Goal: Information Seeking & Learning: Get advice/opinions

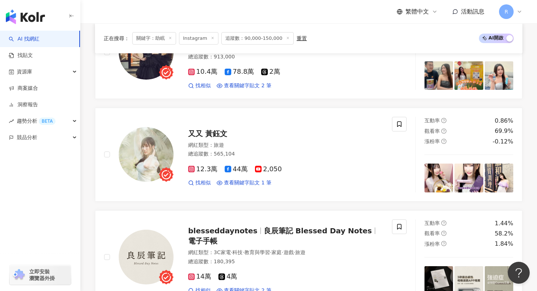
scroll to position [816, 0]
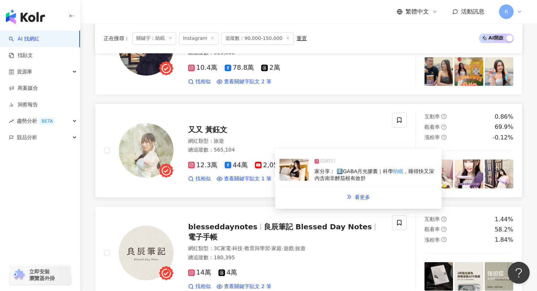
click at [285, 174] on img at bounding box center [294, 170] width 29 height 22
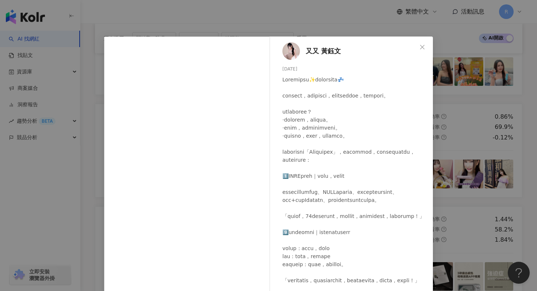
click at [361, 20] on div "又又 [PERSON_NAME] [DATE] 隱藏 19 查看原始貼文" at bounding box center [268, 145] width 537 height 291
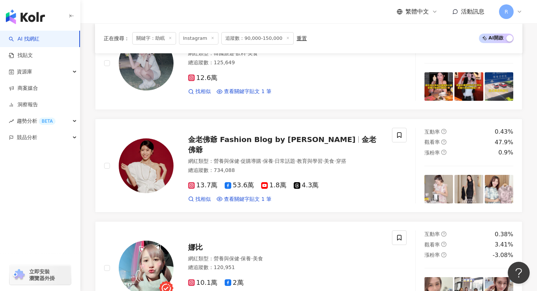
scroll to position [469, 0]
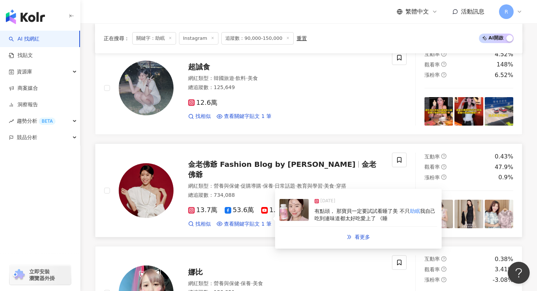
click at [306, 212] on img at bounding box center [294, 210] width 29 height 22
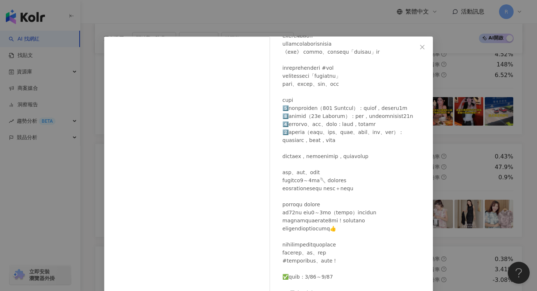
scroll to position [153, 0]
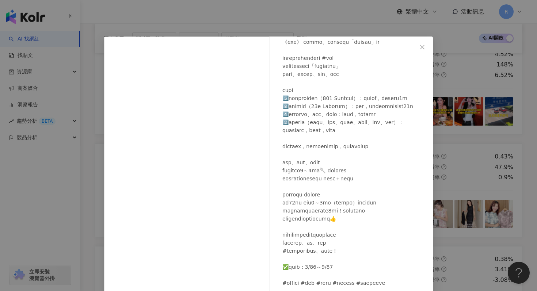
click at [301, 27] on div "金老佛爺 Fashion Blog by [PERSON_NAME] [DATE] 40 3 查看原始貼文" at bounding box center [268, 145] width 537 height 291
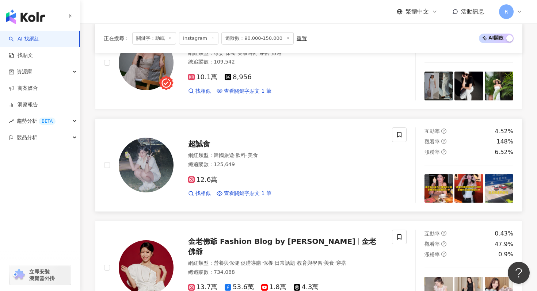
scroll to position [370, 0]
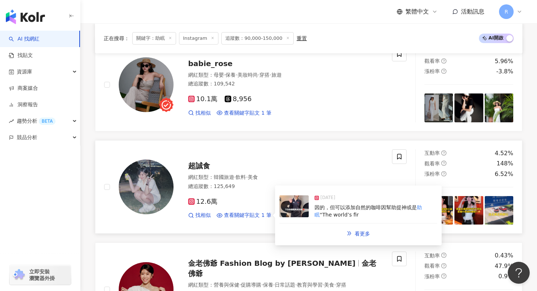
click at [318, 210] on span "因的，但可以添加自然的咖啡因幫助提神或是" at bounding box center [366, 208] width 102 height 6
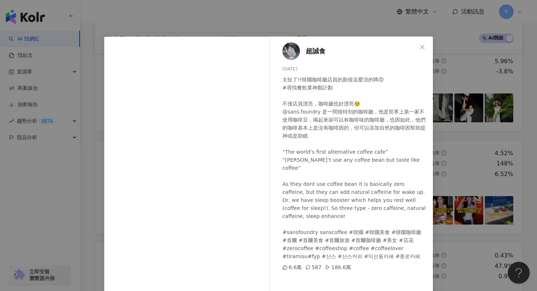
click at [323, 24] on div "超誠食 [DATE] 太扯了!!韓國咖啡廳店員的顏值這麼頂的嗎😍 #尋找餐飲業神顏計劃 不僅店員漂亮，咖啡廳也好漂亮🥹 @sans.foundry 是一間很特…" at bounding box center [268, 145] width 537 height 291
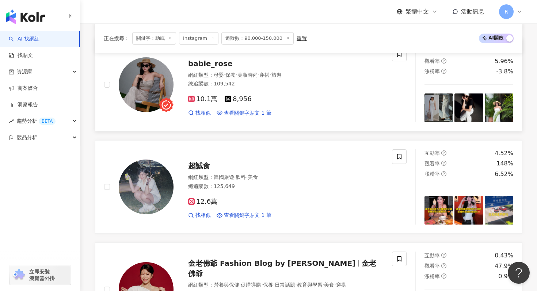
scroll to position [321, 0]
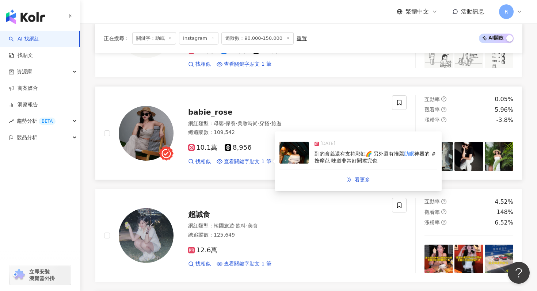
click at [315, 160] on span "神器的 #按摩芭 味道非常好聞擦完也" at bounding box center [375, 157] width 121 height 13
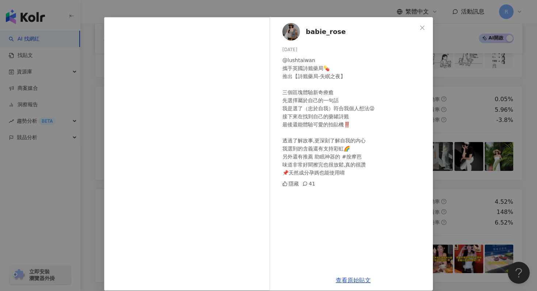
scroll to position [0, 0]
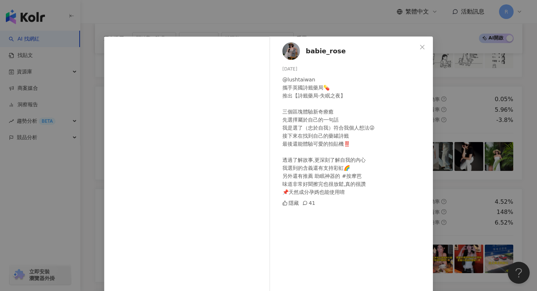
click at [309, 20] on div "babie_rose [DATE] @lushtaiwan 攜手英國詩籤藥局💊 推出【詩籤藥局-失眠之夜】 三個區塊體驗新奇療癒 先選擇屬於自己的一句話 我是…" at bounding box center [268, 145] width 537 height 291
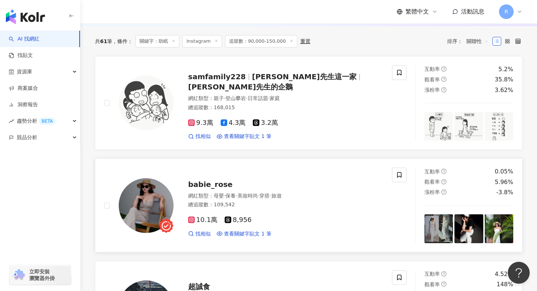
scroll to position [232, 0]
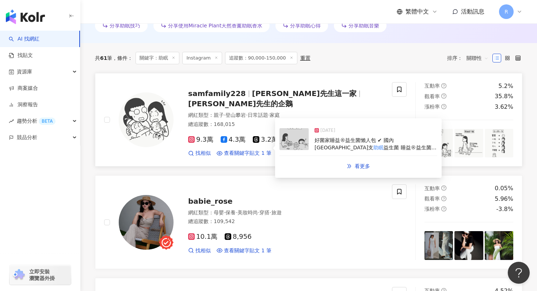
click at [290, 148] on img at bounding box center [294, 139] width 29 height 22
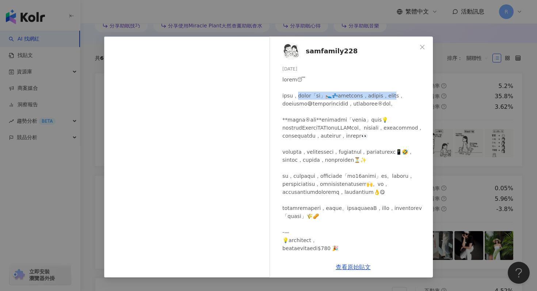
drag, startPoint x: 307, startPoint y: 96, endPoint x: 323, endPoint y: 103, distance: 17.7
click at [323, 103] on div at bounding box center [354, 273] width 145 height 394
click at [308, 26] on div "samfamily228 [DATE] 1,040 12 查看原始貼文" at bounding box center [268, 145] width 537 height 291
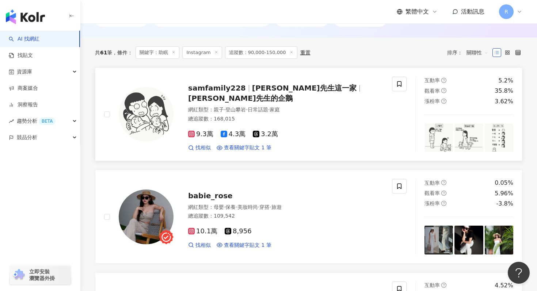
scroll to position [242, 0]
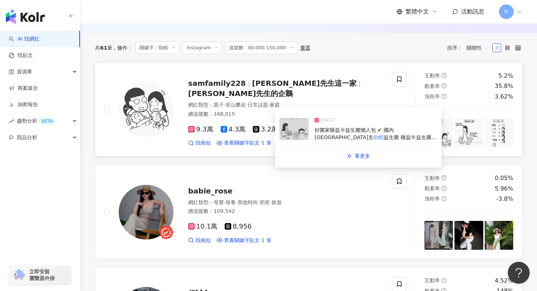
click at [309, 140] on div "[DATE] 好菌家睡益®益生菌懶人包 ✔ 國內首支 助眠 益生菌 睡益®益生菌為台灣首支睡眠" at bounding box center [359, 130] width 158 height 34
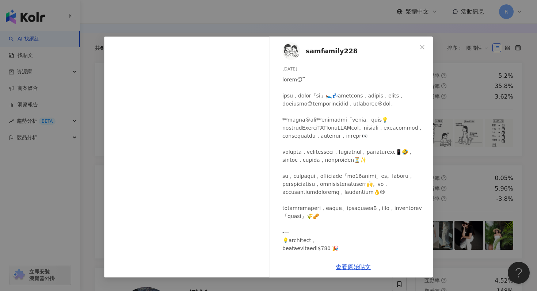
scroll to position [6, 0]
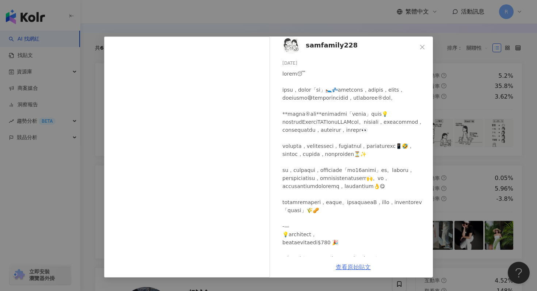
click at [349, 267] on link "查看原始貼文" at bounding box center [353, 267] width 35 height 7
click at [178, 13] on div "samfamily228 [DATE] 1,040 12 查看原始貼文" at bounding box center [268, 145] width 537 height 291
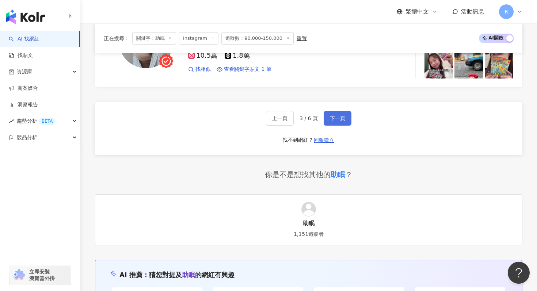
scroll to position [1434, 0]
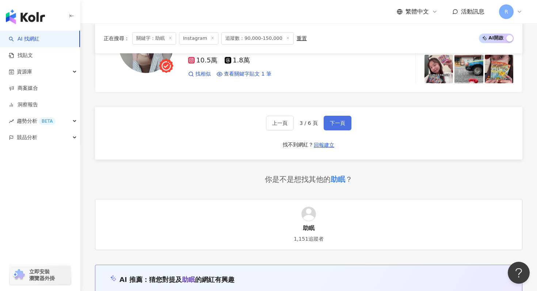
click at [344, 123] on span "下一頁" at bounding box center [337, 123] width 15 height 6
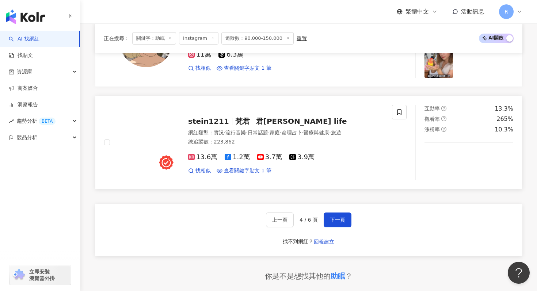
scroll to position [1285, 0]
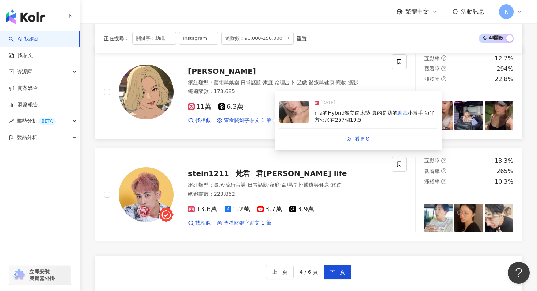
click at [303, 119] on img at bounding box center [294, 112] width 29 height 22
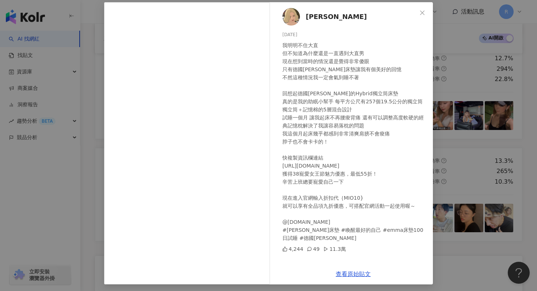
scroll to position [35, 0]
click at [465, 72] on div "阿妙 [DATE] 我明明不住大直 但不知道為什麼還是一直遇到大直男 現在想到當時的情況還是覺得非常傻眼 只有德國Emma床墊讓我有個美好的回憶 不然這種情況…" at bounding box center [268, 145] width 537 height 291
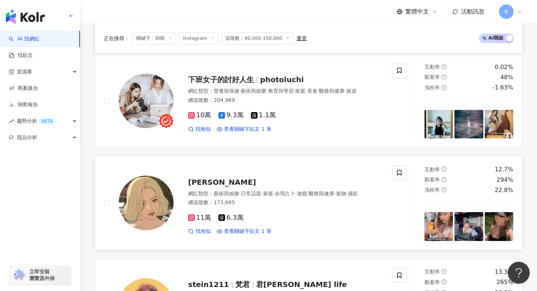
scroll to position [1166, 0]
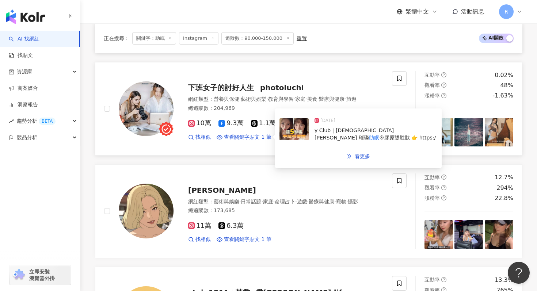
click at [315, 136] on div "y Club｜[DEMOGRAPHIC_DATA] [PERSON_NAME] 璀璨 助眠 ®膠原雙胜肽 👉 https:/" at bounding box center [376, 134] width 123 height 14
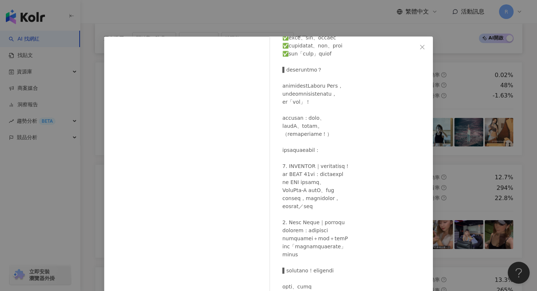
scroll to position [204, 0]
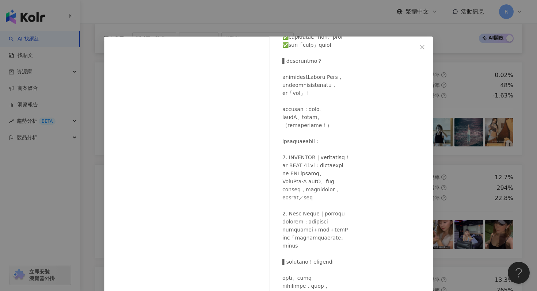
click at [321, 20] on div "下班女子的討好人生 [DATE] 隱藏 22 10.3萬 查看原始貼文" at bounding box center [268, 145] width 537 height 291
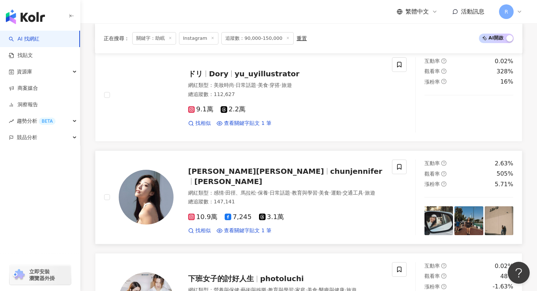
scroll to position [975, 0]
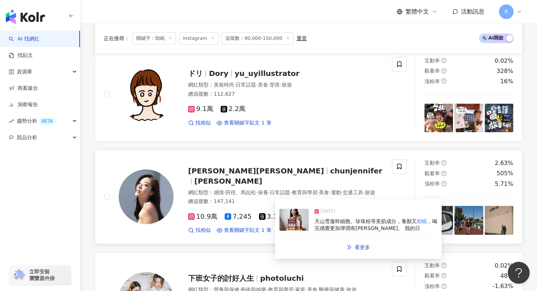
click at [311, 224] on div "[DATE] 天山雪蓮幹細胞、珍珠粉等美肌成分，養顏又 助眠 ，喝完感覺更加彈潤有[PERSON_NAME]。 我的日" at bounding box center [359, 221] width 158 height 34
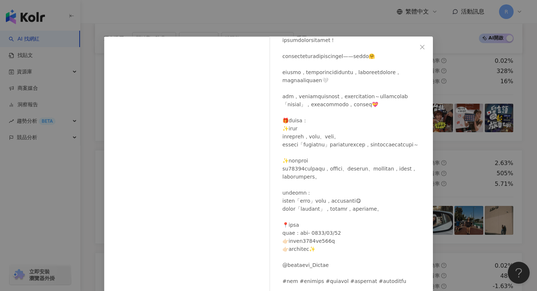
scroll to position [95, 0]
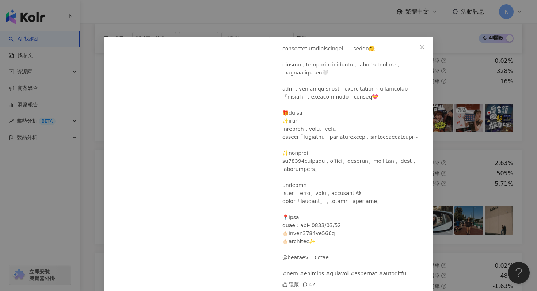
click at [313, 25] on div "[PERSON_NAME][PERSON_NAME] [DATE] 隱藏 42 查看原始貼文" at bounding box center [268, 145] width 537 height 291
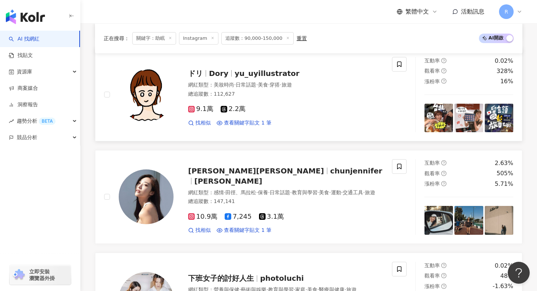
scroll to position [920, 0]
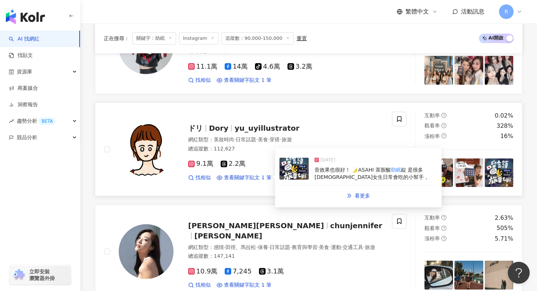
click at [311, 172] on div "[DATE] 音效果也很好！ 🌛ASAHI 茶胺酸 助眠 錠 是很多[DEMOGRAPHIC_DATA]女生日常會吃的小幫手，" at bounding box center [359, 169] width 158 height 34
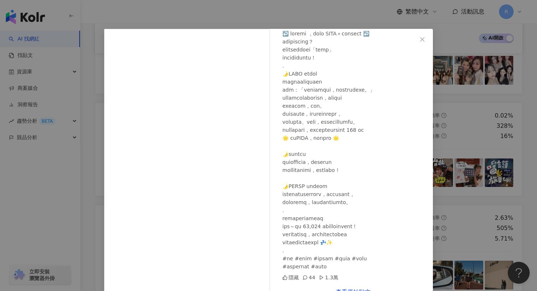
scroll to position [0, 0]
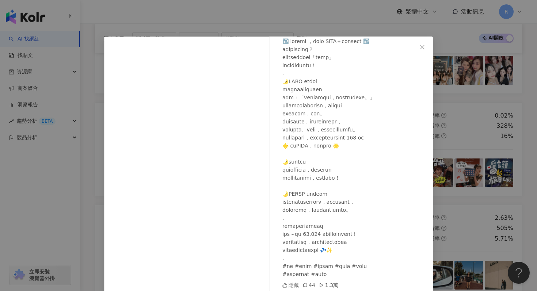
click at [318, 15] on div "ドリ [DATE] 隱藏 44 1.3萬 查看原始貼文" at bounding box center [268, 145] width 537 height 291
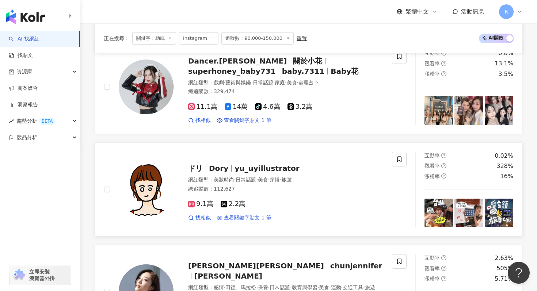
scroll to position [847, 0]
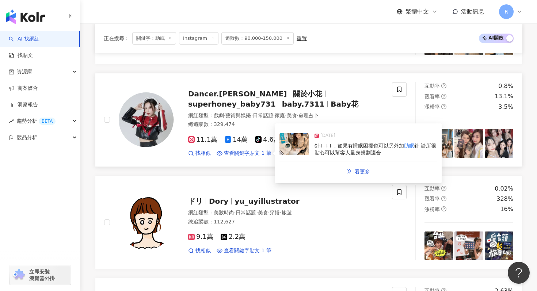
click at [308, 150] on img at bounding box center [294, 144] width 29 height 22
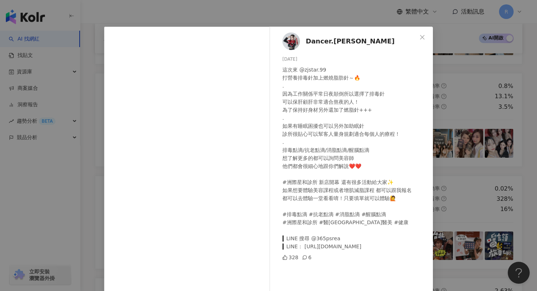
scroll to position [9, 0]
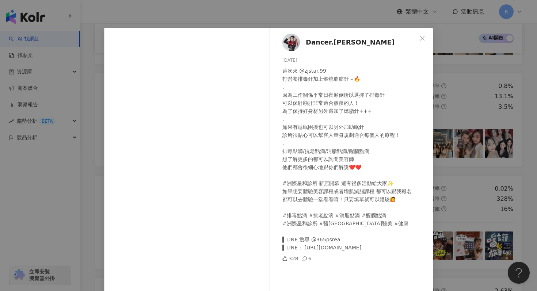
click at [311, 22] on div "Dancer.小花兒 [DATE] 這次來 @zjstar.99 打營養排毒針加上燃燒脂肪針～🔥 . 因為工作關係平常日夜顛倒所以選擇了排毒針 可以保肝顧肝非…" at bounding box center [268, 145] width 537 height 291
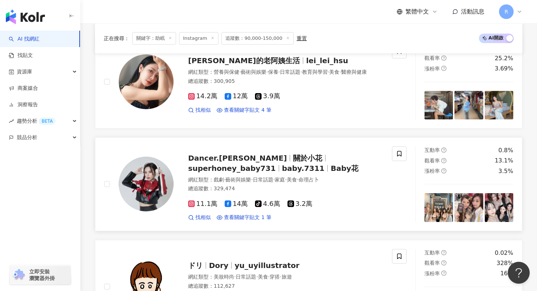
scroll to position [738, 0]
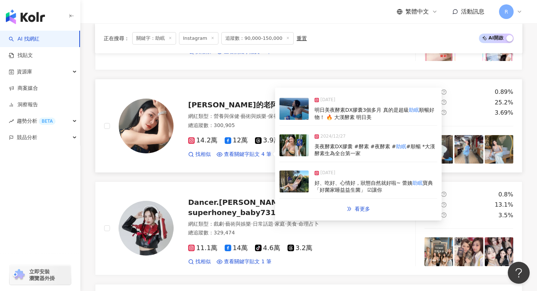
click at [321, 185] on span "好、吃好、心情好，狀態自然就好啦~ 蕾姨" at bounding box center [364, 183] width 98 height 6
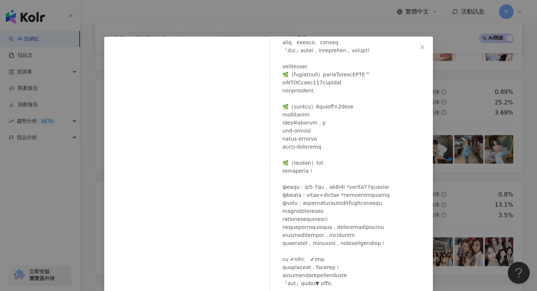
scroll to position [105, 0]
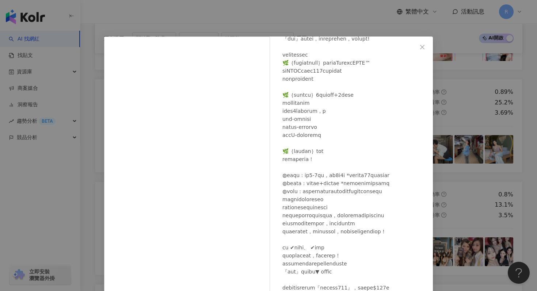
click at [337, 30] on div "[PERSON_NAME]的老阿姨生活 [DATE] 411 46 1.2萬 查看原始貼文" at bounding box center [268, 145] width 537 height 291
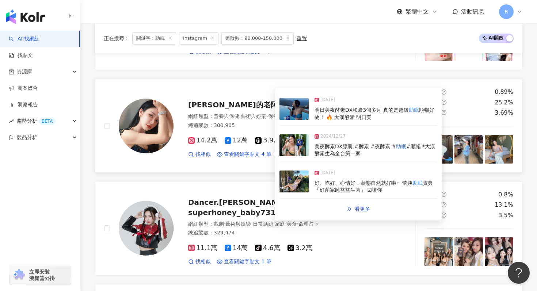
click at [330, 151] on div "美夜酵素DX膠囊 #酵素 #夜酵素 # 助眠 #順暢 *大漢酵素生為全台第一家" at bounding box center [376, 150] width 123 height 14
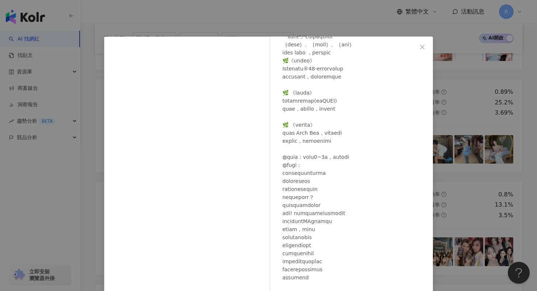
scroll to position [172, 0]
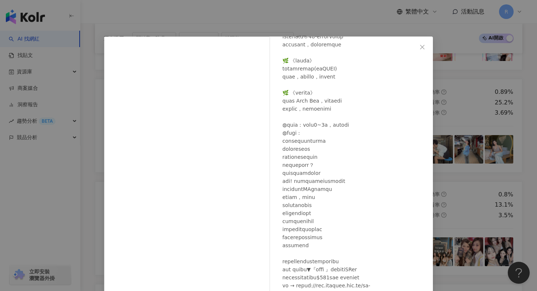
click at [170, 17] on div "[PERSON_NAME]的老阿姨生活 [DATE] 1,720 81 查看原始貼文" at bounding box center [268, 145] width 537 height 291
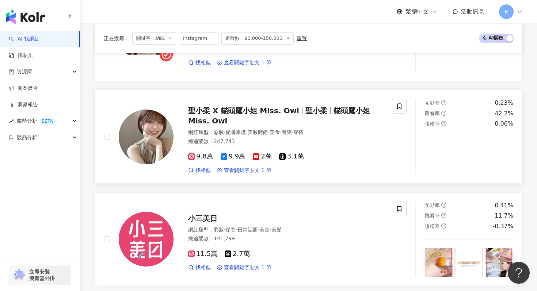
scroll to position [520, 0]
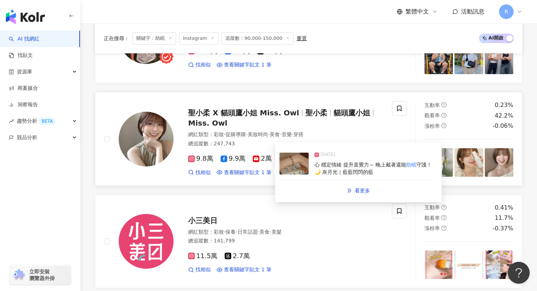
click at [308, 173] on img at bounding box center [294, 164] width 29 height 22
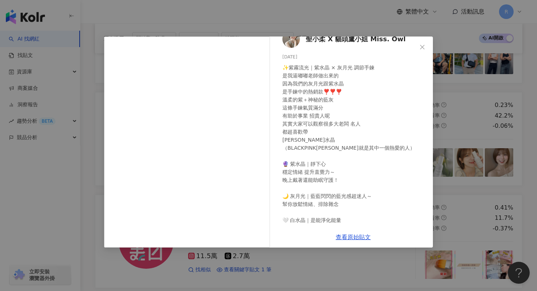
scroll to position [25, 0]
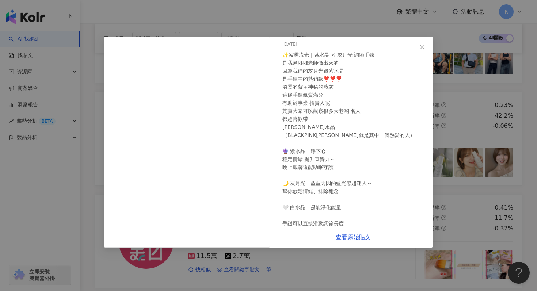
click at [333, 17] on div "聖小柔 X 貓頭鷹小姐 Miss. Owl [DATE] ✨紫霧流光｜紫水晶 × 灰月光 調節手鍊 是我逼嘟嘟老師做出來的 因為我們的灰月光跟紫水晶 是手鍊中…" at bounding box center [268, 145] width 537 height 291
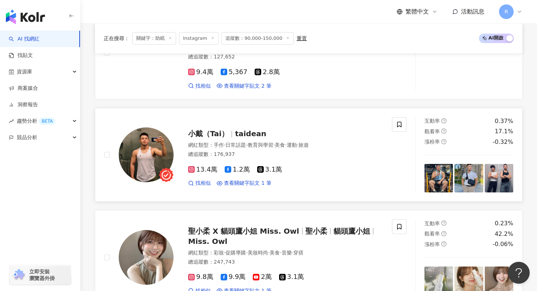
scroll to position [395, 0]
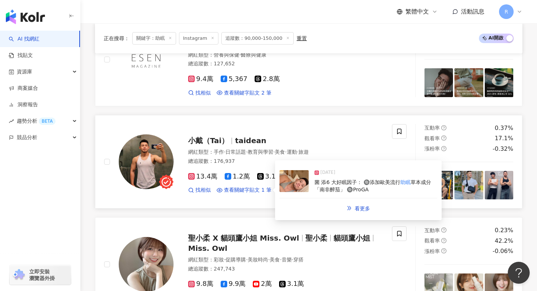
click at [312, 180] on div "[DATE] 菌 添6 大好眠因子： 🔘添加歐美流行 助眠 草本成分「南非醉茄」 🔘ProGA" at bounding box center [359, 182] width 158 height 34
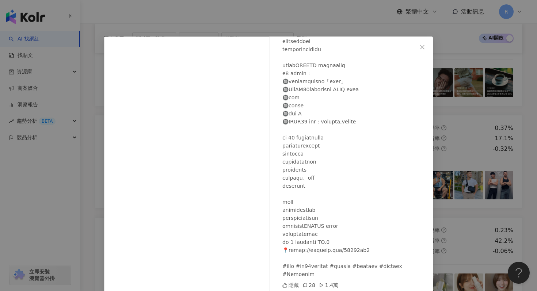
scroll to position [28, 0]
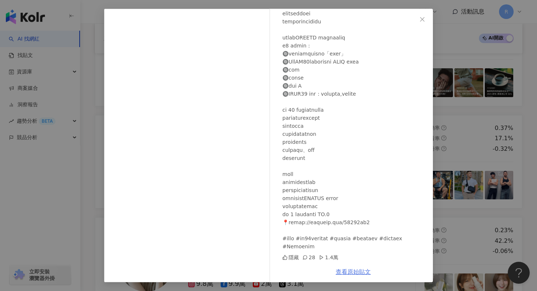
click at [345, 273] on link "查看原始貼文" at bounding box center [353, 272] width 35 height 7
click at [189, 4] on div "小戴（Tai） [DATE] 隱藏 28 1.4萬 查看原始貼文" at bounding box center [268, 145] width 537 height 291
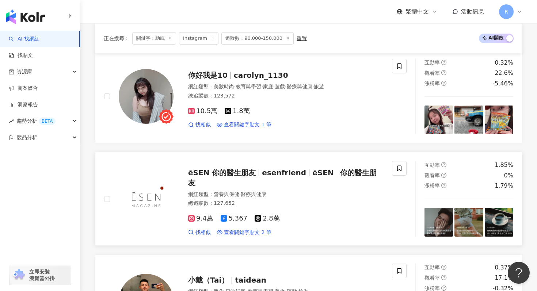
scroll to position [209, 0]
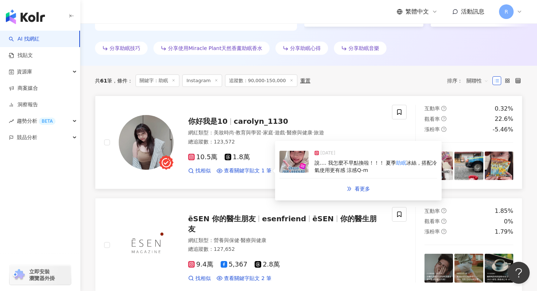
click at [328, 175] on div "[DATE] 說…. 我怎麼不早點換啦！！！ 夏季 助眠 冰絲，搭配冷氣使用更有感 涼感Q-m" at bounding box center [359, 162] width 158 height 34
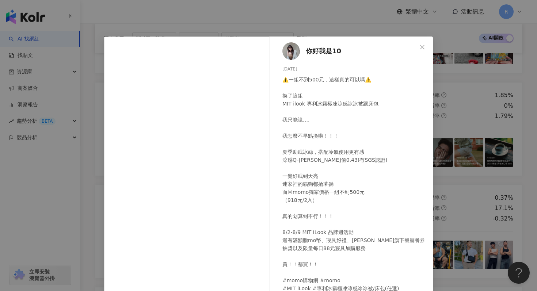
scroll to position [22, 0]
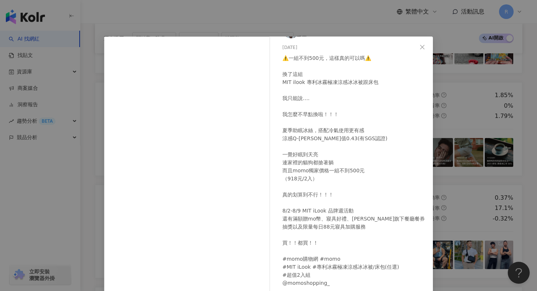
click at [445, 111] on div "你好我是10 [DATE] ⚠️一組不到500元，這樣真的可以嗎⚠️ 換了這組 MIT ilook 專利冰霧極凍涼感冰冰被跟床包 我只能說…. 我怎麼不早點換…" at bounding box center [268, 145] width 537 height 291
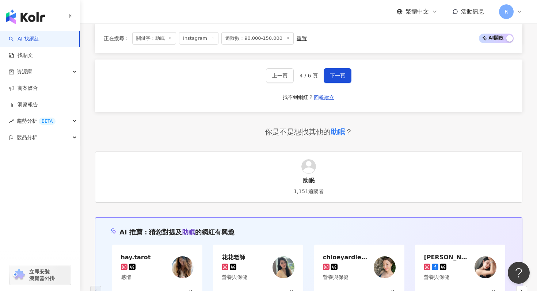
scroll to position [1467, 0]
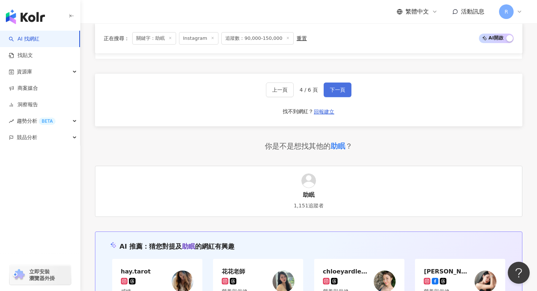
click at [342, 92] on span "下一頁" at bounding box center [337, 90] width 15 height 6
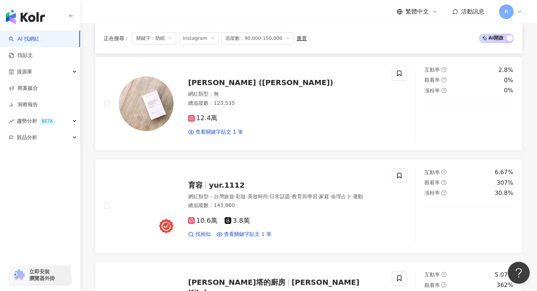
scroll to position [1166, 0]
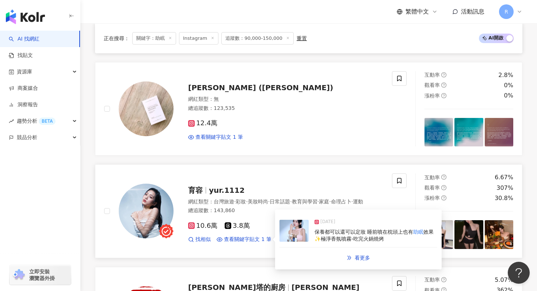
click at [319, 234] on span "保養都可以還可以定妝 睡前噴在枕頭上也有" at bounding box center [364, 232] width 99 height 6
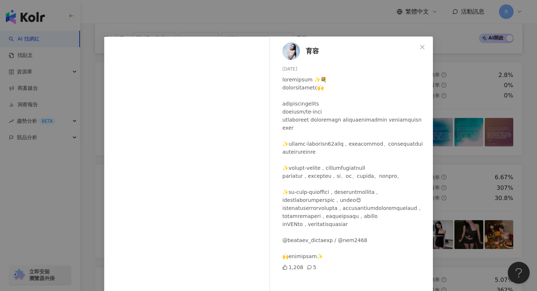
scroll to position [14, 0]
click at [317, 24] on div "育容 [DATE] 1,208 5 查看原始貼文" at bounding box center [268, 145] width 537 height 291
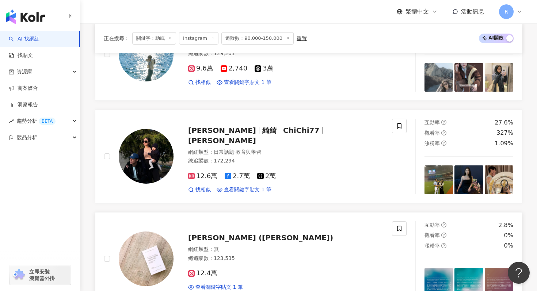
scroll to position [1007, 0]
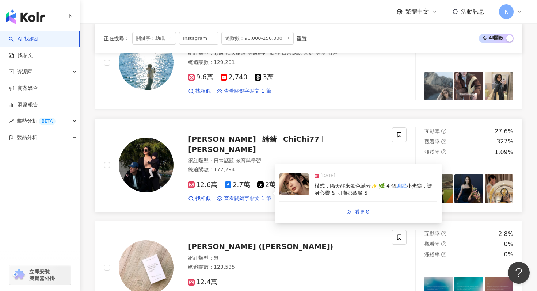
click at [303, 195] on img at bounding box center [294, 185] width 29 height 22
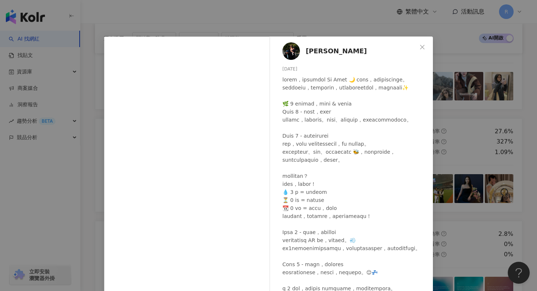
click at [319, 19] on div "[PERSON_NAME][DATE] 5,020 20 22.2萬 查看原始貼文" at bounding box center [268, 145] width 537 height 291
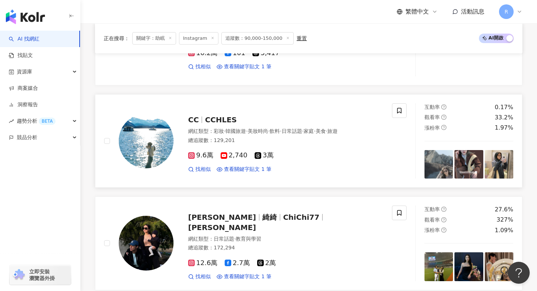
scroll to position [924, 0]
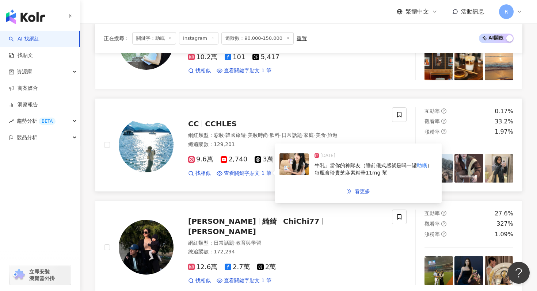
click at [311, 168] on div "[DATE] 牛乳」當你的神隊友（睡前儀式感就是喝一罐 助眠 ） 每瓶含珍貴芝麻素精華11mg 幫" at bounding box center [359, 165] width 158 height 34
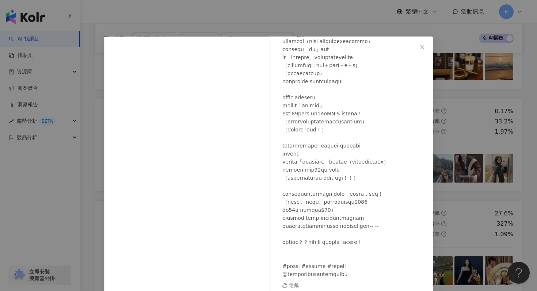
scroll to position [127, 0]
click at [320, 24] on div "CC [DATE] 隱藏 查看原始貼文" at bounding box center [268, 145] width 537 height 291
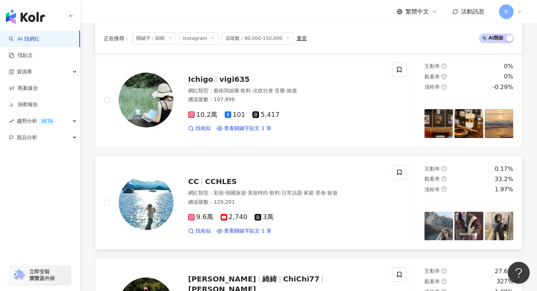
scroll to position [815, 0]
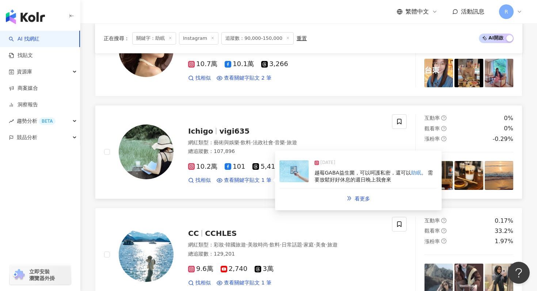
click at [314, 179] on div "[DATE] 越莓GABA益生菌，可以呵護私密，還可以 助眠 。 需要放鬆好好休息的週日晚上我會來" at bounding box center [359, 172] width 158 height 34
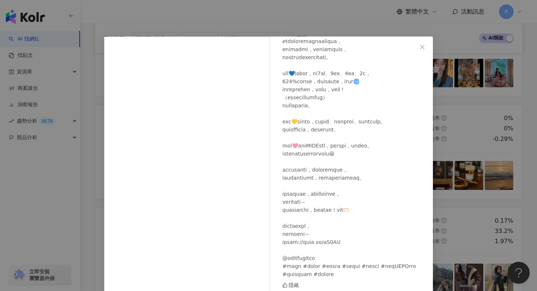
scroll to position [3, 0]
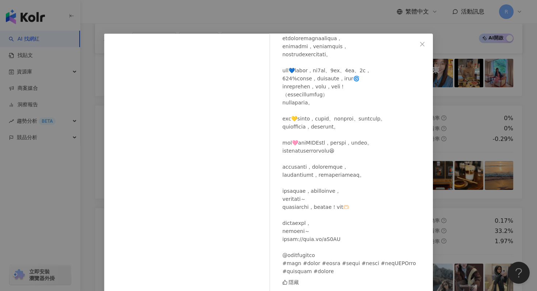
click at [304, 19] on div "Ichigo [DATE] 隱藏 查看原始貼文" at bounding box center [268, 145] width 537 height 291
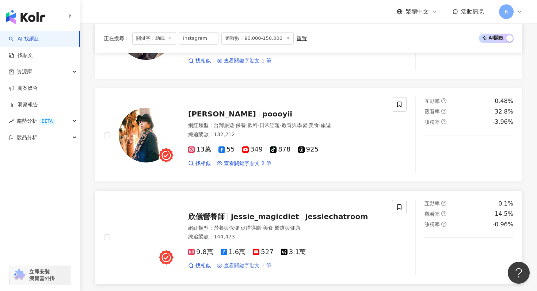
scroll to position [511, 0]
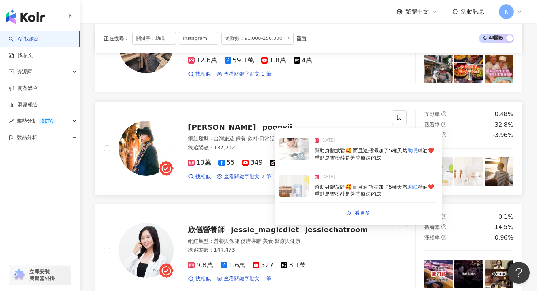
click at [299, 153] on img at bounding box center [294, 149] width 29 height 22
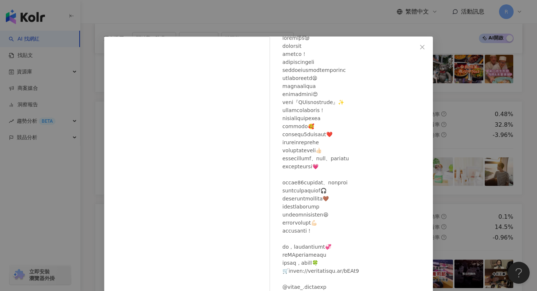
scroll to position [73, 0]
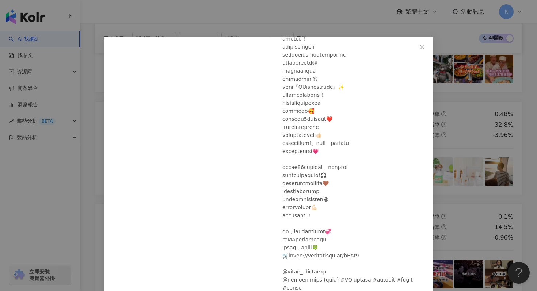
click at [323, 25] on div "[PERSON_NAME] [DATE] 隱藏 33 查看原始貼文" at bounding box center [268, 145] width 537 height 291
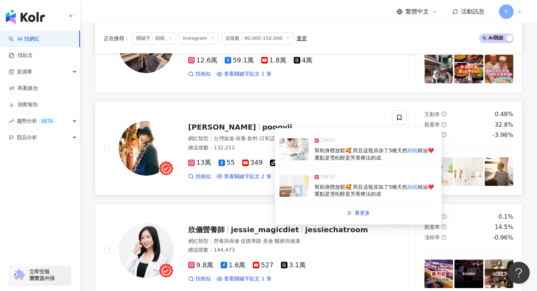
click at [326, 187] on span "幫助身體放鬆🥰 而且這瓶添加了5種天然" at bounding box center [361, 187] width 93 height 6
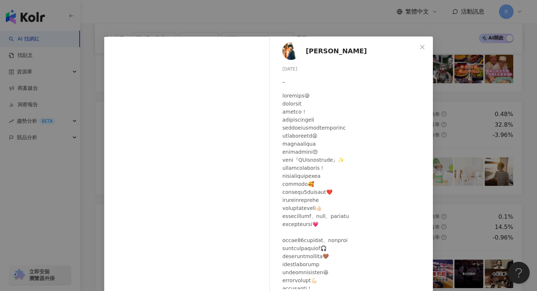
scroll to position [4, 0]
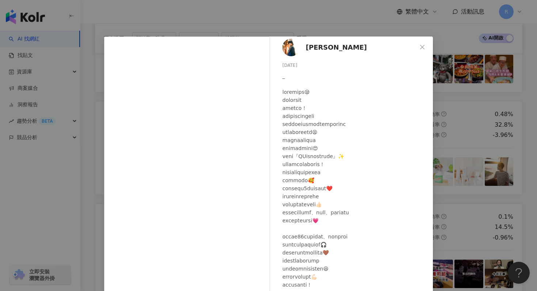
click at [316, 9] on div "[PERSON_NAME] [DATE] 隱藏 38 1.1萬 查看原始貼文" at bounding box center [268, 145] width 537 height 291
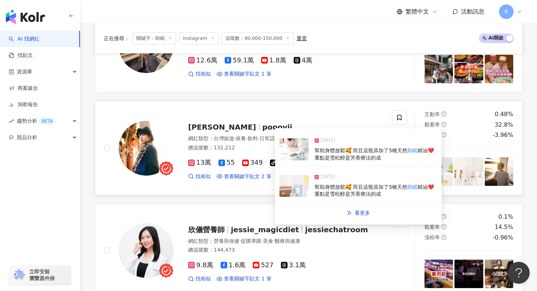
click at [319, 162] on div "[DATE] 幫助身體放鬆🥰 而且這瓶添加了5種天然 助眠 精油❤️ 重點是雪松醇是芳香療法的成" at bounding box center [359, 150] width 158 height 34
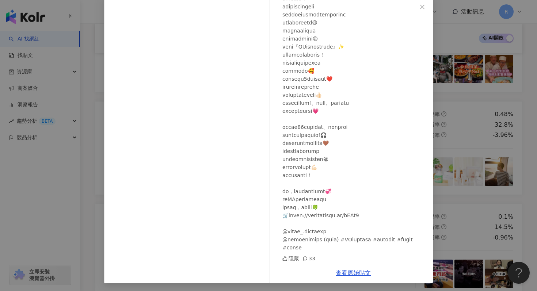
scroll to position [41, 0]
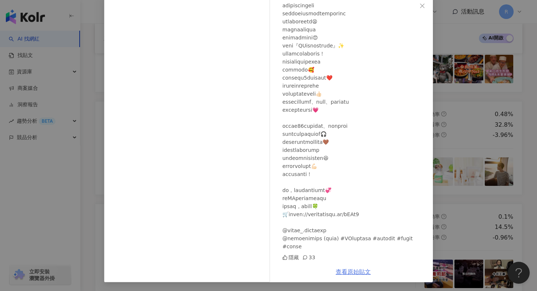
click at [358, 274] on link "查看原始貼文" at bounding box center [353, 272] width 35 height 7
click at [98, 49] on div "[PERSON_NAME] [DATE] 隱藏 33 查看原始貼文" at bounding box center [268, 145] width 537 height 291
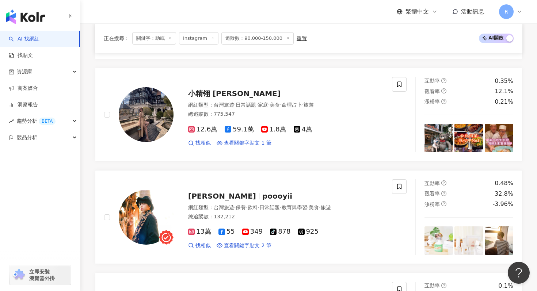
scroll to position [436, 0]
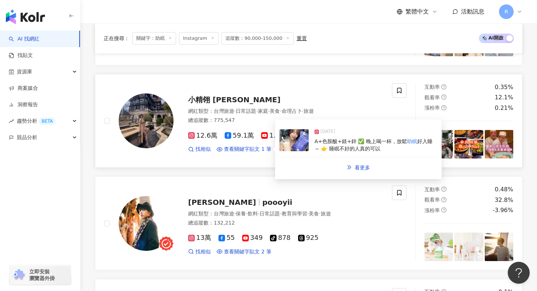
click at [303, 150] on img at bounding box center [294, 140] width 29 height 22
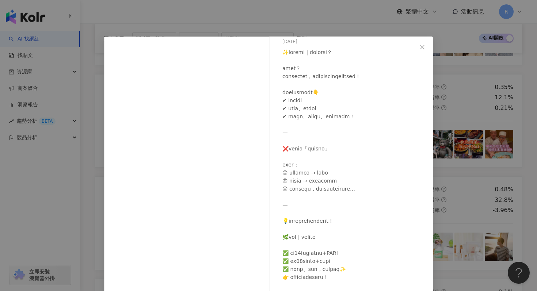
scroll to position [11, 0]
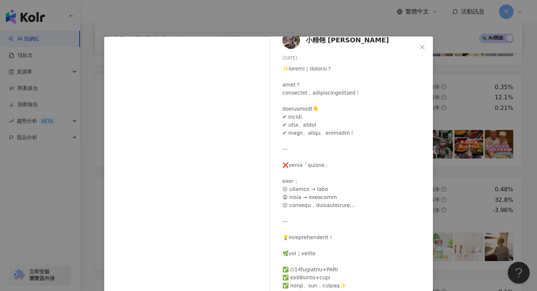
click at [298, 19] on div "小精翎 [PERSON_NAME] [DATE] 178 33 查看原始貼文" at bounding box center [268, 145] width 537 height 291
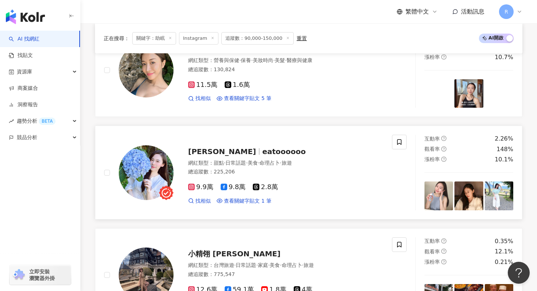
scroll to position [259, 0]
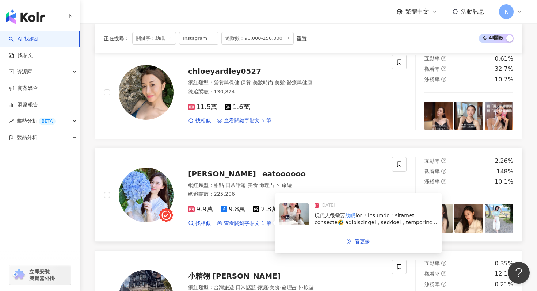
click at [305, 212] on img at bounding box center [294, 215] width 29 height 22
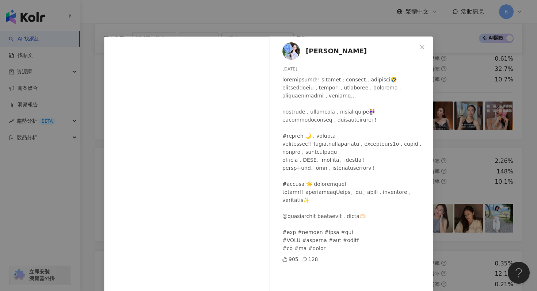
scroll to position [14, 0]
click at [322, 22] on div "[PERSON_NAME] [DATE] 905 128 查看原始貼文" at bounding box center [268, 145] width 537 height 291
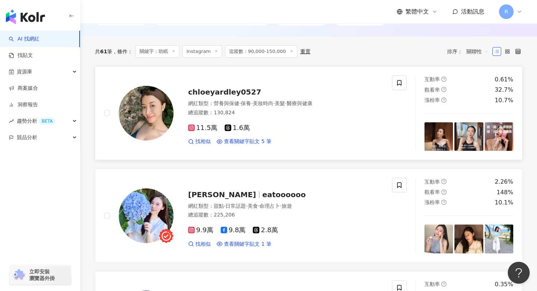
scroll to position [201, 0]
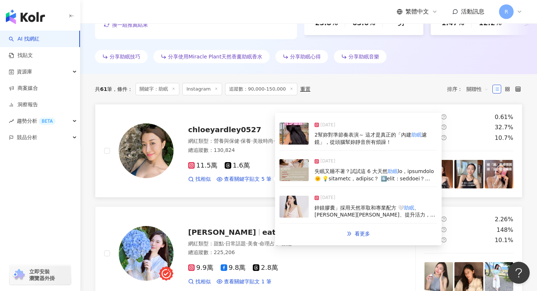
click at [296, 178] on img at bounding box center [294, 170] width 29 height 22
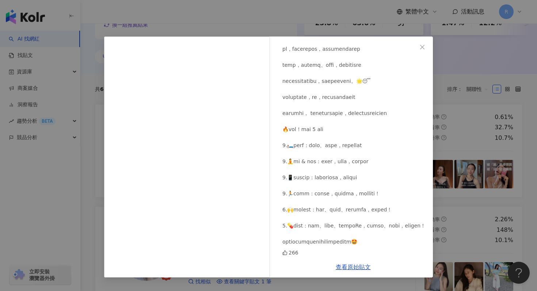
scroll to position [481, 0]
click at [313, 19] on div "[PERSON_NAME] [DATE] 266 查看原始貼文" at bounding box center [268, 145] width 537 height 291
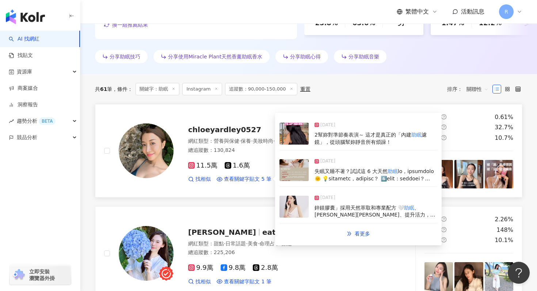
click at [301, 133] on img at bounding box center [294, 134] width 29 height 22
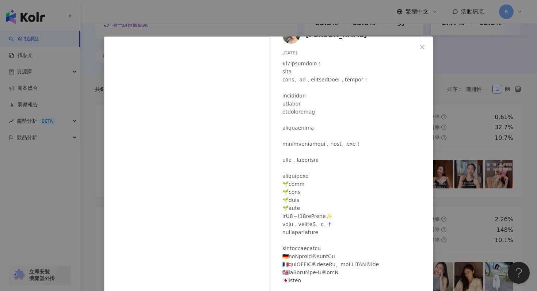
scroll to position [25, 0]
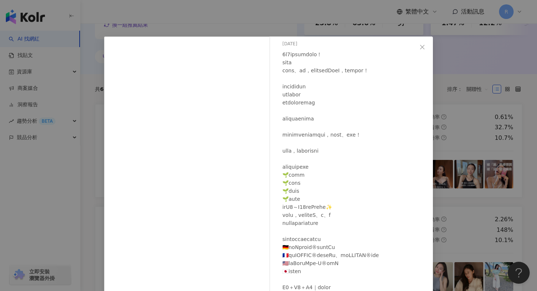
click at [292, 27] on div "[PERSON_NAME] [DATE] 140 10 2.7萬 查看原始貼文" at bounding box center [268, 145] width 537 height 291
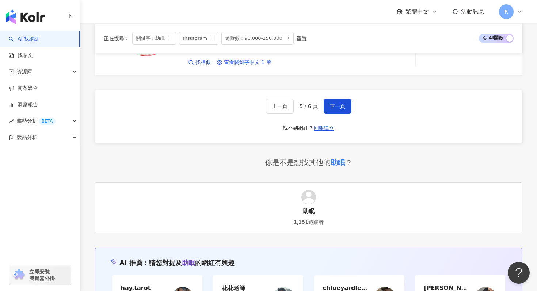
scroll to position [1432, 0]
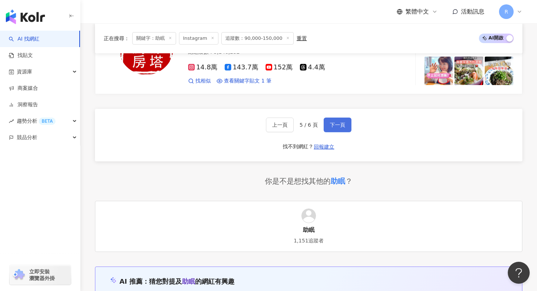
click at [344, 120] on button "下一頁" at bounding box center [338, 125] width 28 height 15
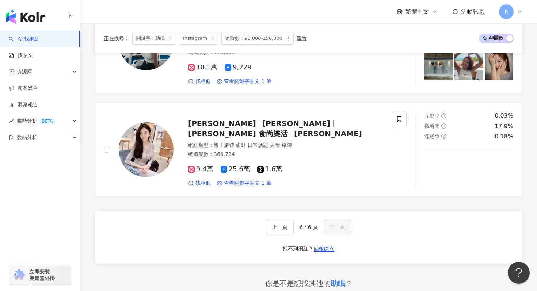
scroll to position [406, 0]
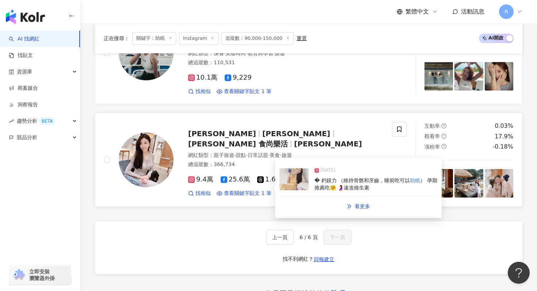
click at [329, 177] on div "� 鈣鎂力 （維持骨骼和牙齒，睡前吃可以 助眠 ） 孕期推薦吃🤗 🤰速攻維生素" at bounding box center [376, 184] width 123 height 14
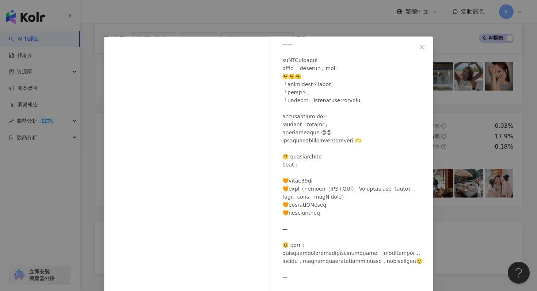
scroll to position [189, 0]
click at [314, 21] on div "[PERSON_NAME] [DATE] 隱藏 5 查看原始貼文" at bounding box center [268, 145] width 537 height 291
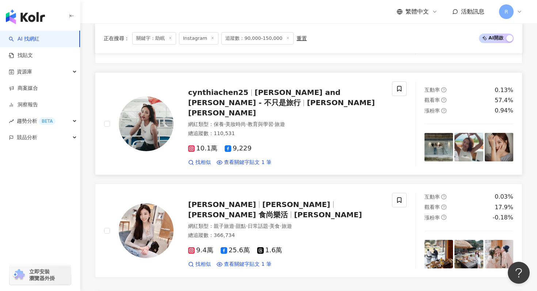
scroll to position [331, 0]
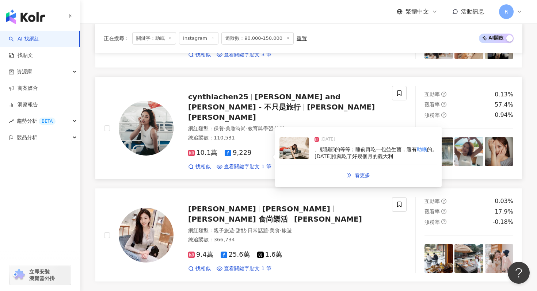
click at [315, 154] on span "的。 [DATE]推薦吃了好幾個月的義大利" at bounding box center [376, 153] width 123 height 13
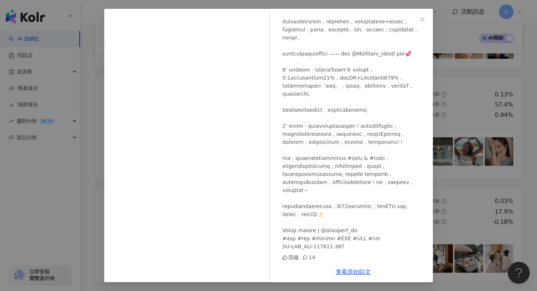
scroll to position [167, 0]
click at [362, 272] on link "查看原始貼文" at bounding box center [353, 272] width 35 height 7
click at [88, 75] on div "cynthiachen25 [DATE] 隱藏 14 查看原始貼文" at bounding box center [268, 145] width 537 height 291
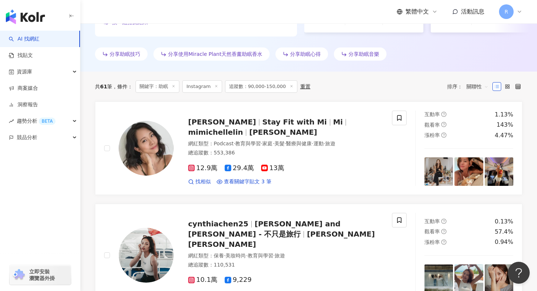
scroll to position [199, 0]
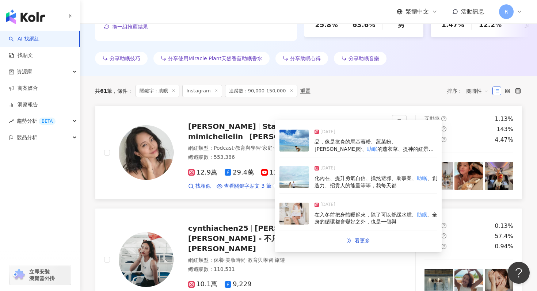
click at [324, 208] on span "[DATE]" at bounding box center [327, 204] width 15 height 7
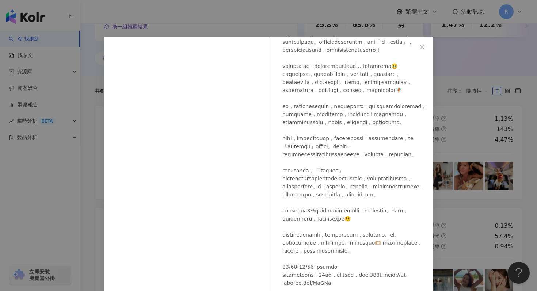
scroll to position [175, 0]
click at [295, 13] on div "[PERSON_NAME] [DATE] 229 5 查看原始貼文" at bounding box center [268, 145] width 537 height 291
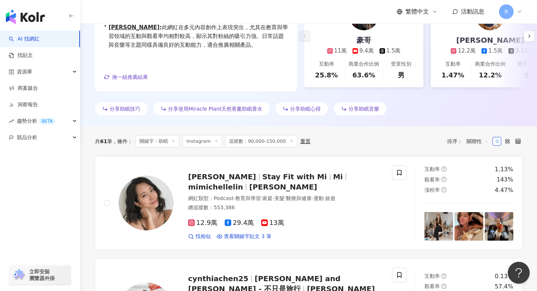
scroll to position [0, 0]
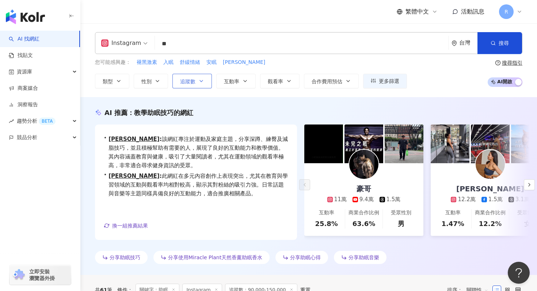
click at [201, 82] on icon "button" at bounding box center [201, 81] width 6 height 6
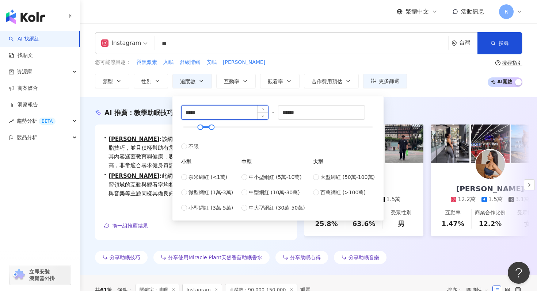
click at [221, 110] on input "*****" at bounding box center [225, 113] width 87 height 14
type input "*"
type input "*****"
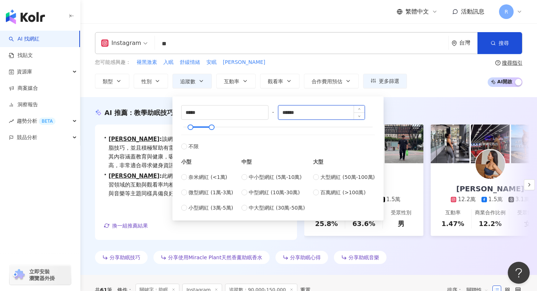
click at [318, 108] on input "******" at bounding box center [321, 113] width 87 height 14
click at [318, 108] on input "****" at bounding box center [321, 113] width 87 height 14
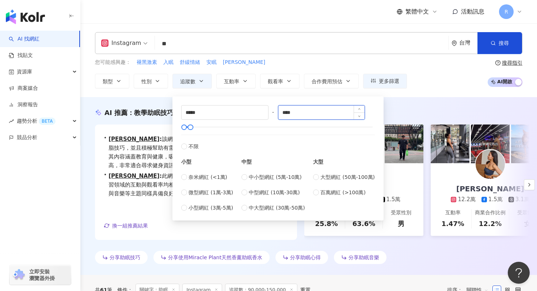
click at [317, 108] on input "****" at bounding box center [321, 113] width 87 height 14
click at [317, 114] on input "****" at bounding box center [321, 113] width 87 height 14
type input "*****"
click at [430, 103] on div "AI 推薦 ： 教學助眠技巧的網紅 • 豪哥 : 此網紅擅長分享生活風格、運動及健身內容，互動性佳且觀看率高，能有效引導粉絲的日常選擇，並提供實用資訊，值得關…" at bounding box center [308, 186] width 457 height 178
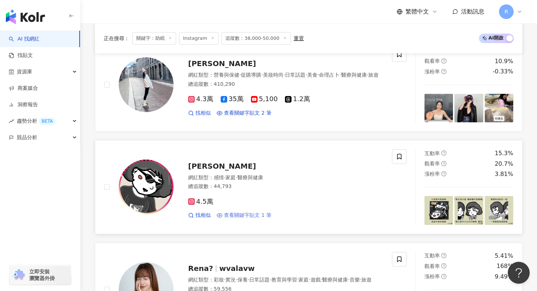
scroll to position [734, 0]
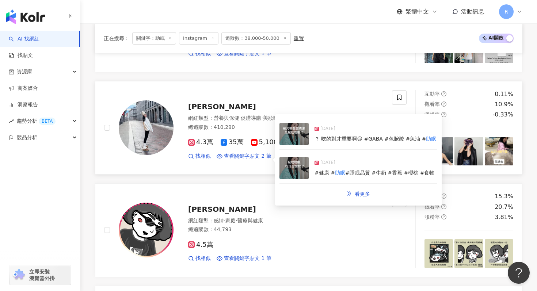
click at [305, 149] on div "[DATE] ？ 吃的對才重要啊😌 #GABA #色胺酸 #魚油 # 助眠" at bounding box center [359, 134] width 158 height 31
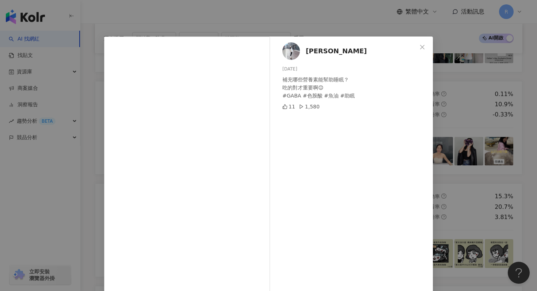
click at [334, 24] on div "[PERSON_NAME] [DATE] 補充哪些營養素能幫助睡眠？ 吃的對才重要啊😌 #GABA #色胺酸 #魚油 #助眠 11 1,580 查看原始貼文" at bounding box center [268, 145] width 537 height 291
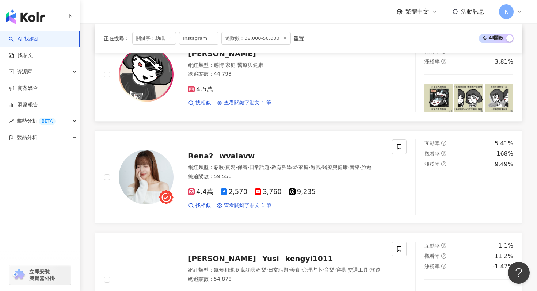
scroll to position [898, 0]
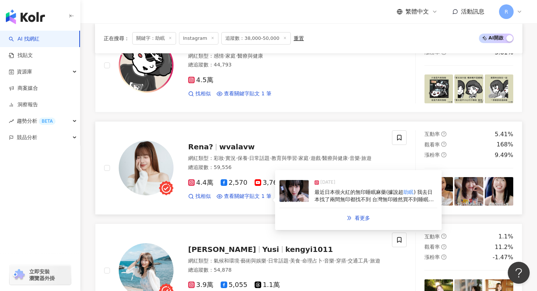
click at [313, 195] on div "[DATE] 最近日本很火紅的無印睡眠麻藥(據說超 助眠 ) 我去日本找了兩間無印都找不到 台灣無印雖然買不到睡眠麻藥 但其實有很多隱藏好物!!! 很多甚至是…" at bounding box center [359, 192] width 158 height 34
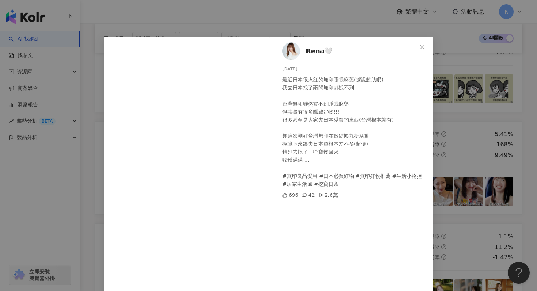
click at [179, 24] on div "Rena🤍 [DATE] 最近日本很火紅的無印睡眠麻藥(據說超助眠) 我去日本找了兩間無印都找不到 台灣無印雖然買不到睡眠麻藥 但其實有很多隱藏好物!!! 很…" at bounding box center [268, 145] width 537 height 291
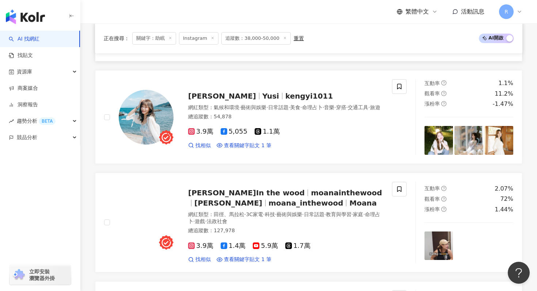
scroll to position [1053, 0]
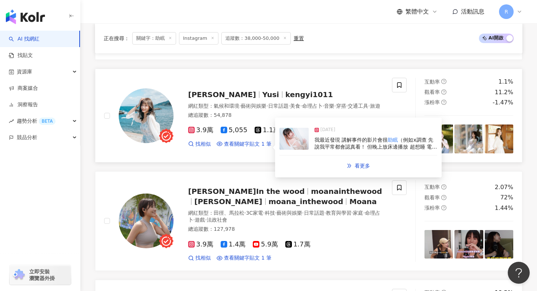
click at [323, 148] on span "（例如x調查 先說我平常都會認真看！ 但晚上放床邊播放 超想睡 電影解說如果是劇情片講解同理 我可能喜歡慢慢敘述的風格 讓我很好睡 但醒來又會認真把它重新看完…" at bounding box center [376, 158] width 122 height 42
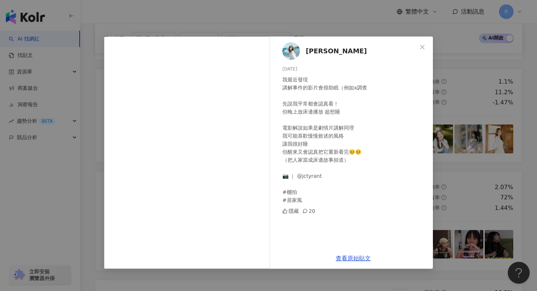
scroll to position [1056, 0]
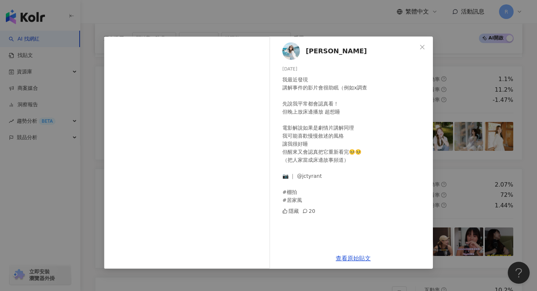
click at [328, 18] on div "畊畊 [DATE] 我最近發現 講解事件的影片會很助眠（例如x調查 先說我平常都會認真看！ 但晚上放床邊播放 超想睡 電影解說如果是劇情片講解同理 我可能喜歡…" at bounding box center [268, 145] width 537 height 291
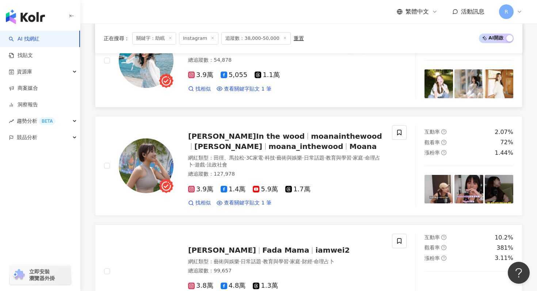
scroll to position [1138, 0]
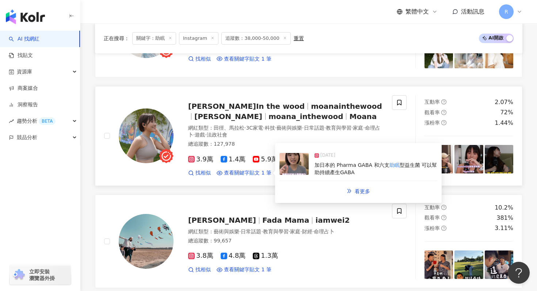
click at [321, 171] on span "型益生菌 可以幫助持續產生GABA" at bounding box center [376, 168] width 122 height 13
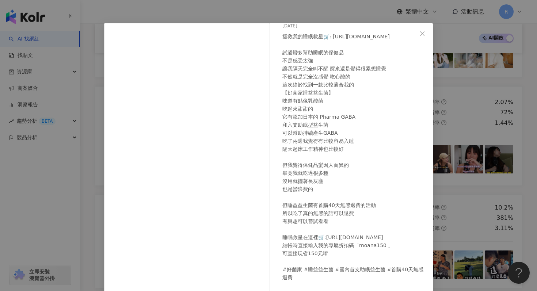
scroll to position [13, 0]
click at [320, 12] on div "[PERSON_NAME]In the wood [DATE] 拯救我的睡眠救星🛒: [URL][DOMAIN_NAME] 試過蠻多幫助睡眠的保健品 不是感受…" at bounding box center [268, 145] width 537 height 291
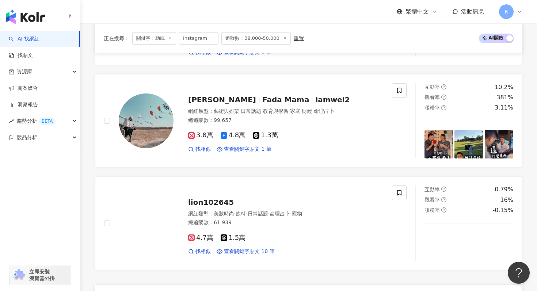
scroll to position [1271, 0]
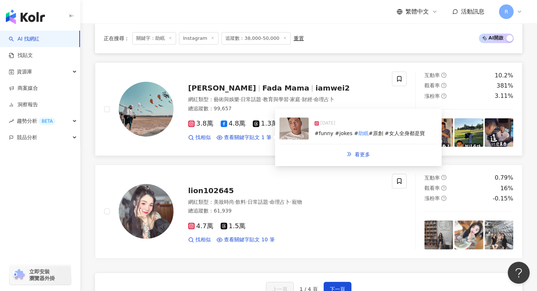
click at [313, 136] on div "[DATE] #funny #jokes # 助眠 #原創 #女人全身都是[PERSON_NAME]" at bounding box center [359, 128] width 158 height 31
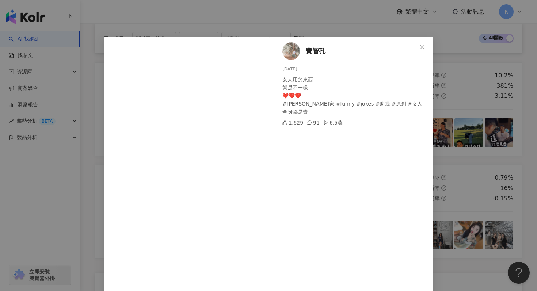
click at [219, 21] on div "竇智孔 [DATE] 女人用的東西 就是不一樣 ❤️❤️❤️ #小[PERSON_NAME]家 #funny #jokes #助眠 #原創 #女人全身都是寶 …" at bounding box center [268, 145] width 537 height 291
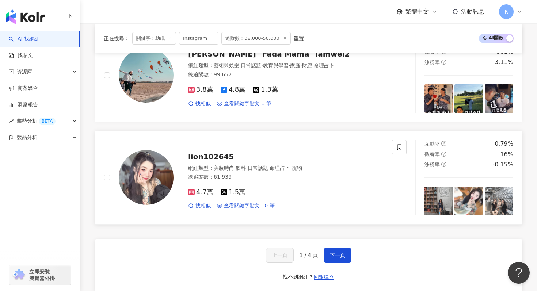
scroll to position [1311, 0]
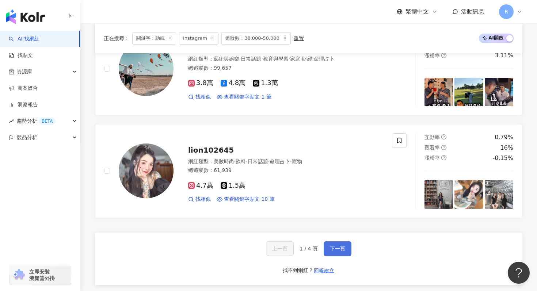
click at [334, 247] on span "下一頁" at bounding box center [337, 249] width 15 height 6
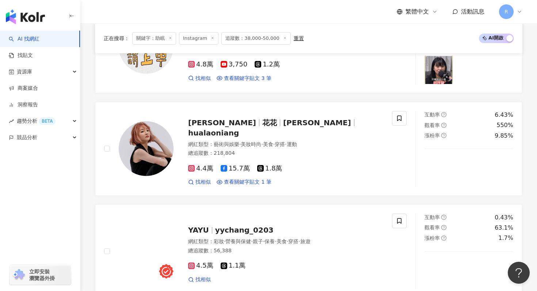
scroll to position [413, 0]
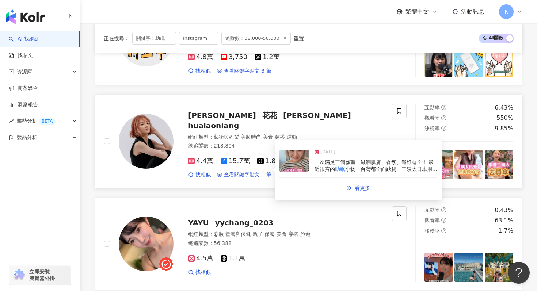
click at [294, 174] on div "[DATE] 一次滿足三個願望，滋潤肌膚、香氛、還好睡？！ 最近很夯的 助眠 小物，台灣都全面缺貨，二姨太日本朋友寄來讓我試用，欸～二姨太本人真的有效耶～（不…" at bounding box center [359, 161] width 158 height 34
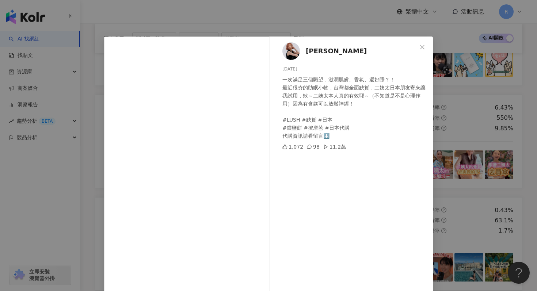
click at [188, 20] on div "[PERSON_NAME][DATE] 一次滿足三個願望，滋潤肌膚、香氛、還好睡？！ 最近很夯的助眠小物，台灣都全面缺貨，二姨太日本朋友寄來讓我試用，欸～二姨…" at bounding box center [268, 145] width 537 height 291
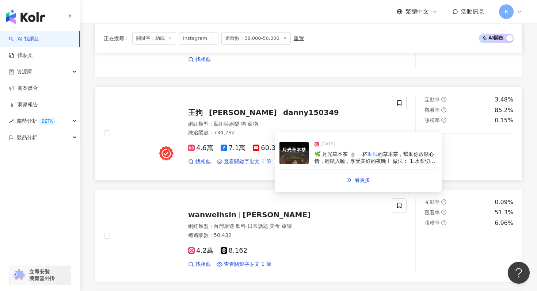
scroll to position [936, 0]
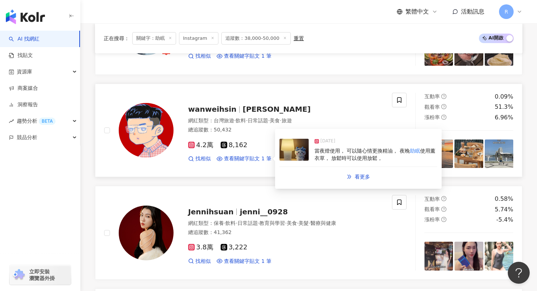
click at [312, 160] on div "[DATE] 當夜燈使用， 可以隨心情更換精油， 夜晚 助眠 使用薰衣草， 放鬆時可以使用放鬆，" at bounding box center [359, 150] width 158 height 34
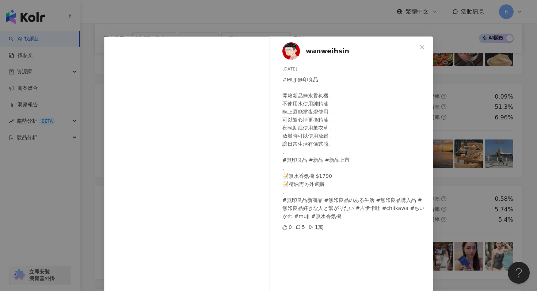
scroll to position [2, 0]
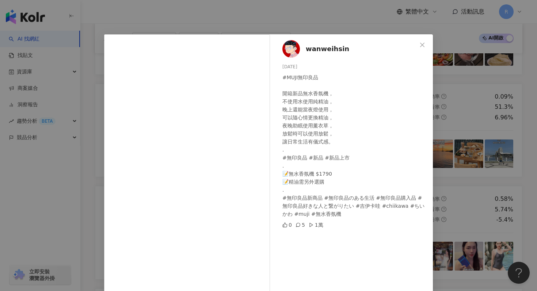
click at [314, 14] on div "wanweihsin [DATE] #MUJI無印良品 開箱新品無水香氛機， 不使用水使用純精油， 晚上還能當夜燈使用， 可以隨心情更換精油， 夜晚助眠使用薰…" at bounding box center [268, 145] width 537 height 291
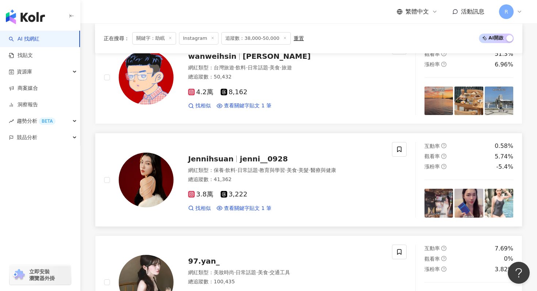
scroll to position [1000, 0]
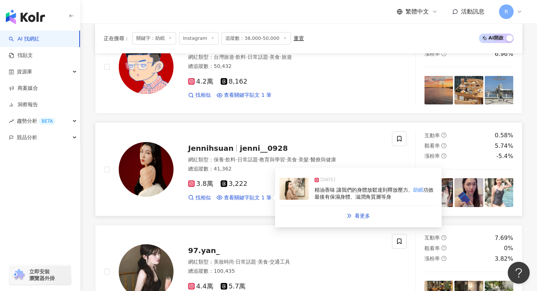
click at [311, 206] on div "[DATE] 精油香味 讓我們的身體放鬆達到釋放壓力、 助眠 功效 最後有保濕身體、滋潤角質層等身 看更多" at bounding box center [359, 197] width 158 height 51
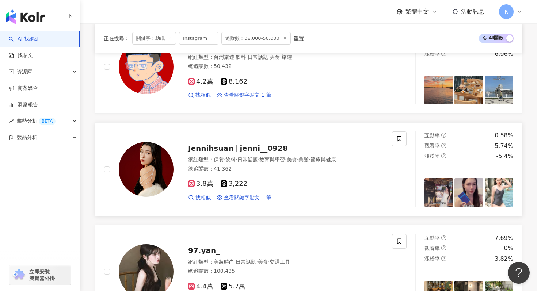
click at [307, 191] on div "3.8萬 3,222 找相似 查看關鍵字貼文 1 筆 [DATE] 精油香味 讓我們的身體放鬆達到釋放壓力、 助眠 功效 最後有保濕身體、滋潤角質層等身 看更多" at bounding box center [285, 187] width 195 height 27
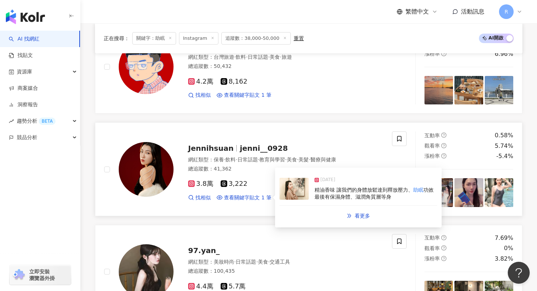
click at [297, 189] on img at bounding box center [294, 189] width 29 height 22
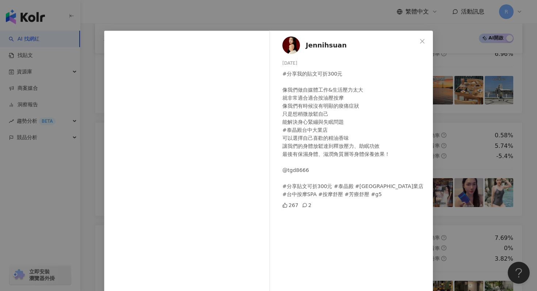
scroll to position [6, 0]
click at [317, 16] on div "Jennihsuan [DATE] #分享我的貼文可折300元 像我們做自媒體工作&生活壓力太大 就非常適合適合按油壓按摩 像我們有時候沒有明顯的痠痛症狀 只…" at bounding box center [268, 145] width 537 height 291
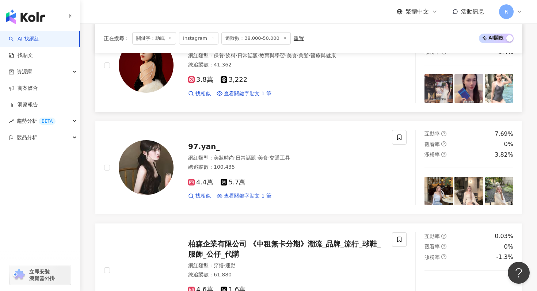
scroll to position [1149, 0]
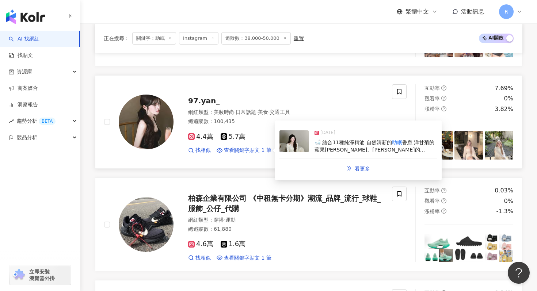
click at [318, 155] on div "[DATE] 🛁 結合11種純淨精油 自然清新的 助眠 香息 洋甘菊的蘋果[PERSON_NAME]、[PERSON_NAME]的恬雅花" at bounding box center [359, 142] width 158 height 34
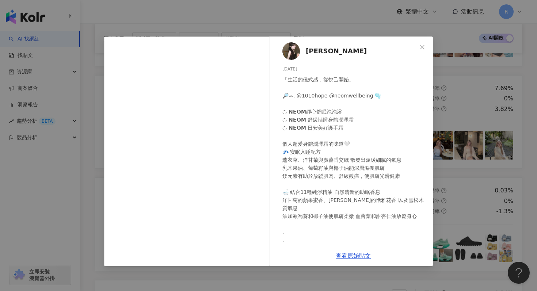
scroll to position [10, 0]
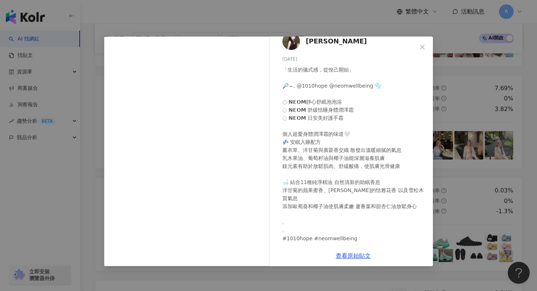
click at [300, 26] on div "[PERSON_NAME] [DATE] 「生活的儀式感，從悅己開始」 🔎ꕀ. @1010hope @neomwellbeing 🫧 ◌ 𝗡𝗘𝗢𝗠靜心舒眠泡泡…" at bounding box center [268, 145] width 537 height 291
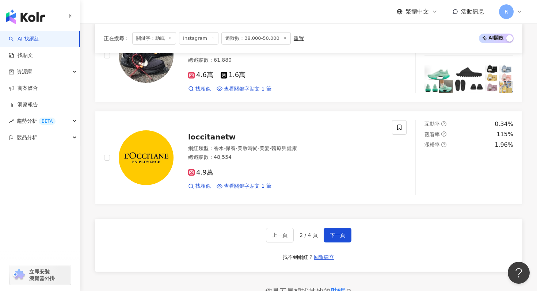
scroll to position [1345, 0]
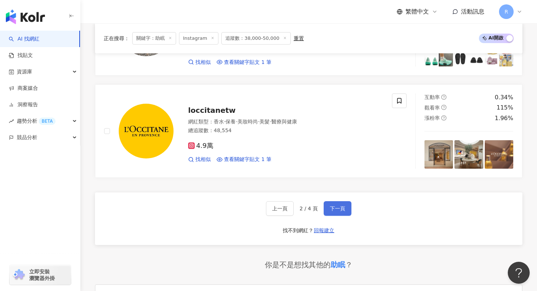
click at [335, 210] on span "下一頁" at bounding box center [337, 209] width 15 height 6
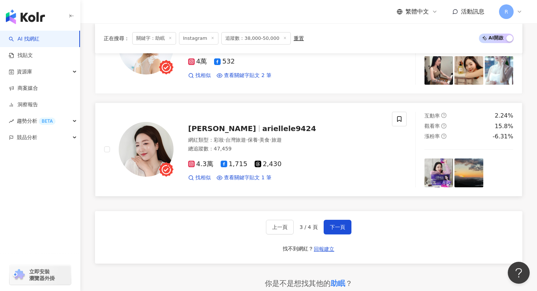
scroll to position [1329, 0]
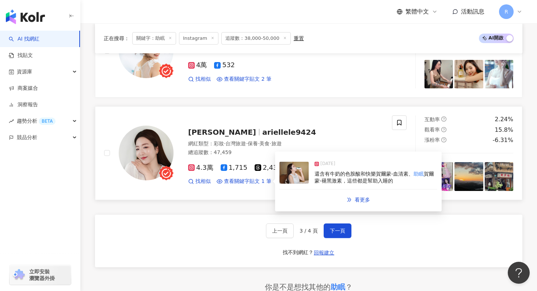
click at [321, 174] on span "賀爾蒙-褪黑激素，這些都是幫助入睡的" at bounding box center [374, 177] width 119 height 13
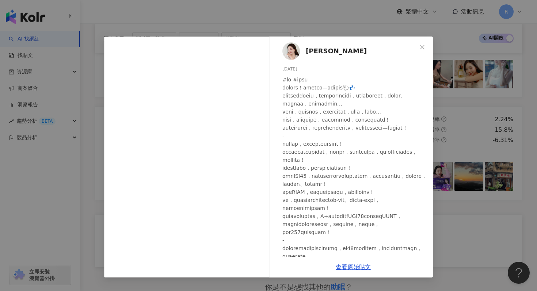
click at [336, 19] on div "Ariel C [DATE] 1,346 373 查看原始貼文" at bounding box center [268, 145] width 537 height 291
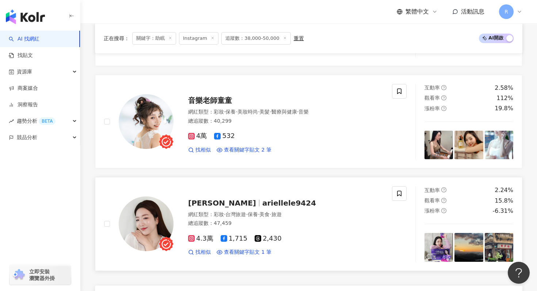
scroll to position [1254, 0]
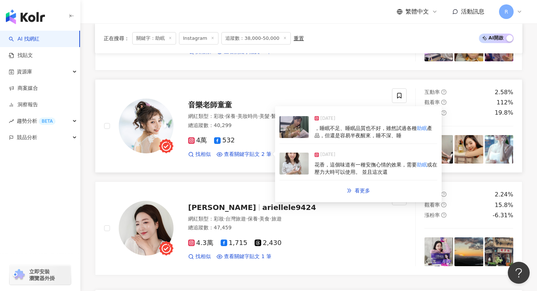
click at [308, 158] on img at bounding box center [294, 164] width 29 height 22
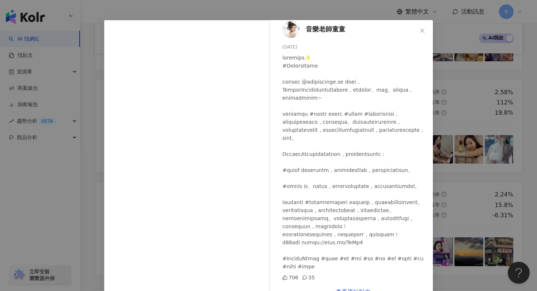
scroll to position [24, 0]
click at [302, 15] on div "音樂老師童童 [DATE] 706 35 查看原始貼文" at bounding box center [268, 145] width 537 height 291
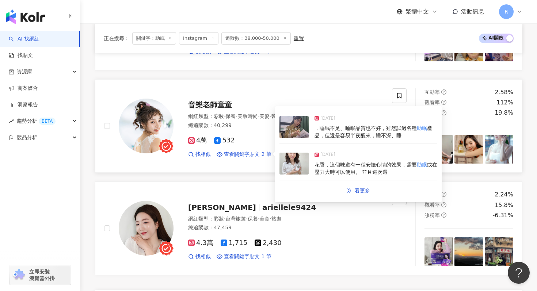
click at [326, 125] on div "，睡眠不足、睡眠品質也不好，雖然試過各種 助眠 產品，但還是容易半夜醒來，睡不深、睡" at bounding box center [376, 132] width 123 height 14
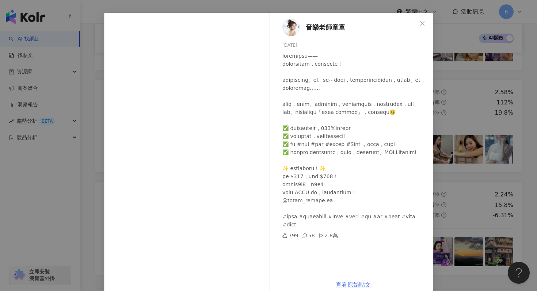
click at [345, 284] on link "查看原始貼文" at bounding box center [353, 284] width 35 height 7
click at [183, 6] on div "音樂老師童童 [DATE] 799 58 2.8萬 查看原始貼文" at bounding box center [268, 145] width 537 height 291
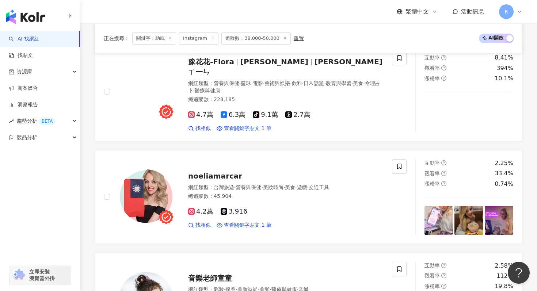
scroll to position [1078, 0]
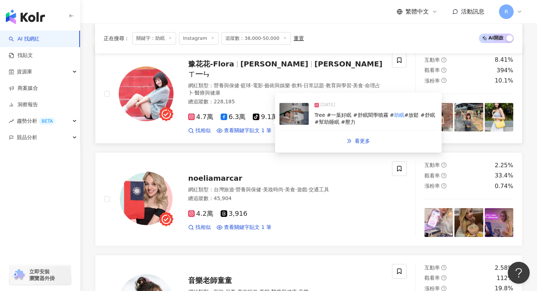
click at [301, 120] on img at bounding box center [294, 114] width 29 height 22
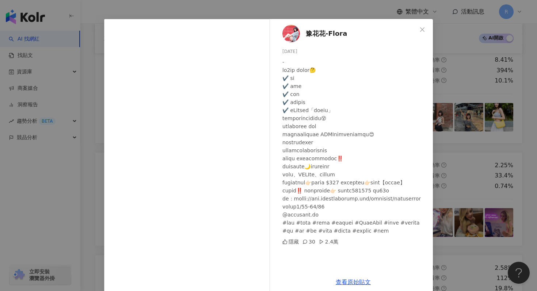
scroll to position [21, 0]
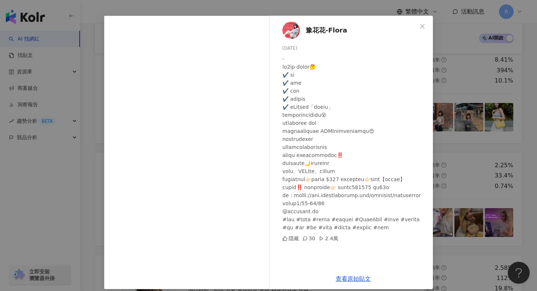
click at [94, 126] on div "豫花花-Flora [DATE] 隱藏 30 2.4萬 查看原始貼文" at bounding box center [268, 145] width 537 height 291
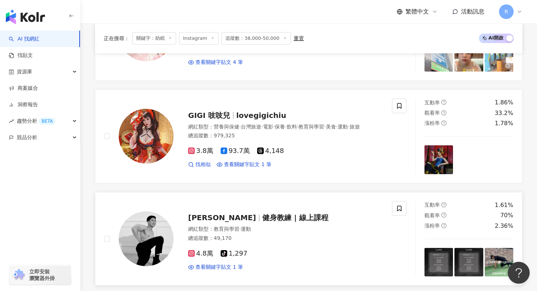
scroll to position [808, 0]
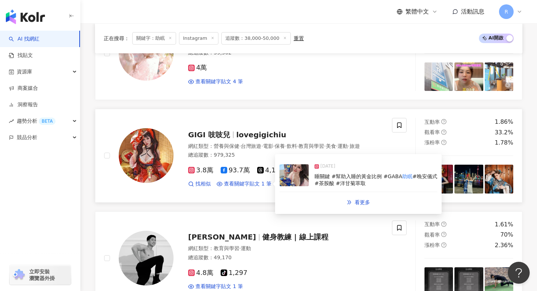
click at [318, 182] on span "#晚安儀式 #茶胺酸 #洋甘菊萃取" at bounding box center [376, 180] width 123 height 13
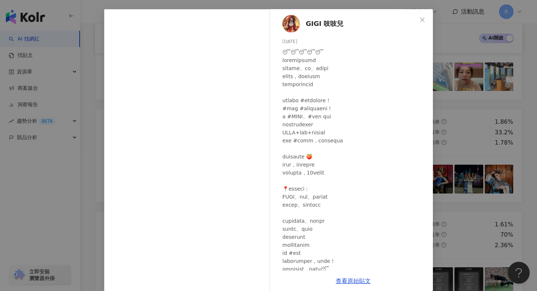
scroll to position [0, 0]
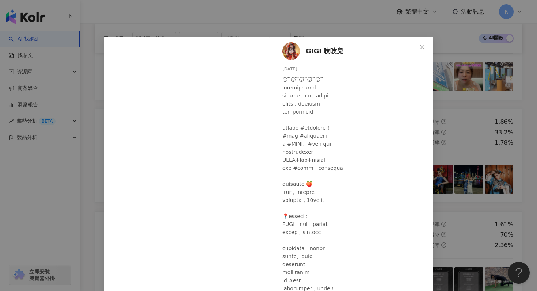
click at [318, 24] on div "GIGI 吱吱兒 [DATE] 668 36 查看原始貼文" at bounding box center [268, 145] width 537 height 291
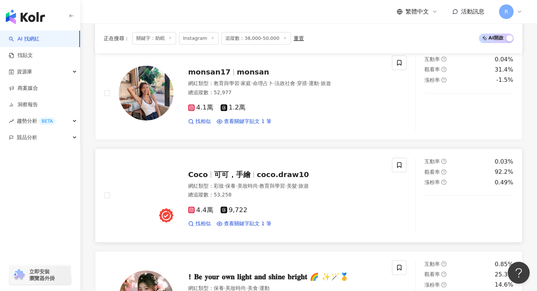
scroll to position [635, 0]
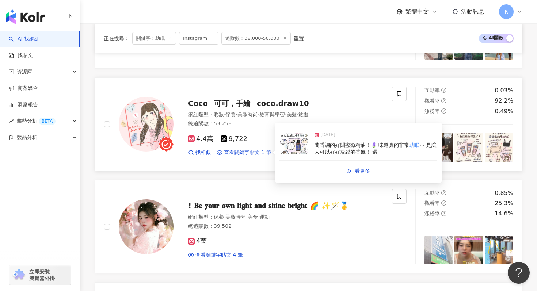
click at [316, 153] on span "⋯ 是讓人可以好好放鬆的香氣！ 還" at bounding box center [376, 148] width 122 height 13
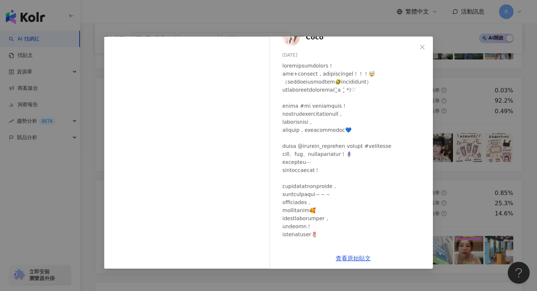
scroll to position [0, 0]
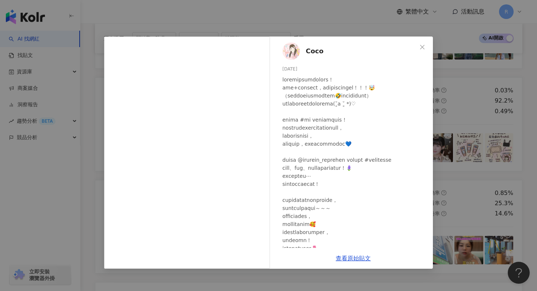
click at [338, 254] on div "查看原始貼文" at bounding box center [353, 258] width 159 height 21
click at [338, 259] on link "查看原始貼文" at bounding box center [353, 258] width 35 height 7
click at [142, 20] on div "Coco [DATE] 隱藏 查看原始貼文" at bounding box center [268, 145] width 537 height 291
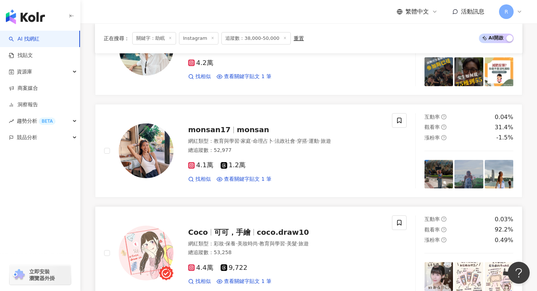
scroll to position [505, 0]
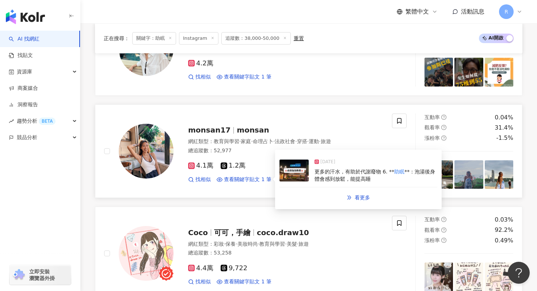
click at [314, 164] on div "[DATE] 更多的汗水，有助於代謝廢物 6. ** 助眠 **：泡湯後身體會感到放鬆，能提高睡" at bounding box center [359, 171] width 158 height 34
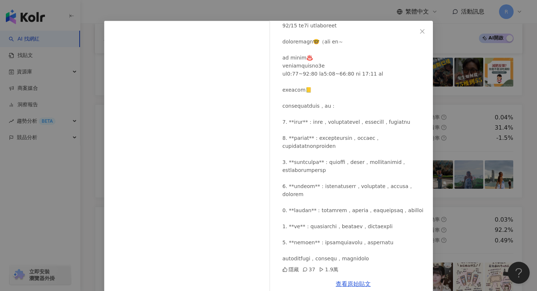
scroll to position [14, 0]
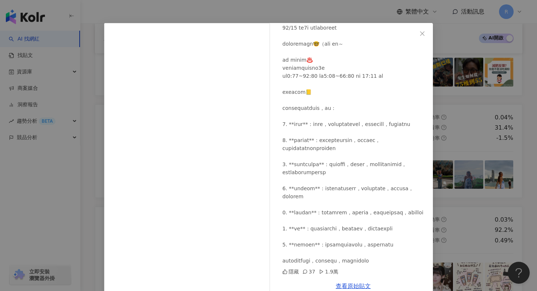
click at [459, 57] on div "monsan17 [DATE] 隱藏 37 1.9萬 查看原始貼文" at bounding box center [268, 145] width 537 height 291
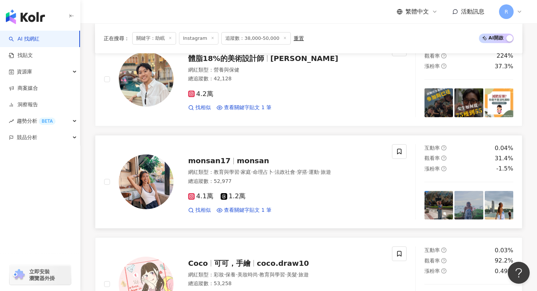
scroll to position [391, 0]
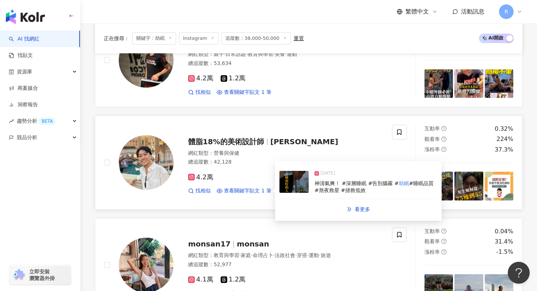
click at [289, 183] on img at bounding box center [294, 182] width 29 height 22
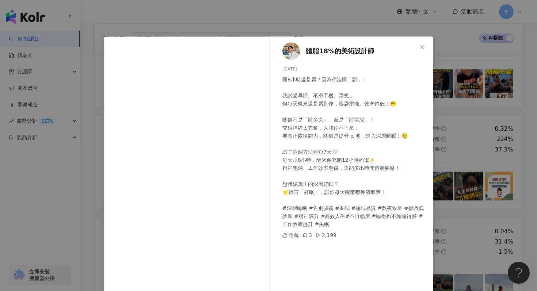
click at [300, 21] on div "體脂18%的美術設計師 [DATE] 睡8小時還是累？因為你沒睡「對」！ 我試過早睡、不滑手機、冥想… 但每天醒來還是累到炸，腦袋當機、效率超低！😵‍💫 關鍵…" at bounding box center [268, 145] width 537 height 291
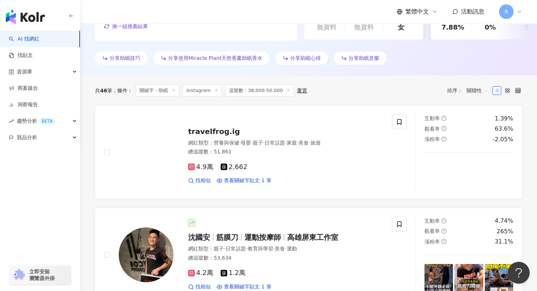
scroll to position [187, 0]
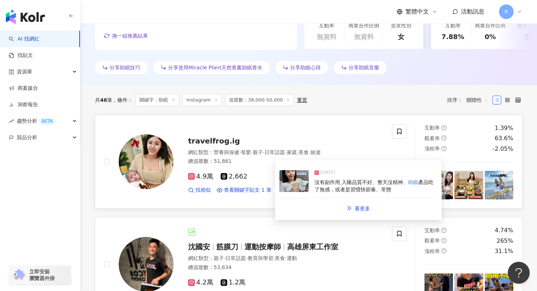
click at [296, 182] on img at bounding box center [294, 181] width 29 height 22
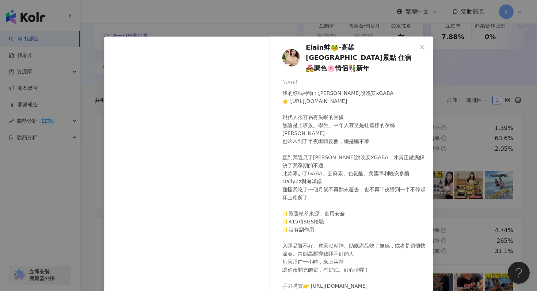
click at [310, 25] on div "Elain蛙🐸-高雄 [GEOGRAPHIC_DATA]景點 住宿💑調色🌸情侶👫新年 [DATE] 我的好眠神物：嚴萃說晚安xGABA 👉 [URL][DOM…" at bounding box center [268, 145] width 537 height 291
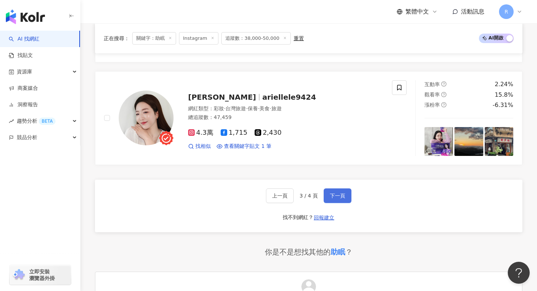
click at [336, 193] on span "下一頁" at bounding box center [337, 196] width 15 height 6
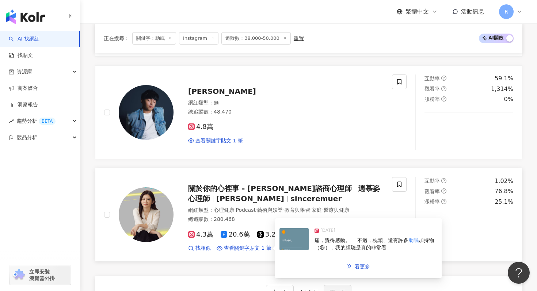
scroll to position [1032, 0]
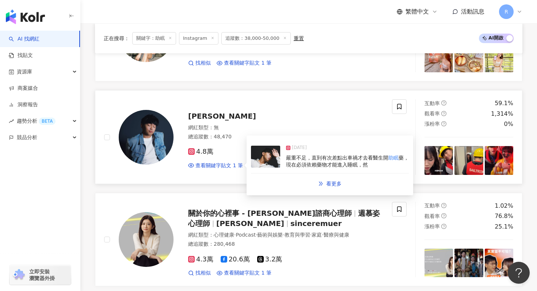
click at [270, 164] on img at bounding box center [265, 157] width 29 height 22
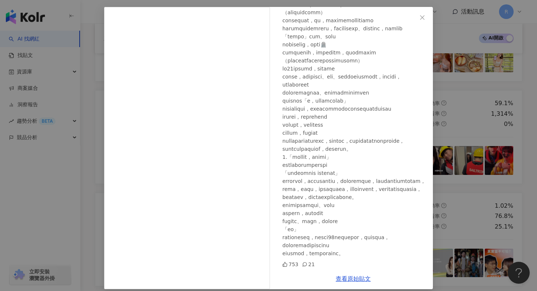
scroll to position [308, 0]
click at [94, 55] on div "[PERSON_NAME] [DATE] 753 21 查看原始貼文" at bounding box center [268, 145] width 537 height 291
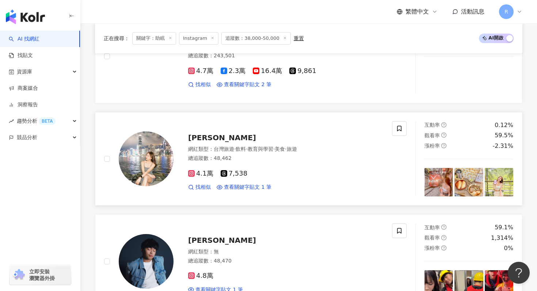
scroll to position [905, 0]
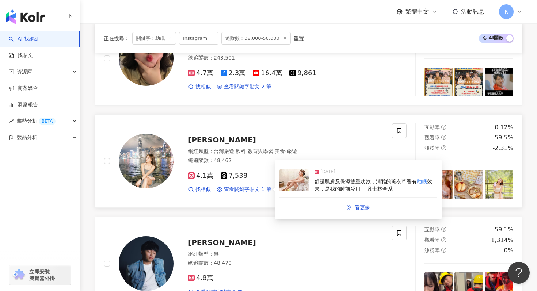
click at [319, 187] on span "效果，是我的睡前愛用！ 凡士林全系" at bounding box center [374, 185] width 118 height 13
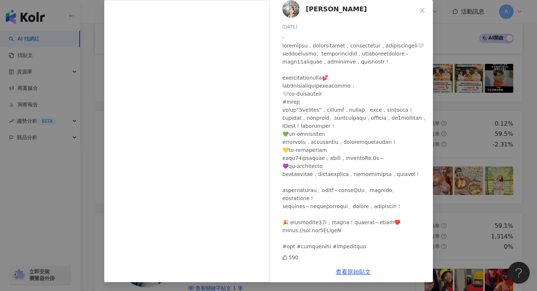
scroll to position [909, 0]
click at [444, 30] on div "[PERSON_NAME] [DATE] 590 查看原始貼文" at bounding box center [268, 145] width 537 height 291
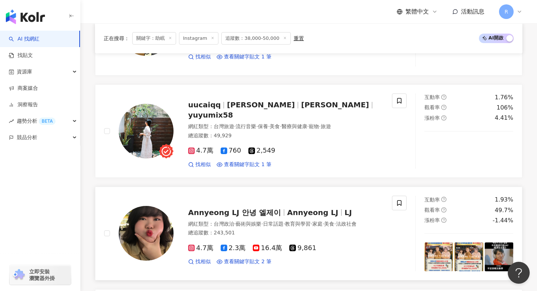
scroll to position [727, 0]
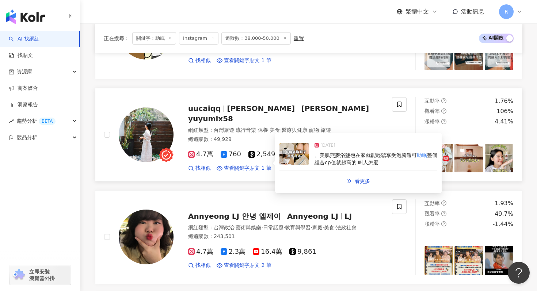
click at [323, 157] on span "、美肌燕麥浴鹽包在家就能輕鬆享受泡腳還可" at bounding box center [366, 155] width 102 height 6
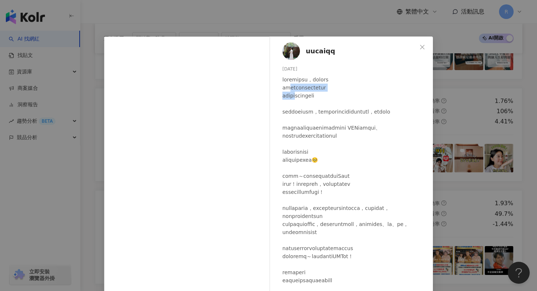
drag, startPoint x: 292, startPoint y: 87, endPoint x: 306, endPoint y: 97, distance: 16.8
click at [306, 97] on div at bounding box center [354, 245] width 145 height 338
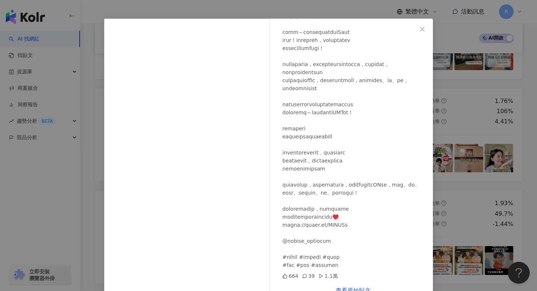
scroll to position [37, 0]
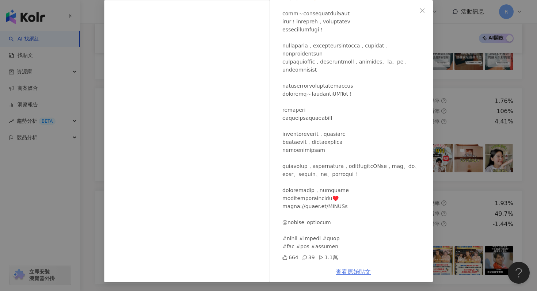
click at [337, 273] on link "查看原始貼文" at bounding box center [353, 272] width 35 height 7
click at [96, 57] on div "uucaiqq [DATE] 664 39 1.1萬 查看原始貼文" at bounding box center [268, 145] width 537 height 291
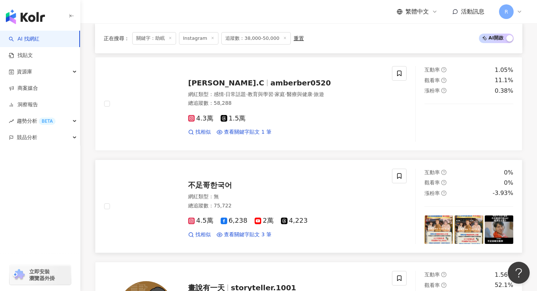
scroll to position [433, 0]
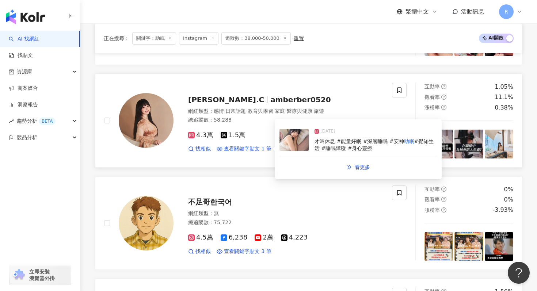
click at [312, 145] on div "[DATE] 才叫休息 #能量好眠 #深層睡眠 #安神 助眠 #覺知生活 #睡眠障礙 #身心靈療" at bounding box center [359, 140] width 158 height 34
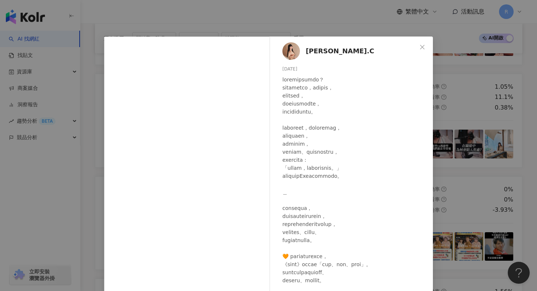
click at [318, 20] on div "[PERSON_NAME].C [DATE] 289 14 查看原始貼文" at bounding box center [268, 145] width 537 height 291
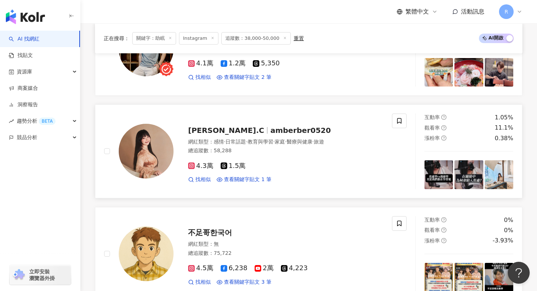
scroll to position [304, 0]
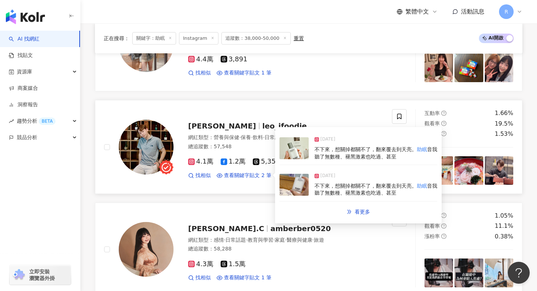
click at [305, 179] on img at bounding box center [294, 185] width 29 height 22
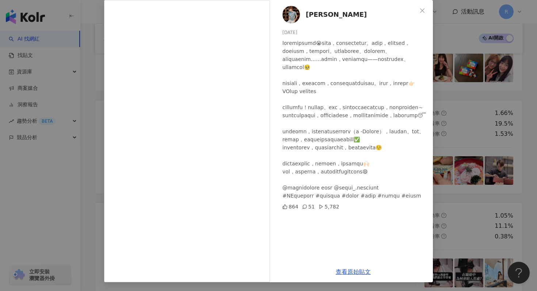
scroll to position [0, 0]
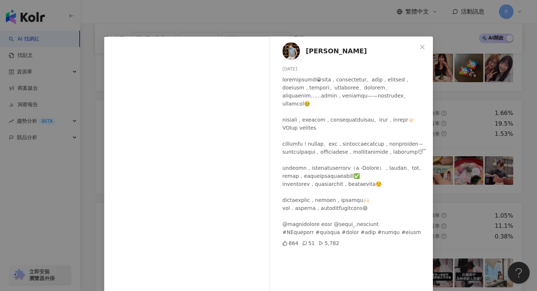
click at [322, 21] on div "[PERSON_NAME] [DATE] 864 51 5,782 查看原始貼文" at bounding box center [268, 145] width 537 height 291
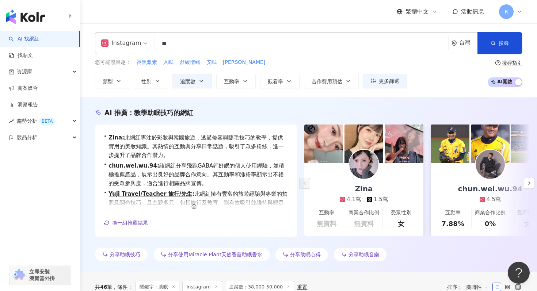
click at [248, 40] on input "**" at bounding box center [302, 44] width 288 height 14
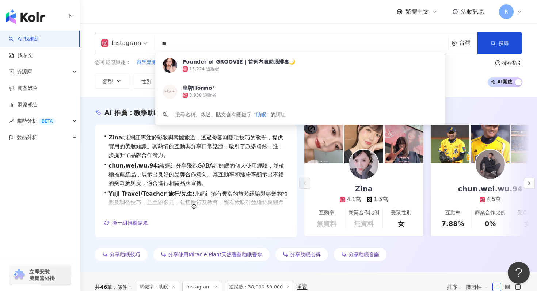
click at [248, 40] on input "**" at bounding box center [302, 44] width 288 height 14
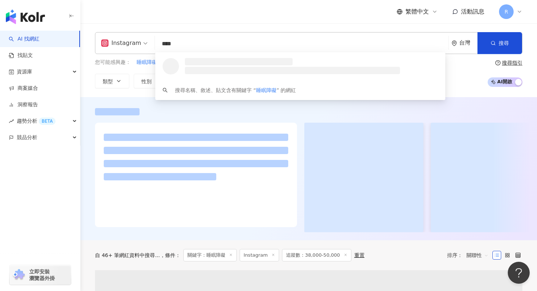
type input "****"
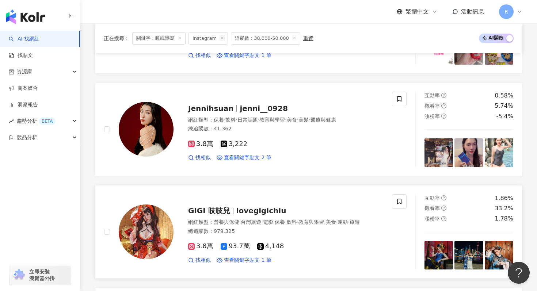
scroll to position [466, 0]
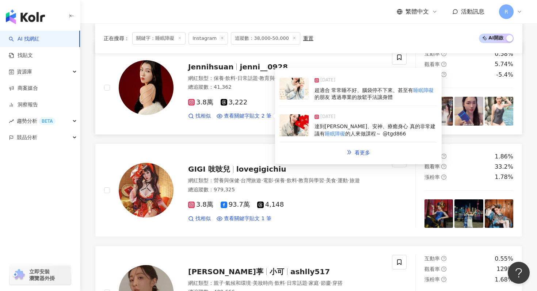
click at [308, 95] on img at bounding box center [294, 89] width 29 height 22
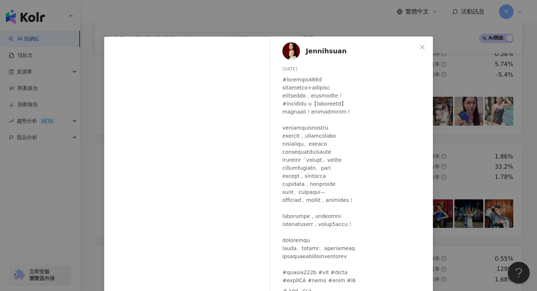
scroll to position [6, 0]
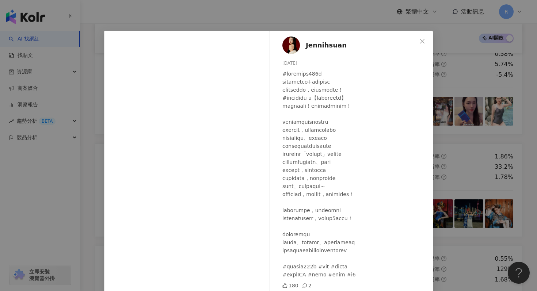
click at [316, 17] on div "Jennihsuan [DATE] 180 2 查看原始貼文" at bounding box center [268, 145] width 537 height 291
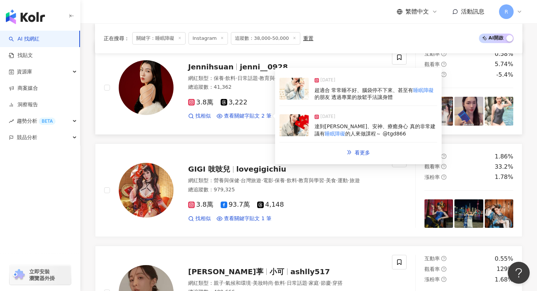
click at [296, 123] on img at bounding box center [294, 125] width 29 height 22
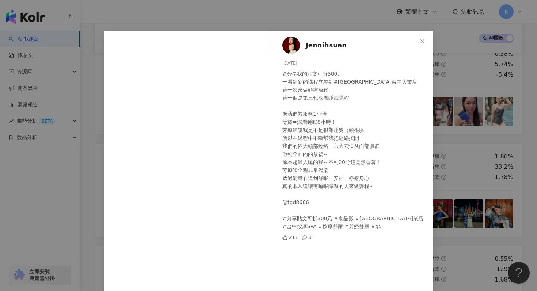
click at [319, 16] on div "Jennihsuan [DATE] #分享我的貼文可折300元 一看到新的課程立馬到#[GEOGRAPHIC_DATA]台中大業店 這一次來做頭療放鬆 這一個…" at bounding box center [268, 145] width 537 height 291
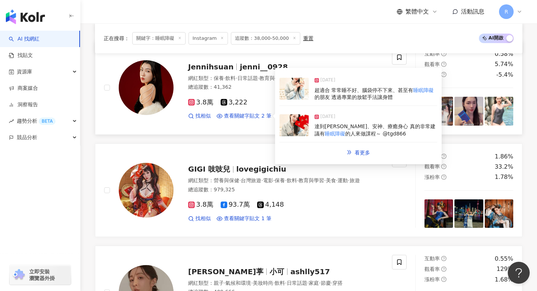
click at [293, 98] on img at bounding box center [294, 89] width 29 height 22
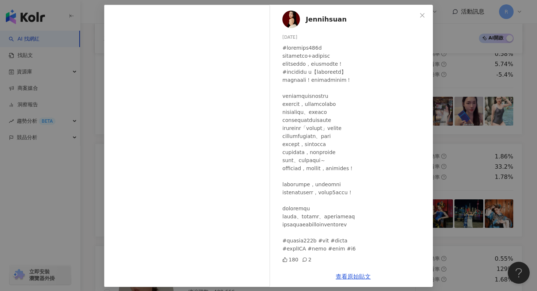
scroll to position [37, 0]
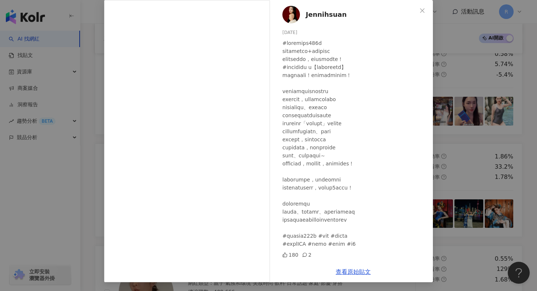
click at [449, 81] on div "Jennihsuan [DATE] 180 2 查看原始貼文" at bounding box center [268, 145] width 537 height 291
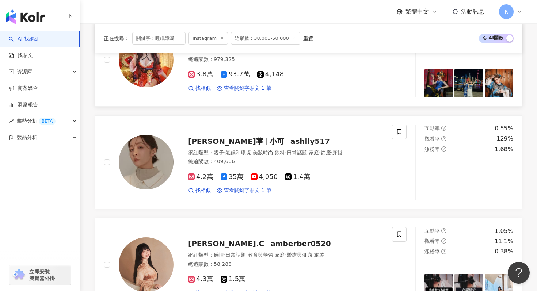
scroll to position [612, 0]
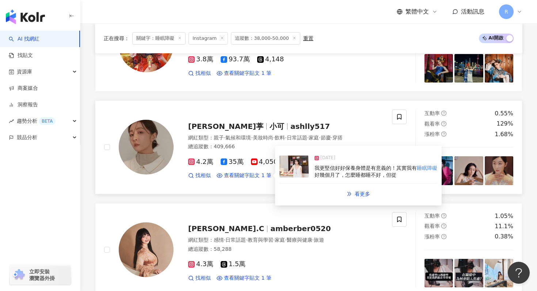
click at [315, 165] on div "我更堅信好好保養身體是有意義的！其實我有 睡眠障礙 好幾個月了，怎麼睡都睡不好，但從" at bounding box center [376, 172] width 123 height 14
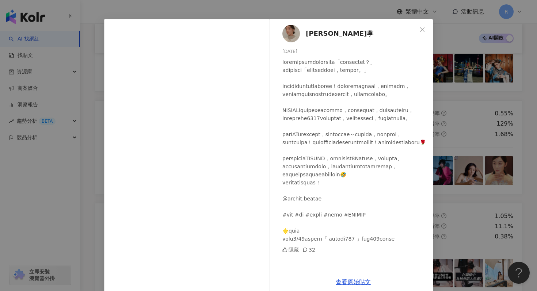
scroll to position [54, 0]
click at [346, 278] on div "查看原始貼文" at bounding box center [353, 282] width 159 height 21
click at [346, 280] on link "查看原始貼文" at bounding box center [353, 282] width 35 height 7
click at [169, 7] on div "[PERSON_NAME]葶 [DATE] 隱藏 32 查看原始貼文" at bounding box center [268, 145] width 537 height 291
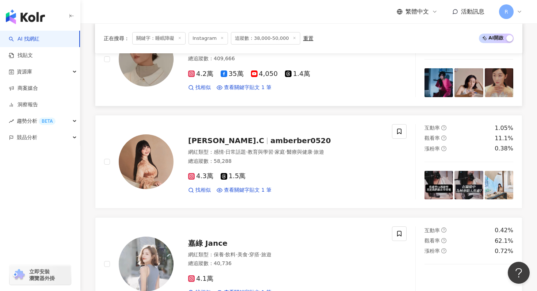
scroll to position [703, 0]
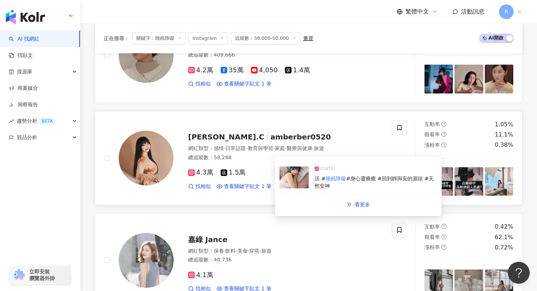
click at [299, 178] on img at bounding box center [294, 178] width 29 height 22
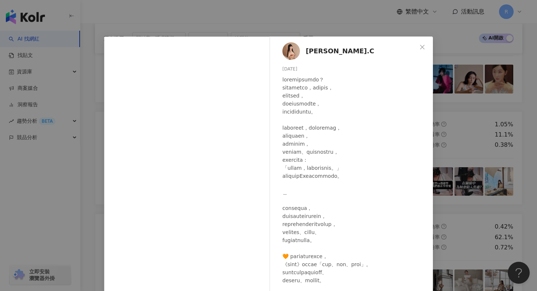
click at [68, 171] on div "[PERSON_NAME].C [DATE] 289 14 查看原始貼文" at bounding box center [268, 145] width 537 height 291
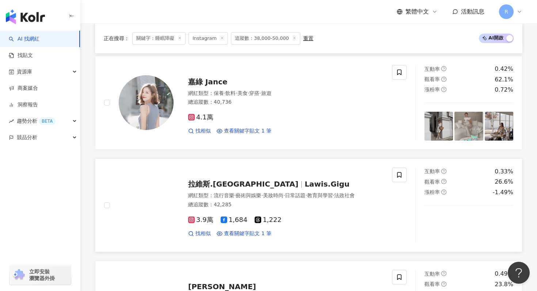
scroll to position [867, 0]
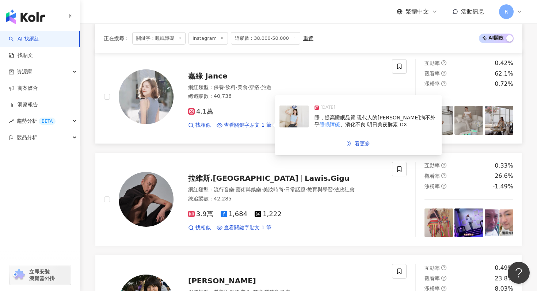
click at [323, 114] on div "睡，提高睡眠品質 現代人的[PERSON_NAME]病不外乎 睡眠障礙 、消化不良 明日美夜酵素 DX" at bounding box center [376, 121] width 123 height 14
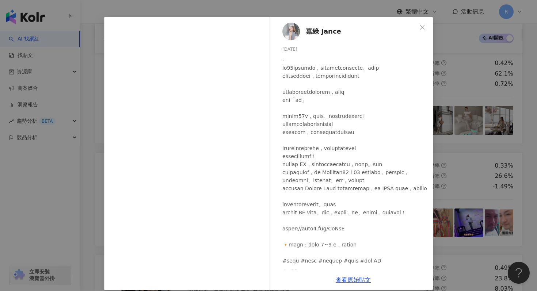
scroll to position [5, 0]
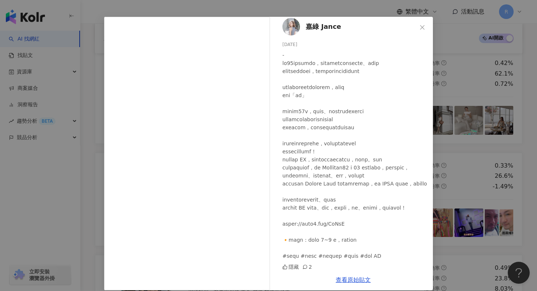
click at [474, 134] on div "嘉綠 Jance [DATE] 隱藏 2 查看原始貼文" at bounding box center [268, 145] width 537 height 291
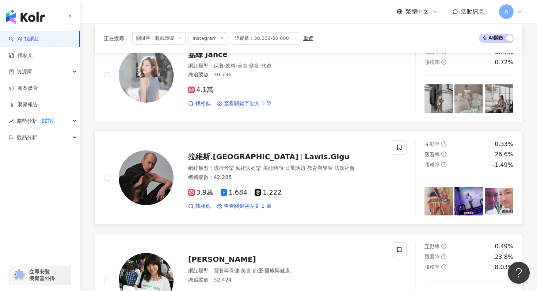
scroll to position [897, 0]
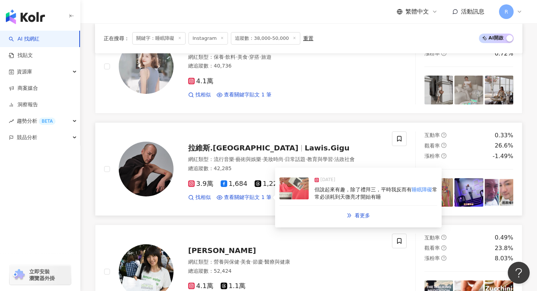
click at [332, 195] on span "常常必須耗到天微亮才開始有睡" at bounding box center [376, 193] width 123 height 13
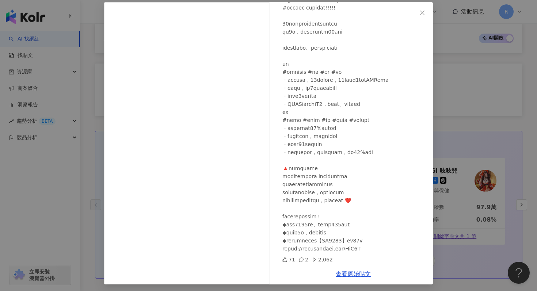
scroll to position [37, 0]
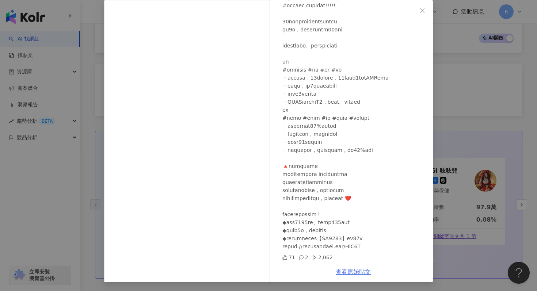
click at [347, 272] on link "查看原始貼文" at bounding box center [353, 272] width 35 height 7
click at [90, 102] on div "拉維斯.基谷 [DATE] 71 2 2,062 查看原始貼文" at bounding box center [268, 145] width 537 height 291
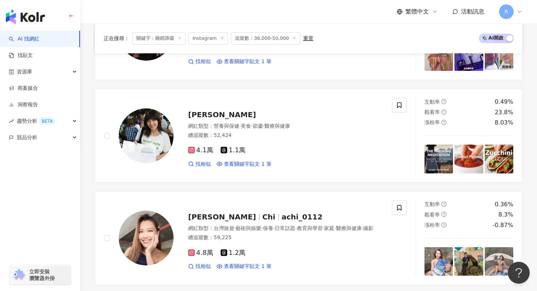
scroll to position [1088, 0]
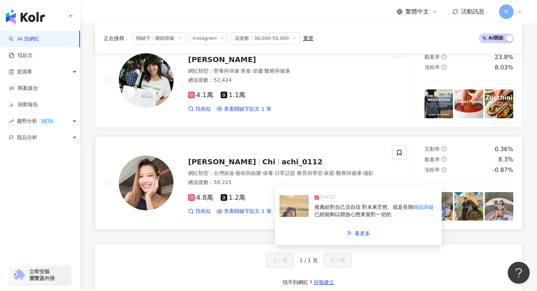
click at [294, 212] on img at bounding box center [294, 206] width 29 height 22
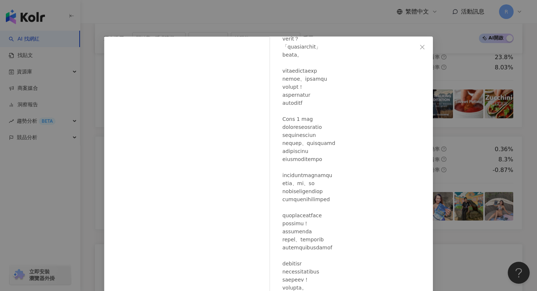
scroll to position [396, 0]
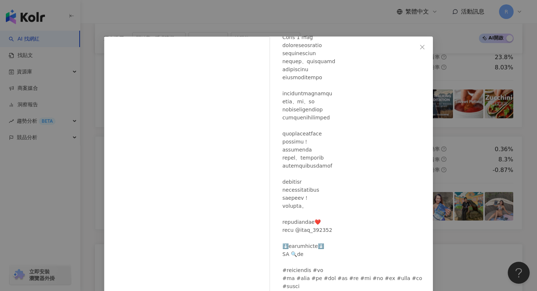
click at [315, 15] on div "阿綺 [DATE] 136 23 查看原始貼文" at bounding box center [268, 145] width 537 height 291
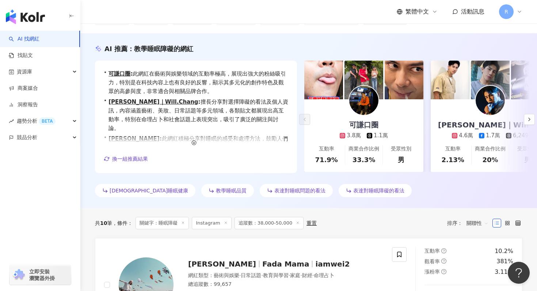
scroll to position [0, 0]
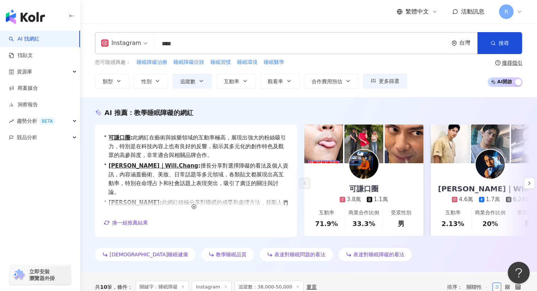
click at [258, 45] on input "****" at bounding box center [302, 44] width 288 height 14
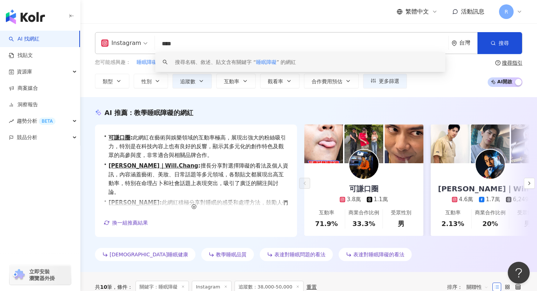
click at [235, 110] on div "AI 推薦 ： 教學睡眠障礙的網紅" at bounding box center [308, 112] width 427 height 9
click at [225, 41] on input "****" at bounding box center [302, 44] width 288 height 14
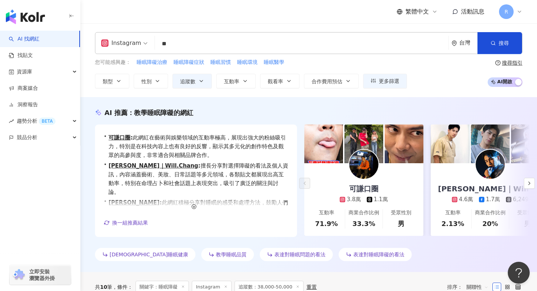
type input "**"
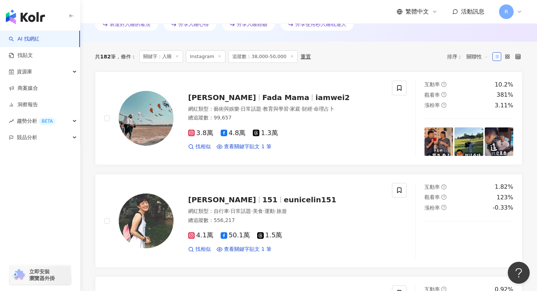
scroll to position [241, 0]
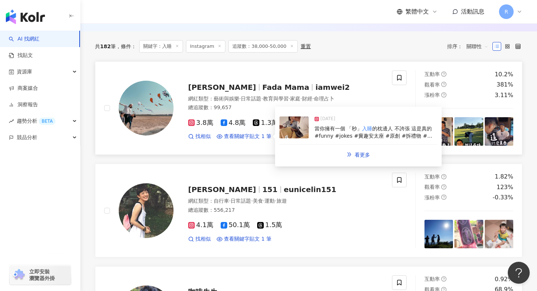
click at [302, 133] on img at bounding box center [294, 128] width 29 height 22
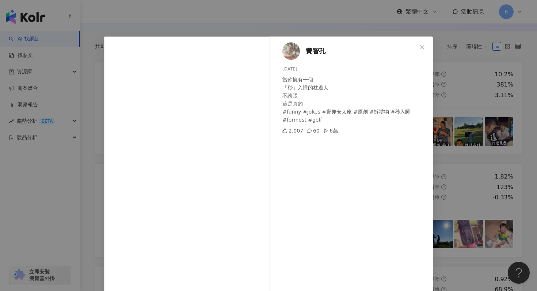
click at [303, 24] on div "竇智孔 [DATE] 當你擁有一個 「秒」入睡的枕邊人 不誇張 這是真的 #funny #jokes #竇趣安太座 #原創 #拆禮物 #秒入睡 #formos…" at bounding box center [268, 145] width 537 height 291
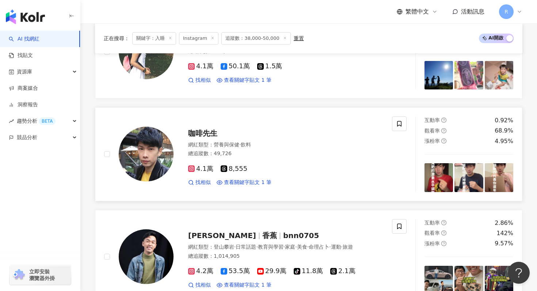
scroll to position [401, 0]
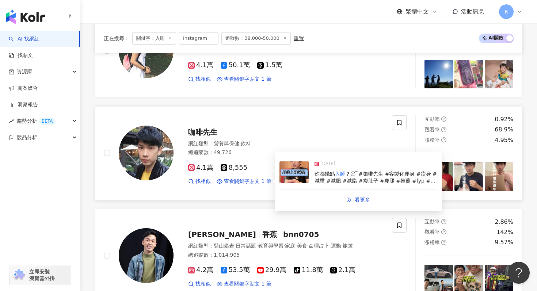
click at [293, 182] on img at bounding box center [294, 172] width 29 height 22
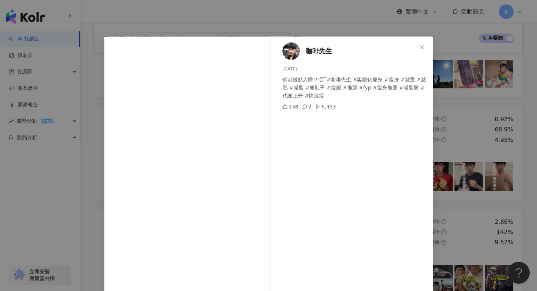
click at [276, 25] on div "咖啡先生 [DATE] 你都幾點入睡？😴#咖啡先生 #客製化瘦身 #瘦身 #減重 #減肥 #減脂 #瘦肚子 #瘦腿 #推薦 #fyp #瘦身推薦 #減脂肪 #…" at bounding box center [268, 145] width 537 height 291
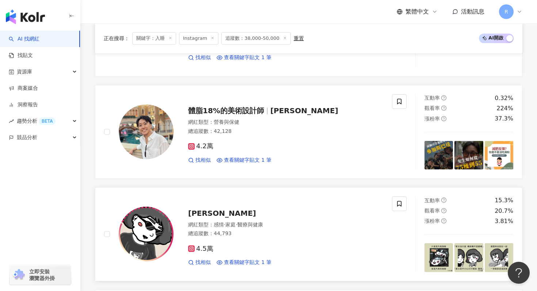
scroll to position [855, 0]
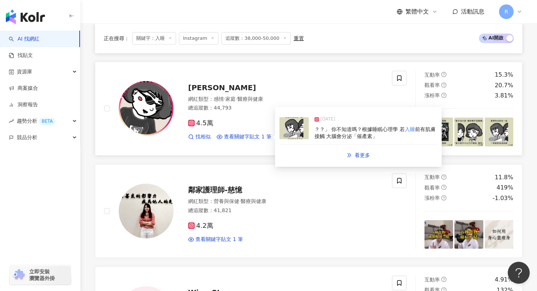
click at [296, 141] on div "[DATE] ？？」 你不知道嗎？根據睡眠心理學 若 入睡 前有肌膚接觸 大腦會分泌「催產素」" at bounding box center [359, 128] width 158 height 34
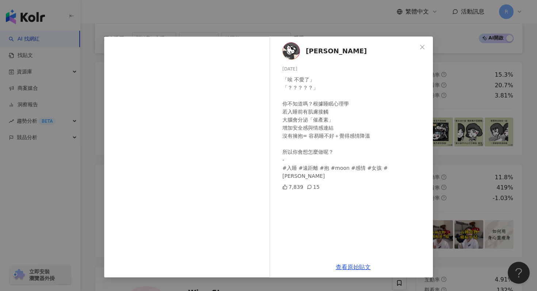
click at [316, 24] on div "[PERSON_NAME] [DATE] 「唉 不愛了」 「？？？？？」 你不知道嗎？根據睡眠心理學 若入睡前有肌膚接觸 大腦會分泌「催產素」 增加安全感與情…" at bounding box center [268, 145] width 537 height 291
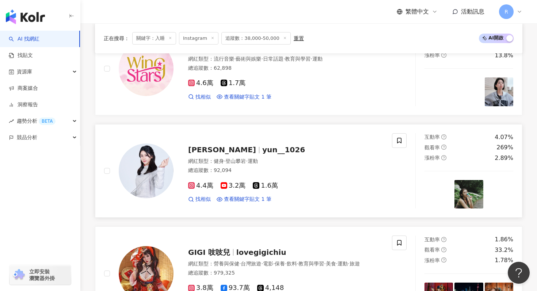
scroll to position [1118, 0]
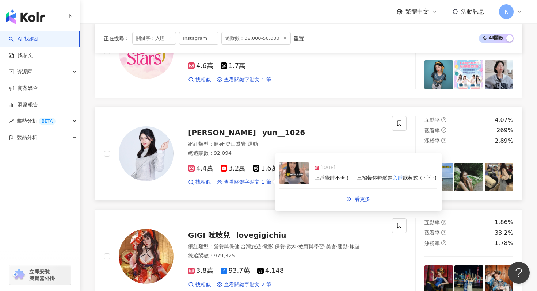
click at [292, 180] on img at bounding box center [294, 173] width 29 height 22
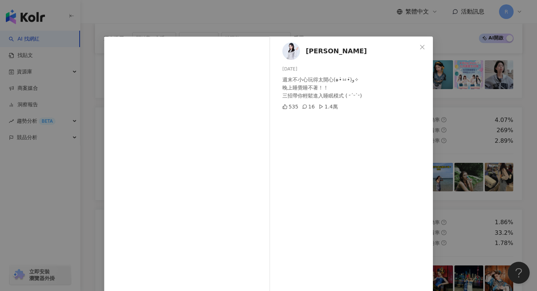
click at [204, 29] on div "[PERSON_NAME][DATE] 週末不小心玩得太開心(๑•̀ㅂ•́)و✧ 晚上睡覺睡不著！！ 三招帶你輕鬆進入睡眠模式 ( ˶ˊᵕˋ˶) 535 16…" at bounding box center [268, 145] width 537 height 291
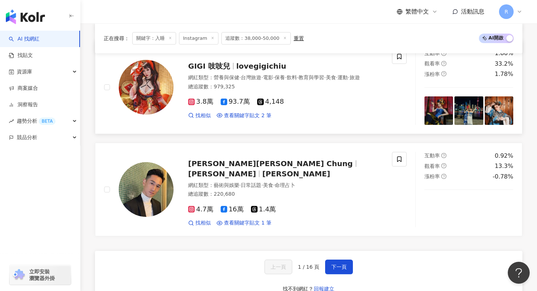
scroll to position [1323, 0]
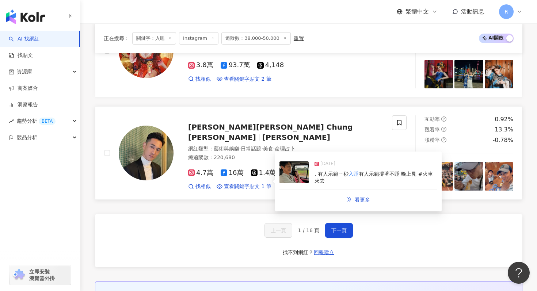
click at [289, 174] on img at bounding box center [294, 172] width 29 height 22
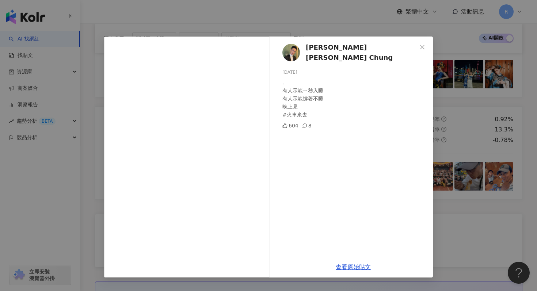
click at [250, 15] on div "[PERSON_NAME][PERSON_NAME] Chung [DATE] . 有人示範ㄧ秒入睡 有人示範撐著不睡 晚上見 #火車來去 604 8 查看原…" at bounding box center [268, 145] width 537 height 291
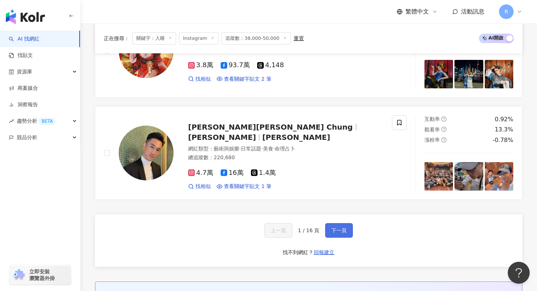
click at [341, 236] on button "下一頁" at bounding box center [339, 230] width 28 height 15
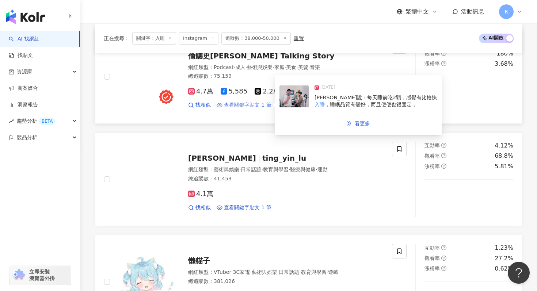
scroll to position [885, 0]
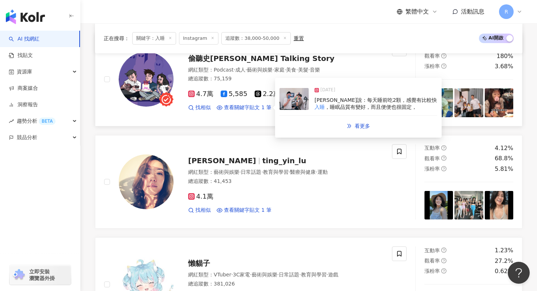
click at [301, 104] on img at bounding box center [294, 99] width 29 height 22
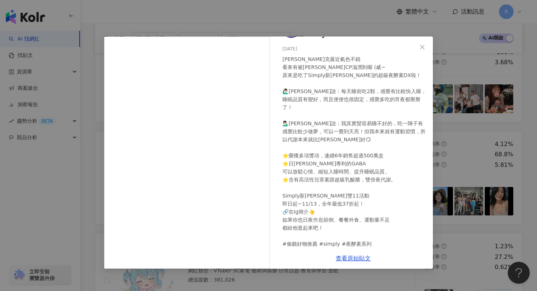
scroll to position [889, 0]
click at [199, 25] on div "偷聽史[PERSON_NAME] Talking Story [DATE] [PERSON_NAME]克最近氣色不錯 看來有被[PERSON_NAME]CP滋…" at bounding box center [268, 145] width 537 height 291
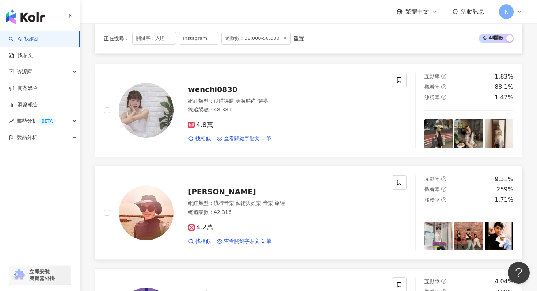
scroll to position [643, 0]
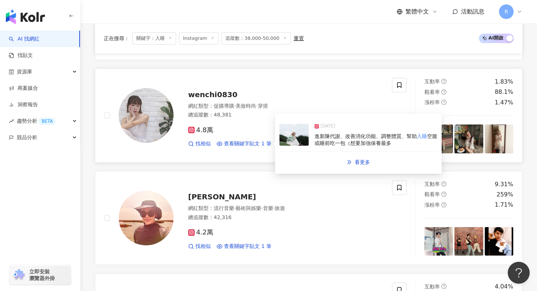
click at [313, 144] on div "[DATE] 進新陳代謝、改善消化功能、調整體質、幫助 入睡 空腹或睡前吃一包（想要加強保養最多" at bounding box center [359, 135] width 158 height 34
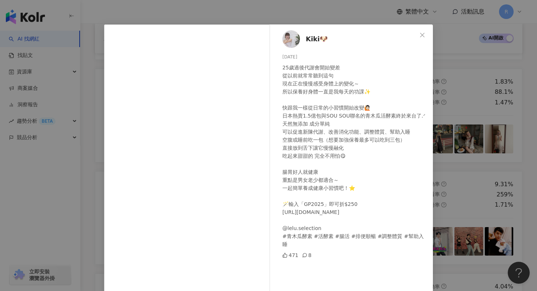
scroll to position [16, 0]
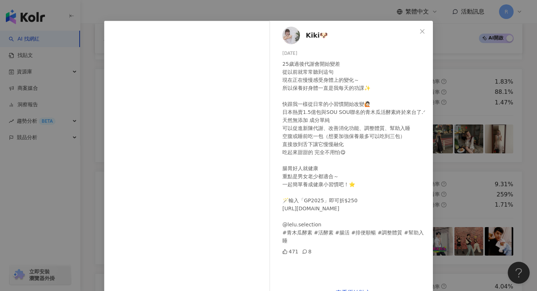
click at [94, 130] on div "Kiki🐶 [DATE] 25歲過後代謝會開始變差 從以前就常常聽到這句 現在正在慢慢感受身體上的變化～ 所以保養好身體一直是我每天的功課✨ 快跟我一樣從日常…" at bounding box center [268, 145] width 537 height 291
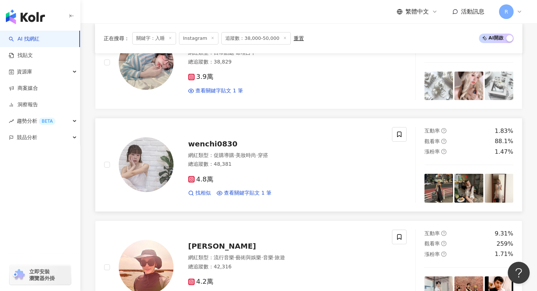
scroll to position [525, 0]
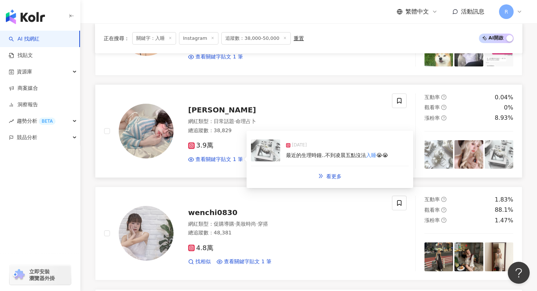
click at [286, 160] on div "[DATE] 最近的生理時鐘..不到凌晨五點沒法 入睡 😭😭" at bounding box center [330, 150] width 158 height 31
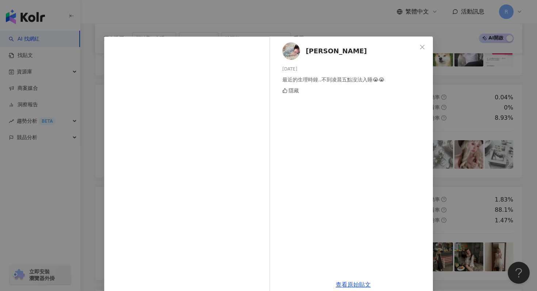
click at [211, 24] on div "[PERSON_NAME][DATE] 最近的生理時鐘..不到凌晨五點沒法入睡😭😭 隱藏 查看原始貼文" at bounding box center [268, 145] width 537 height 291
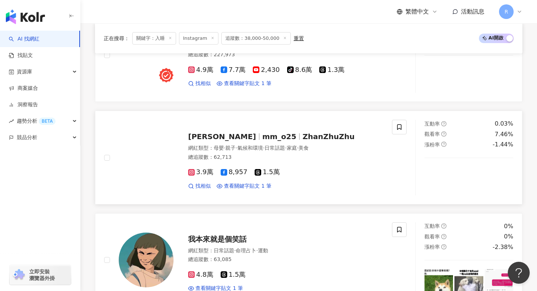
scroll to position [280, 0]
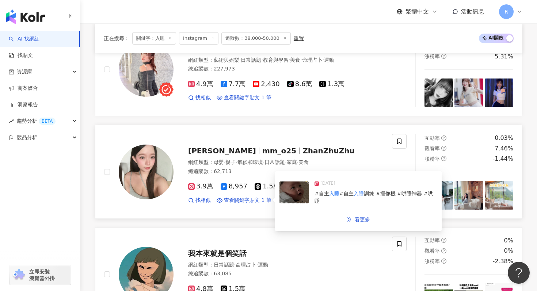
click at [299, 195] on img at bounding box center [294, 193] width 29 height 22
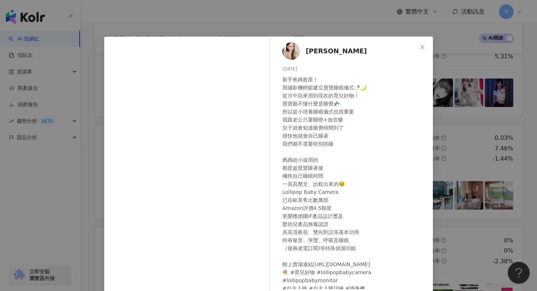
click at [322, 22] on div "[PERSON_NAME][DATE] 新手爸媽救星！ 用攝影機輕鬆建立寶寶睡眠儀式🍼🌙 從月中回來用到現在的育兒好物！ 寶寶聽不懂什麼是睡覺💤 所以從小培養…" at bounding box center [268, 145] width 537 height 291
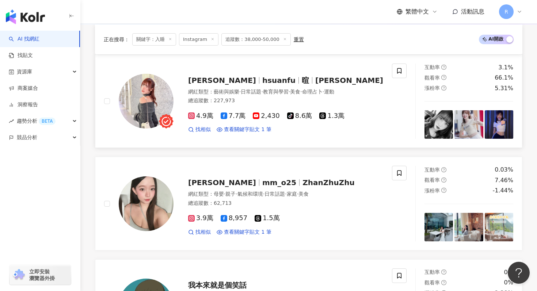
scroll to position [229, 0]
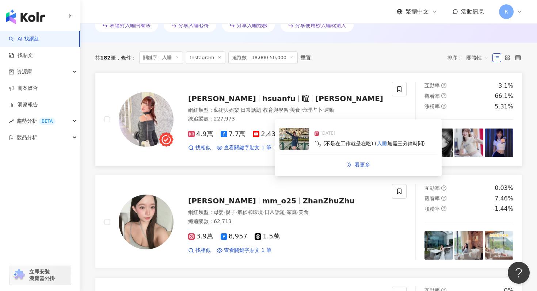
click at [305, 144] on img at bounding box center [294, 139] width 29 height 22
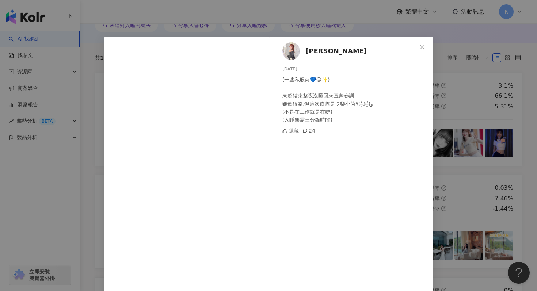
click at [287, 25] on div "[PERSON_NAME] [DATE] (一些私服芮💙😌✨) 東超結束整夜沒睡回來直奔春訓 雖然很累,但這次依舊是快樂小芮٩(˃̶͈̀௰˂̶͈́)و (不是…" at bounding box center [268, 145] width 537 height 291
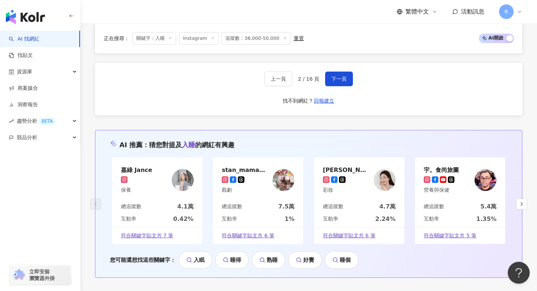
scroll to position [1390, 0]
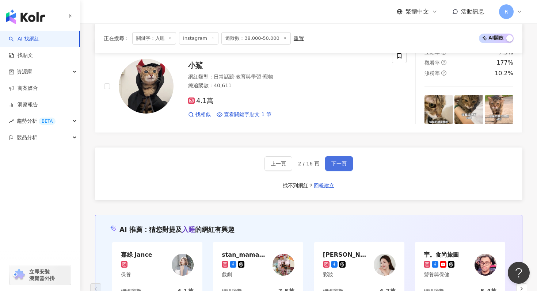
click at [331, 162] on span "下一頁" at bounding box center [338, 164] width 15 height 6
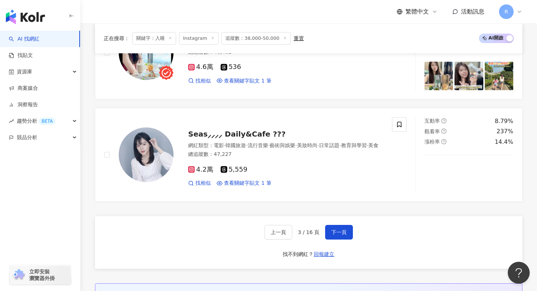
scroll to position [1315, 0]
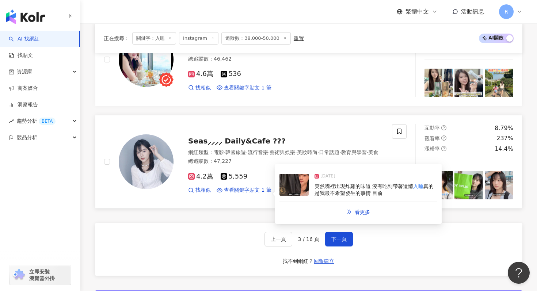
click at [304, 188] on img at bounding box center [294, 185] width 29 height 22
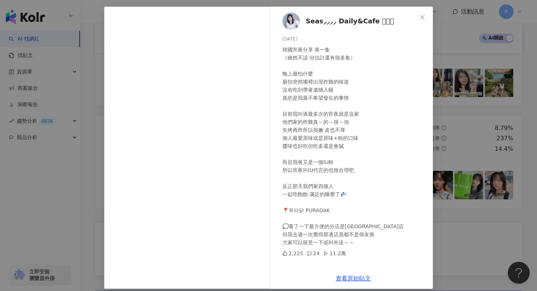
scroll to position [32, 0]
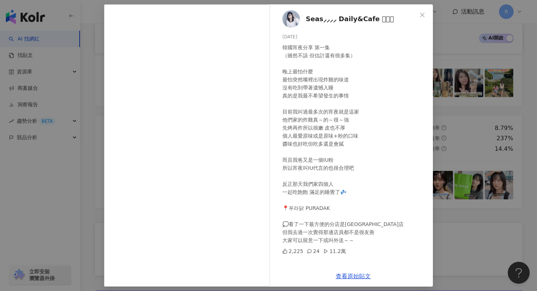
click at [459, 71] on div "Seas⸝⸝⸝⸝ Daily&Cafe 𖤣𖥧𖥣 [DATE] 韓國宵夜分享 第一集 （雖然不該 但估計還有很多集） 晚上最怕什麼 最怕突然嘴裡出現炸雞的味道 …" at bounding box center [268, 145] width 537 height 291
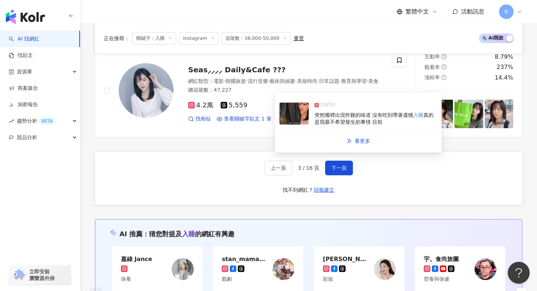
scroll to position [1486, 0]
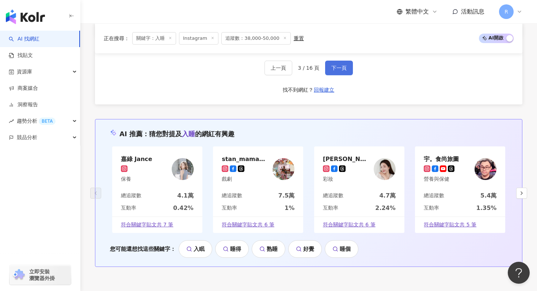
click at [327, 61] on button "下一頁" at bounding box center [339, 68] width 28 height 15
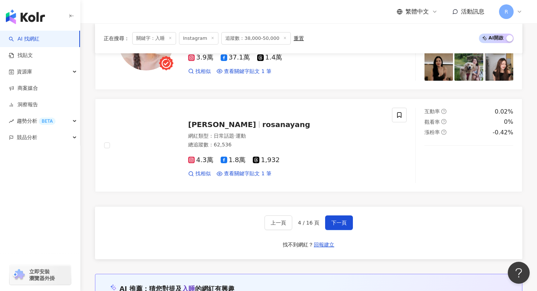
scroll to position [1329, 0]
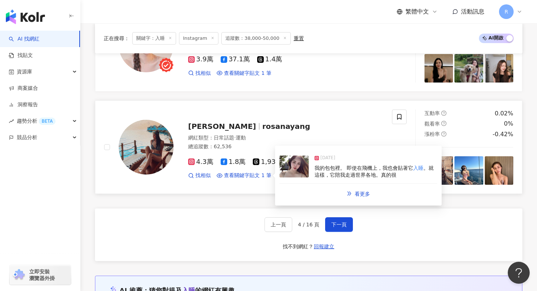
click at [298, 172] on img at bounding box center [294, 167] width 29 height 22
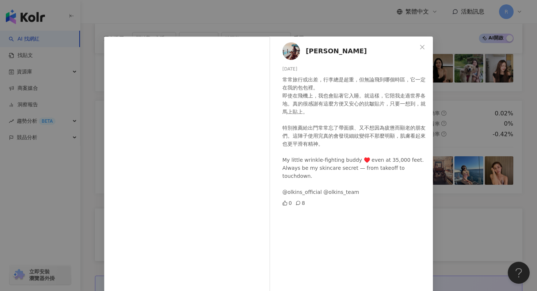
click at [256, 25] on div "[PERSON_NAME] [DATE] 常常旅行或出差，行李總是超重，但無論飛到哪個時區，它一定在我的包包裡。 即使在飛機上，我也會貼著它入睡。就這樣，它陪…" at bounding box center [268, 145] width 537 height 291
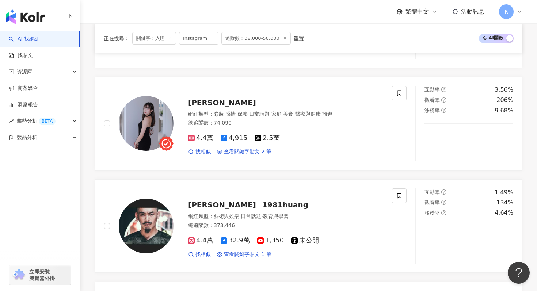
scroll to position [634, 0]
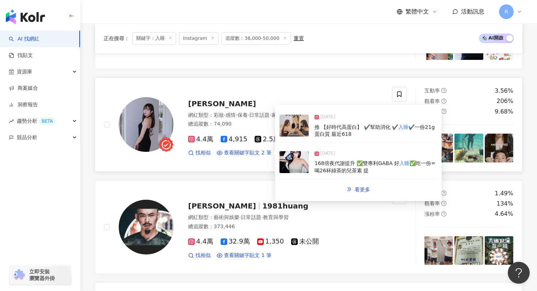
click at [292, 124] on img at bounding box center [294, 126] width 29 height 22
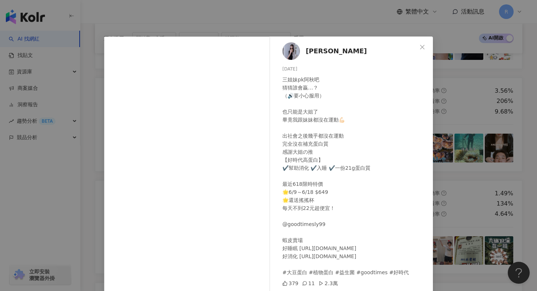
scroll to position [37, 0]
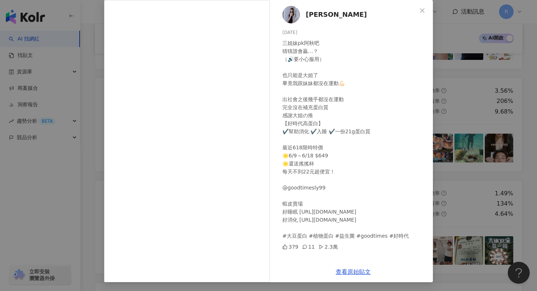
click at [458, 103] on div "[PERSON_NAME] [DATE] 三姐妹pk阿秋吧 猜猜誰會贏…？ （🔊要小心服用） 也只能是大姐了 畢竟我跟妹妹都沒在運動💪🏻 出社會之後幾乎都沒在…" at bounding box center [268, 145] width 537 height 291
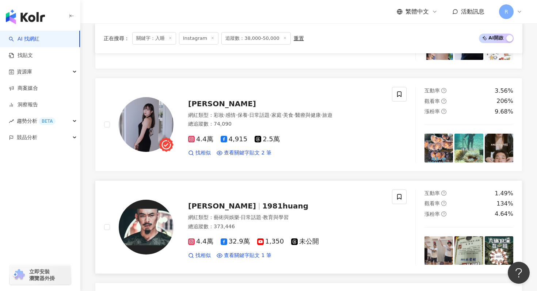
scroll to position [637, 0]
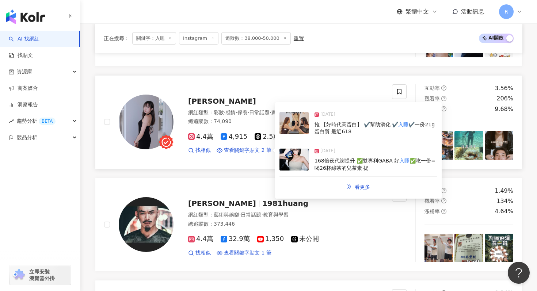
click at [313, 166] on div "[DATE] 168倍夜代謝提升 ✅雙專利GABA 好 入睡 ✅吃一份=喝26杯綠茶的兒茶素 提" at bounding box center [359, 160] width 158 height 34
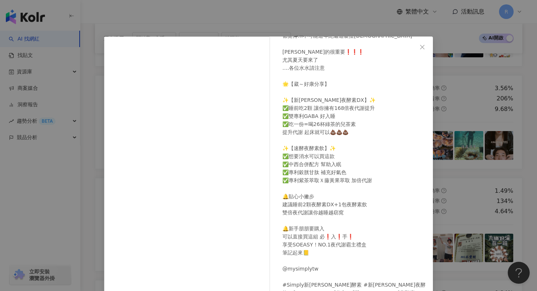
scroll to position [70, 0]
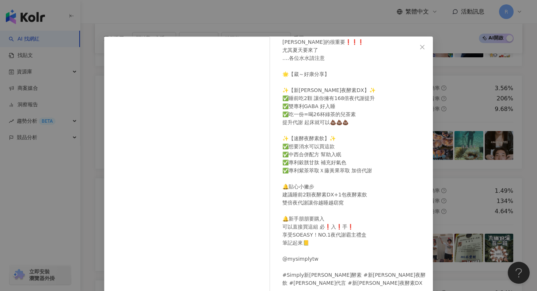
click at [315, 26] on div "[PERSON_NAME] [DATE] 誰是[PERSON_NAME]粉絲😍😍😍 每次做新聞寫到他 都覺得…不可能這年紀還這麼扯[DEMOGRAPHIC_D…" at bounding box center [268, 145] width 537 height 291
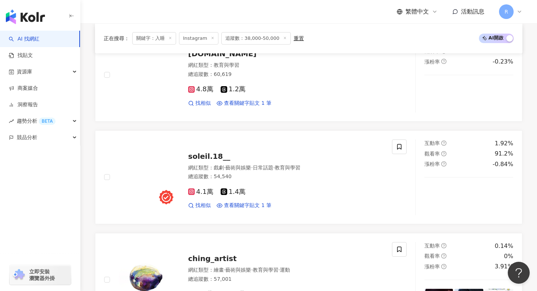
scroll to position [361, 0]
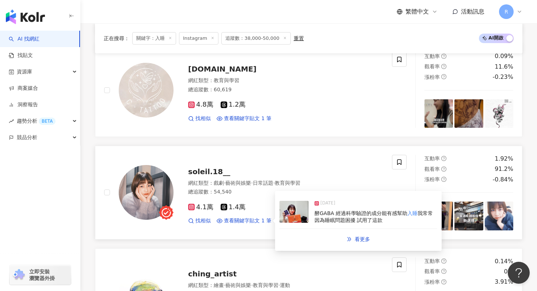
click at [290, 217] on img at bounding box center [294, 212] width 29 height 22
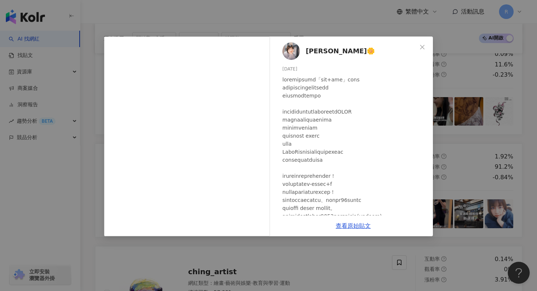
scroll to position [341, 0]
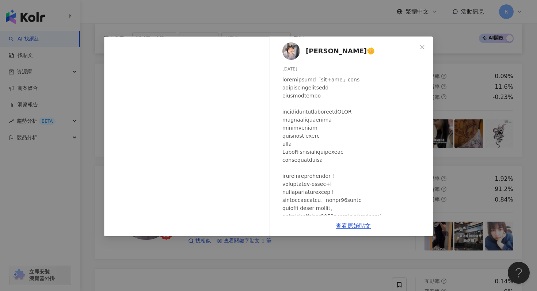
click at [353, 229] on div "查看原始貼文" at bounding box center [353, 226] width 159 height 21
click at [353, 226] on link "查看原始貼文" at bounding box center [353, 226] width 35 height 7
click at [181, 25] on div "[PERSON_NAME]🌼 [DATE] 63 1 查看原始貼文" at bounding box center [268, 145] width 537 height 291
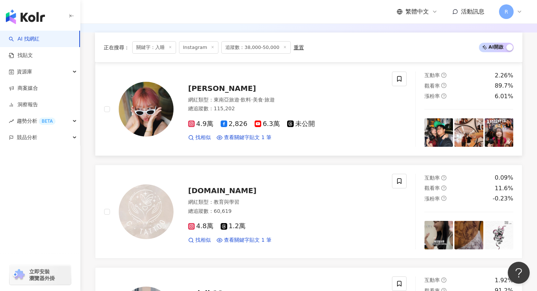
scroll to position [228, 0]
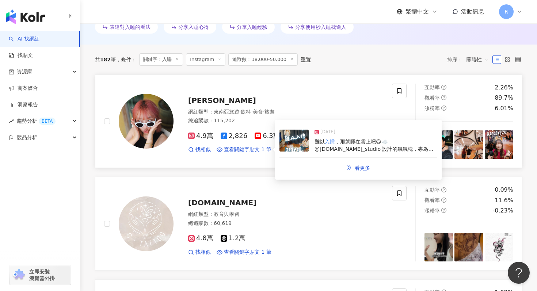
click at [292, 138] on img at bounding box center [294, 141] width 29 height 22
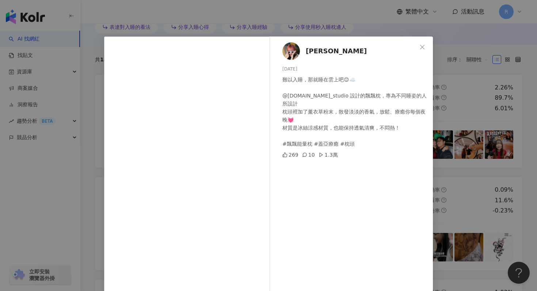
click at [230, 27] on div "[PERSON_NAME] [DATE] 難以入睡，那就睡在雲上吧😌☁️ @[DOMAIN_NAME]_studio 設計的飄飄枕，專為不同睡姿的人所設計 枕…" at bounding box center [268, 145] width 537 height 291
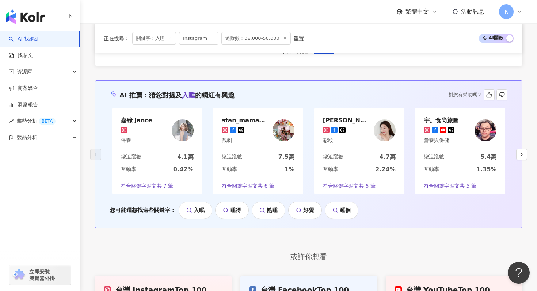
scroll to position [1412, 0]
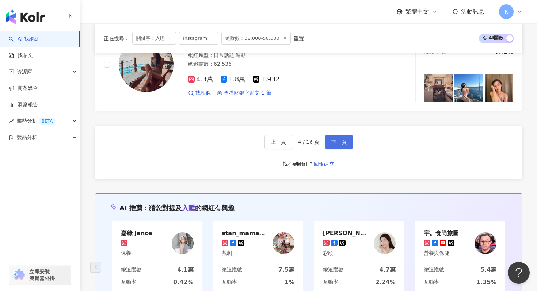
click at [332, 147] on button "下一頁" at bounding box center [339, 142] width 28 height 15
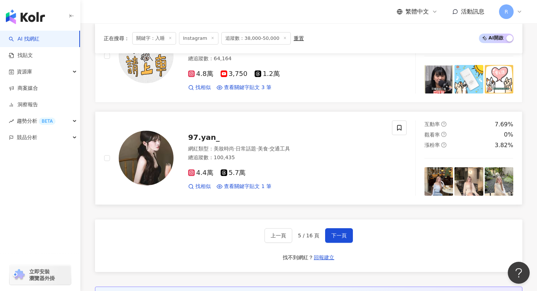
scroll to position [1314, 0]
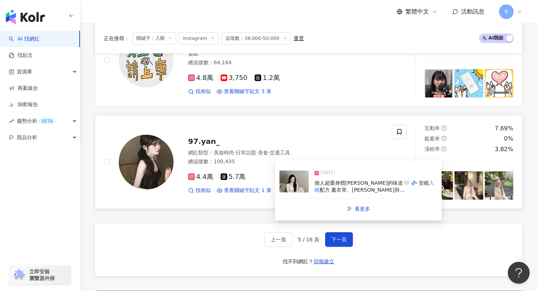
click at [297, 182] on img at bounding box center [294, 182] width 29 height 22
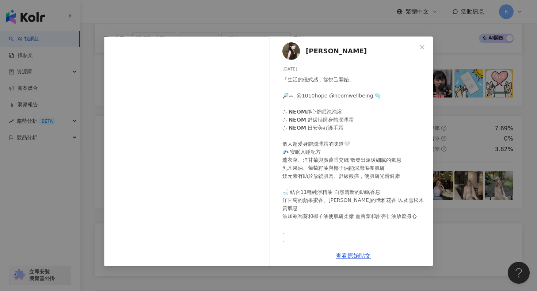
click at [279, 18] on div "[PERSON_NAME] [DATE] 「生活的儀式感，從悅己開始」 🔎ꕀ. @1010hope @neomwellbeing 🫧 ◌ 𝗡𝗘𝗢𝗠靜心舒眠泡泡…" at bounding box center [268, 145] width 537 height 291
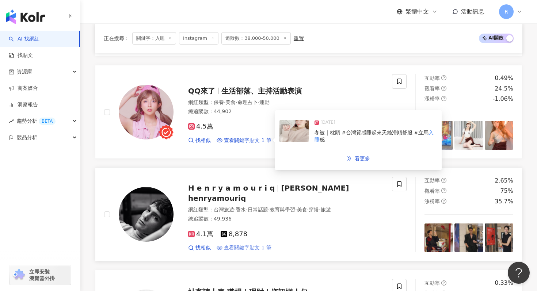
scroll to position [1058, 0]
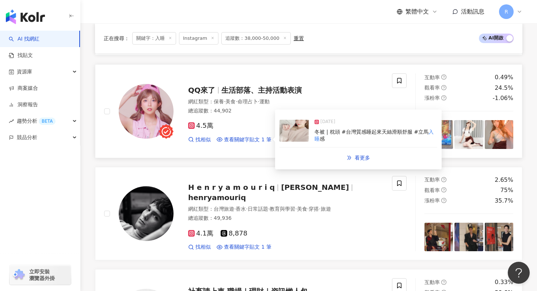
click at [303, 140] on img at bounding box center [294, 131] width 29 height 22
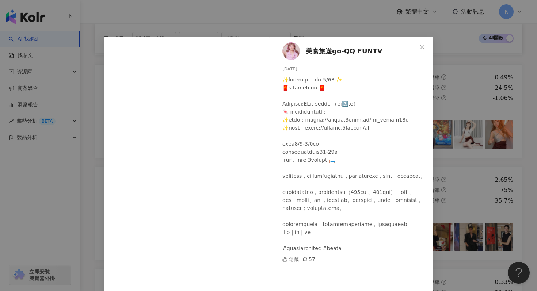
scroll to position [28, 0]
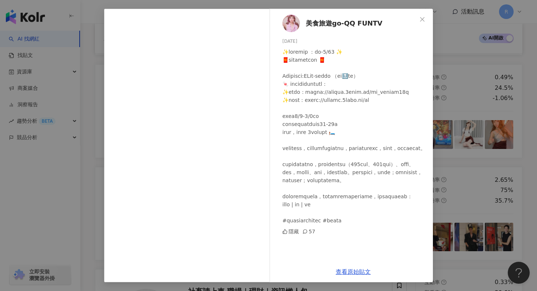
click at [426, 111] on div at bounding box center [354, 136] width 145 height 177
click at [436, 105] on div "美食旅遊go-QQ FUNTV [DATE] 隱藏 57 查看原始貼文" at bounding box center [268, 145] width 537 height 291
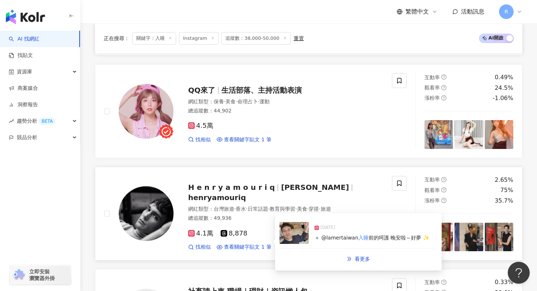
click at [298, 239] on img at bounding box center [294, 233] width 29 height 22
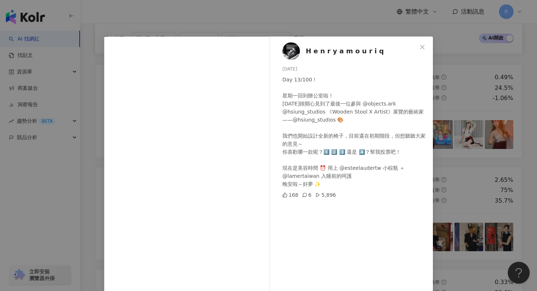
click at [446, 121] on div "H e n r y a m o u r i q [DATE] Day 13/100！ 星期一回到辦公室啦！ [DATE]很開心見到了最後一位參與 @objec…" at bounding box center [268, 145] width 537 height 291
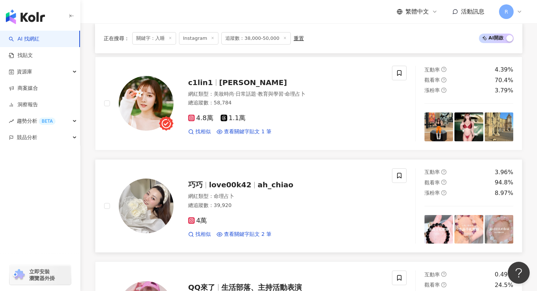
scroll to position [807, 0]
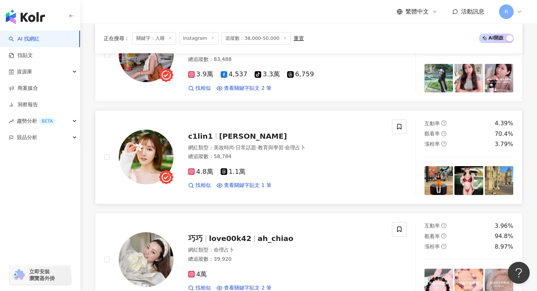
click at [296, 182] on div "找相似 查看關鍵字貼文 1 筆 [DATE] 靠燃獸 好夢抗餓魔 我一直以來都很容易難 入睡 很累但腦袋停不下來 之前吃美國的單 看更多" at bounding box center [285, 185] width 195 height 7
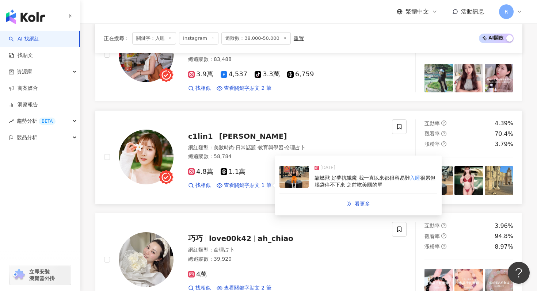
click at [302, 185] on img at bounding box center [294, 177] width 29 height 22
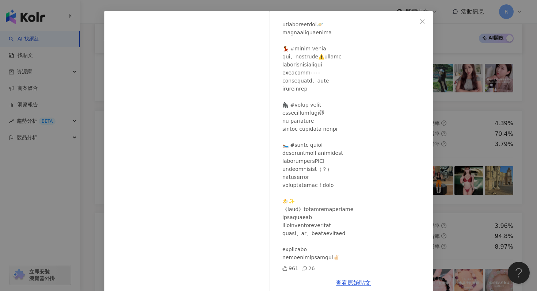
scroll to position [37, 0]
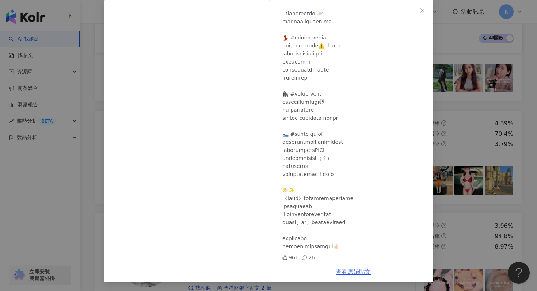
click at [340, 275] on link "查看原始貼文" at bounding box center [353, 272] width 35 height 7
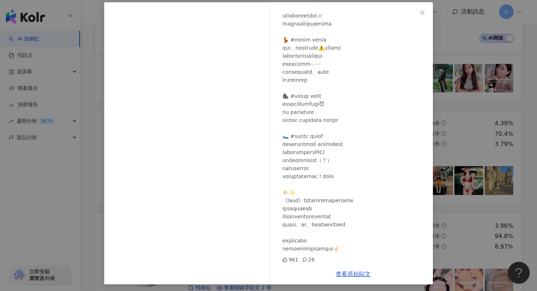
scroll to position [25, 0]
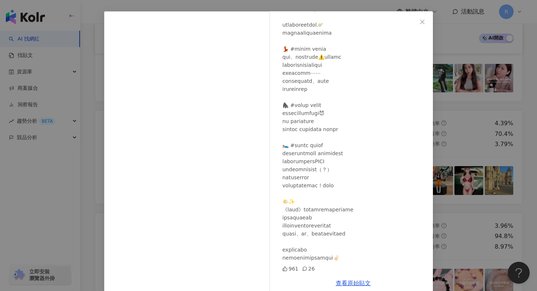
click at [100, 96] on div "c1lin1 [DATE] 961 26 查看原始貼文" at bounding box center [268, 145] width 537 height 291
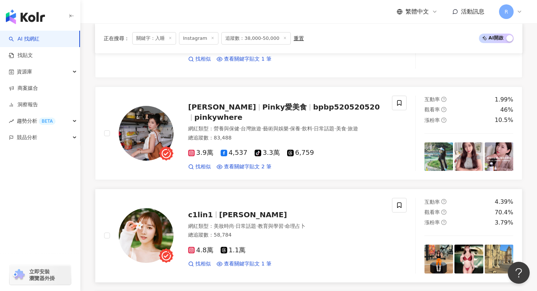
scroll to position [721, 0]
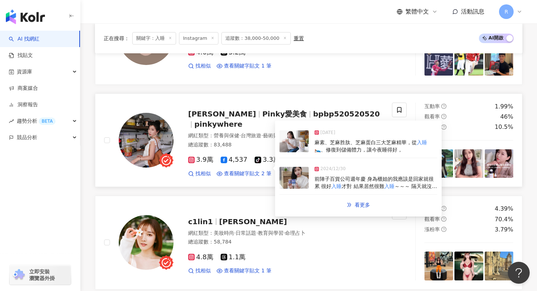
click at [285, 175] on img at bounding box center [294, 178] width 29 height 22
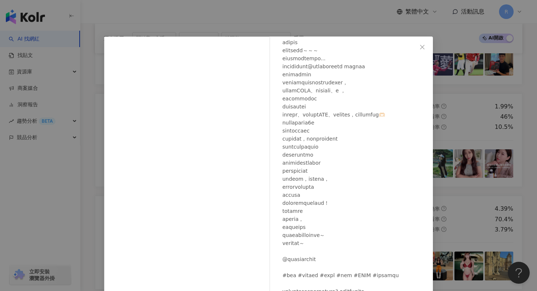
scroll to position [58, 0]
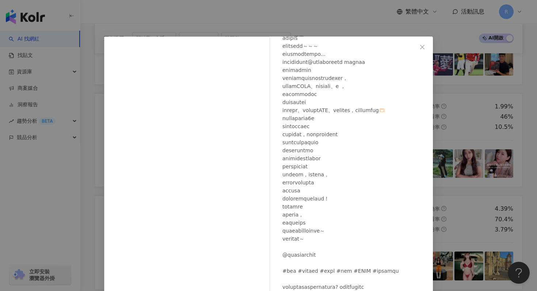
click at [307, 18] on div "[PERSON_NAME][DATE] 643 26 查看原始貼文" at bounding box center [268, 145] width 537 height 291
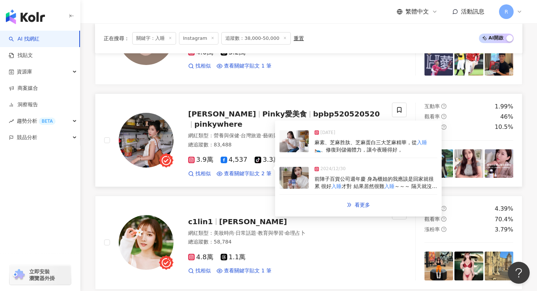
click at [301, 157] on div "[DATE] 麻素、芝麻胜肽、芝麻蛋白三大芝麻精華，從 入睡 🛌、修復到儲備體力，讓今夜睡得好，" at bounding box center [359, 142] width 158 height 34
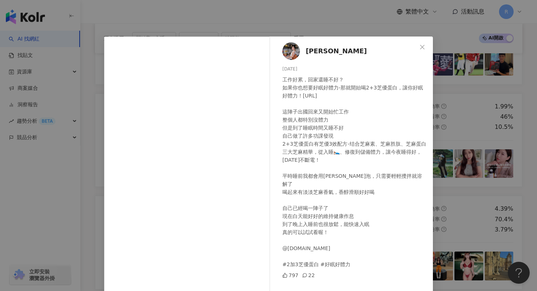
click at [308, 27] on div "[PERSON_NAME][DATE] 工作好累，回家還睡不好？ 如果你也想要好眠好體力-那就開始喝2+3芝優蛋白，讓你好眠好體力！[URL] 這陣子出國回來…" at bounding box center [268, 145] width 537 height 291
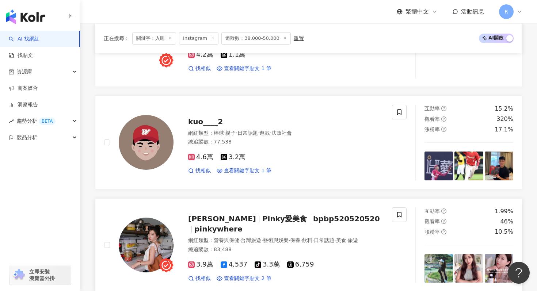
scroll to position [604, 0]
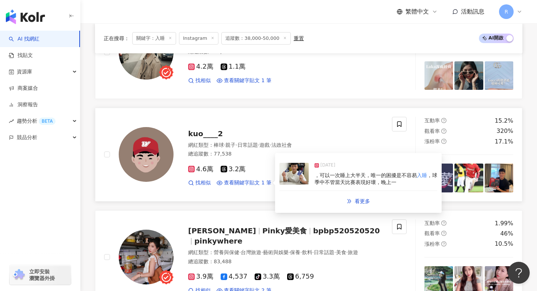
click at [311, 184] on div "[DATE] ，可以一次睡上大半天，唯一的困擾是不容易 入睡 ，球季中不管當天比賽表現好壞，晚上一" at bounding box center [359, 174] width 158 height 34
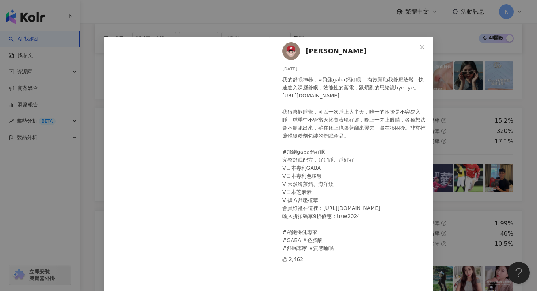
click at [149, 26] on div "[PERSON_NAME][DATE] 我的舒眠神器，#飛跑gaba鈣好眠 ，有效幫助我舒壓放鬆，快速進入深層舒眠，效能性的蓄電，跟煩亂的思緒說byebye。…" at bounding box center [268, 145] width 537 height 291
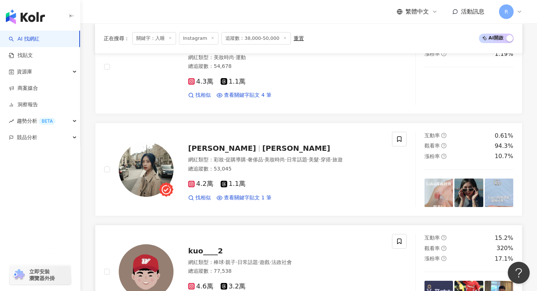
scroll to position [484, 0]
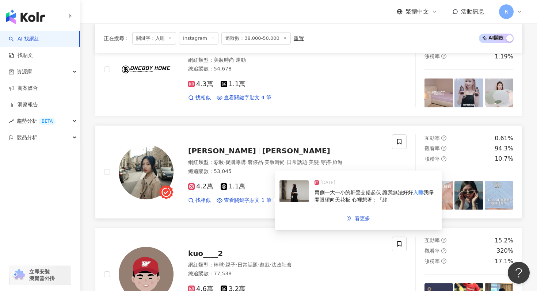
click at [292, 197] on img at bounding box center [294, 191] width 29 height 22
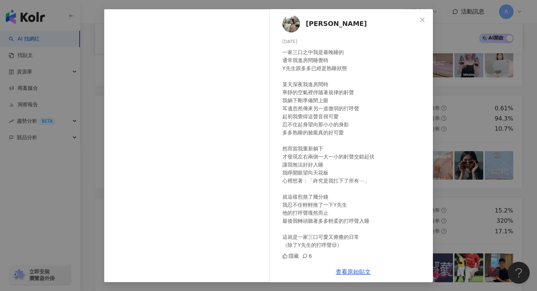
scroll to position [517, 0]
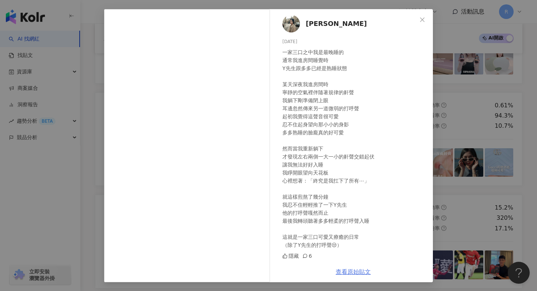
click at [358, 270] on link "查看原始貼文" at bounding box center [353, 272] width 35 height 7
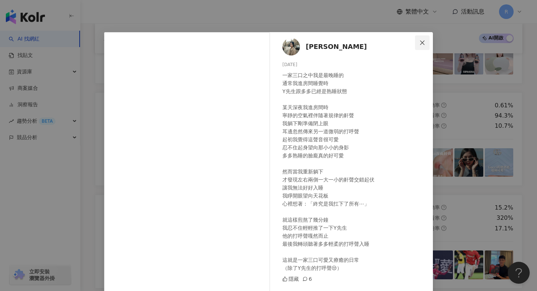
click at [422, 40] on icon "close" at bounding box center [422, 43] width 6 height 6
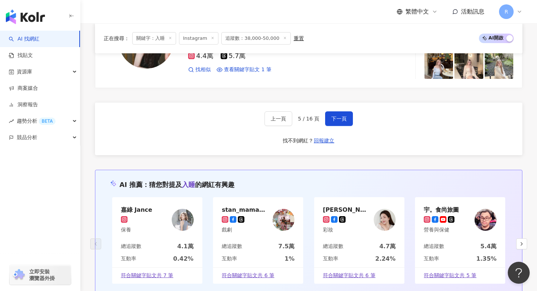
scroll to position [1435, 0]
click at [336, 122] on span "下一頁" at bounding box center [338, 119] width 15 height 6
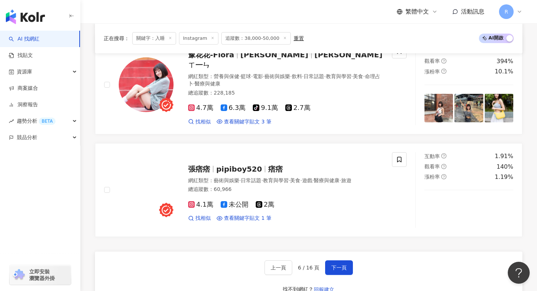
scroll to position [1292, 0]
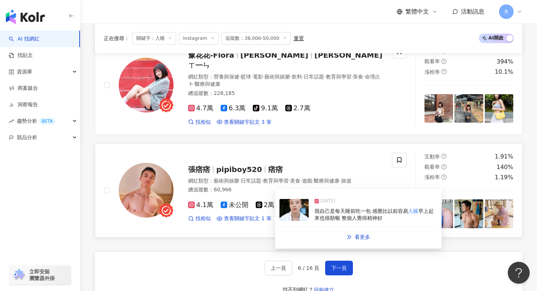
click at [330, 209] on div "我自己是每天睡前吃一包 感覺比以前容易 入睡 早上起來也很順暢 整個人覺得精神好" at bounding box center [376, 215] width 123 height 14
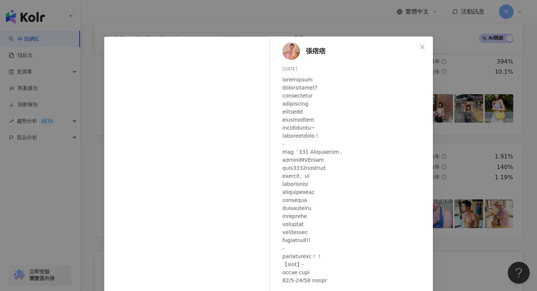
scroll to position [94, 0]
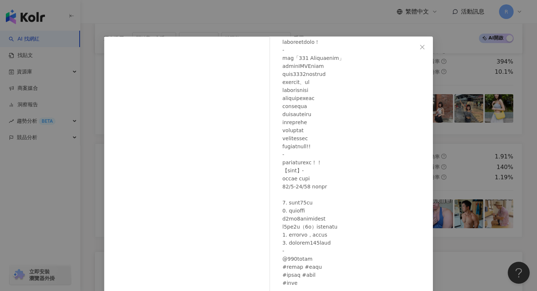
click at [313, 15] on div "張痞痞 [DATE] 198 16 1.4萬 查看原始貼文" at bounding box center [268, 145] width 537 height 291
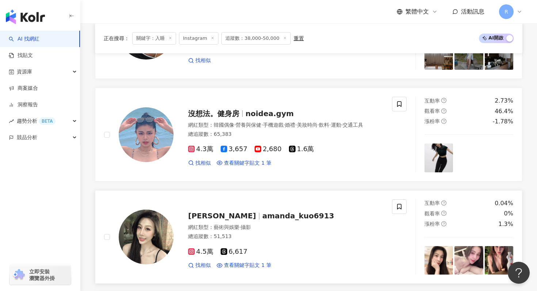
scroll to position [1006, 0]
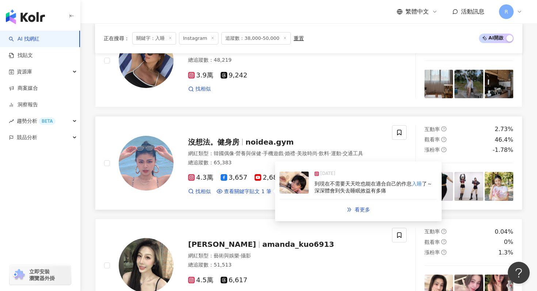
click at [282, 187] on img at bounding box center [294, 183] width 29 height 22
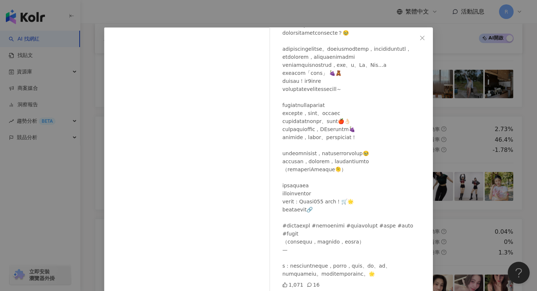
scroll to position [6, 0]
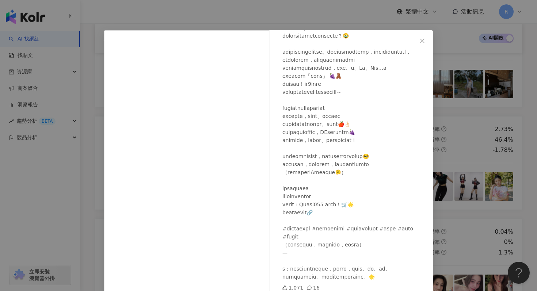
click at [297, 16] on div "沒想法。健身房 [DATE] 1,071 16 查看原始貼文" at bounding box center [268, 145] width 537 height 291
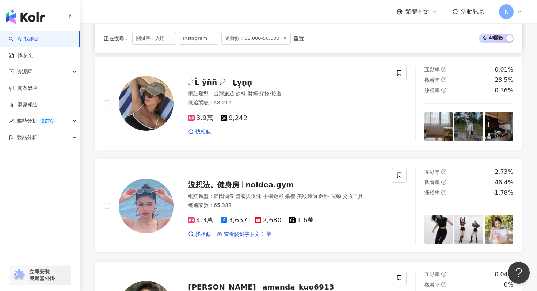
scroll to position [964, 0]
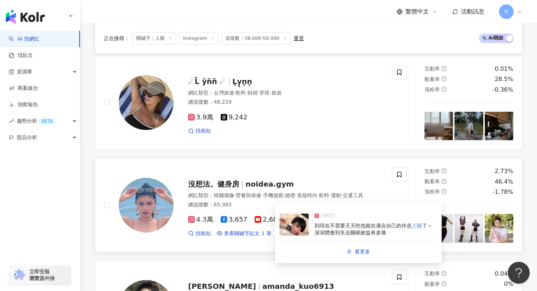
click at [296, 224] on img at bounding box center [294, 225] width 29 height 22
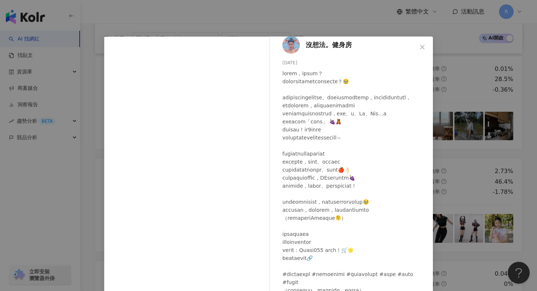
scroll to position [7, 0]
click at [311, 28] on div "沒想法。健身房 [DATE] 1,071 16 查看原始貼文" at bounding box center [268, 145] width 537 height 291
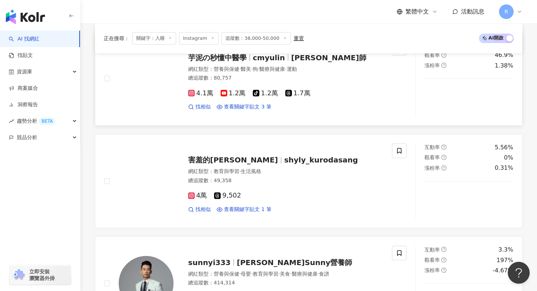
scroll to position [666, 0]
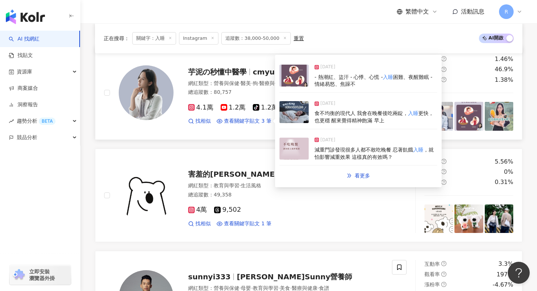
click at [309, 118] on div "[DATE] 食不均衡的現代人 我會在晚餐後吃兩錠， 入睡 更快，也更穩 醒來覺得精神飽滿 早上" at bounding box center [359, 113] width 158 height 34
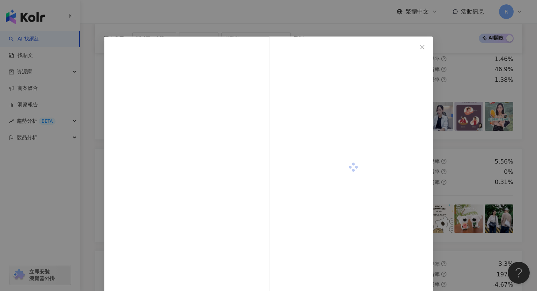
click at [295, 19] on div "查看原始貼文" at bounding box center [268, 145] width 537 height 291
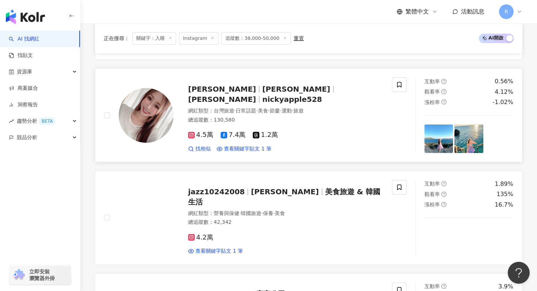
scroll to position [328, 0]
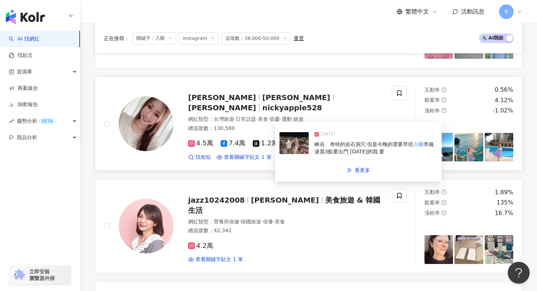
click at [315, 152] on span "準備凌晨3點要出門 [DATE]的我 要" at bounding box center [374, 147] width 119 height 13
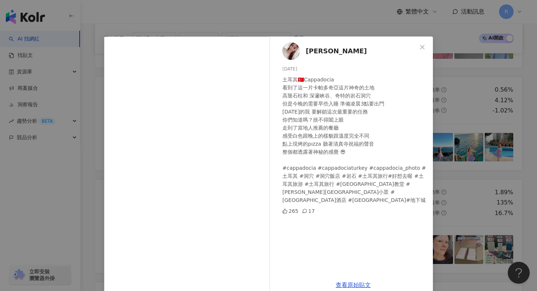
click at [303, 26] on div "[PERSON_NAME][DATE] 土耳其🇹🇷Cappadocia 看到了這一片卡帕多奇亞這片神奇的土地 高聳石柱和 深邃峡谷、奇特的岩石洞穴 但是今晚的…" at bounding box center [268, 145] width 537 height 291
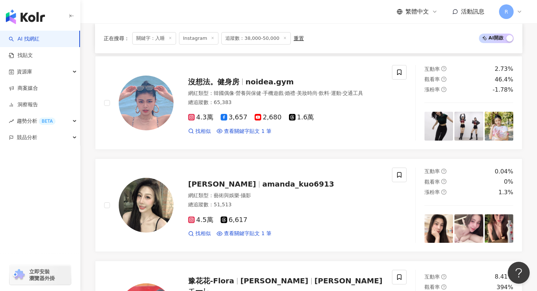
scroll to position [1080, 0]
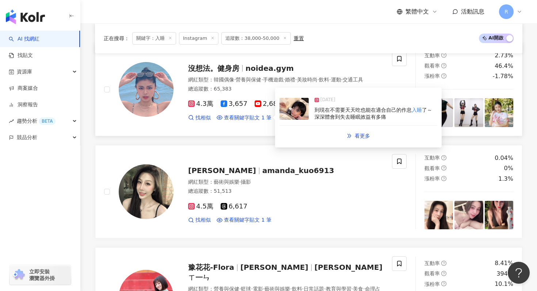
click at [308, 120] on div "[DATE] 到現在不需要天天吃也能在適合自己的作息 入睡 了～ 深深體會到失去睡眠效益有多痛" at bounding box center [359, 109] width 158 height 34
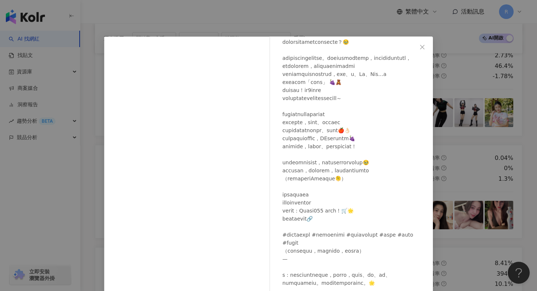
scroll to position [37, 0]
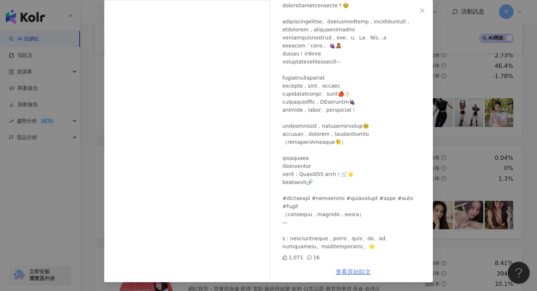
click at [358, 273] on link "查看原始貼文" at bounding box center [353, 272] width 35 height 7
click at [90, 40] on div "沒想法。健身房 [DATE] 1,071 16 查看原始貼文" at bounding box center [268, 145] width 537 height 291
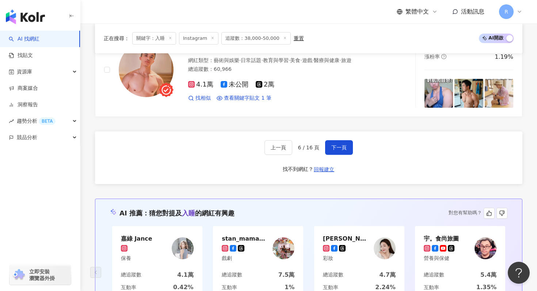
scroll to position [1360, 0]
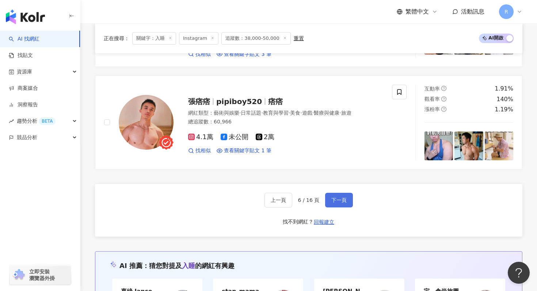
click at [336, 197] on span "下一頁" at bounding box center [338, 200] width 15 height 6
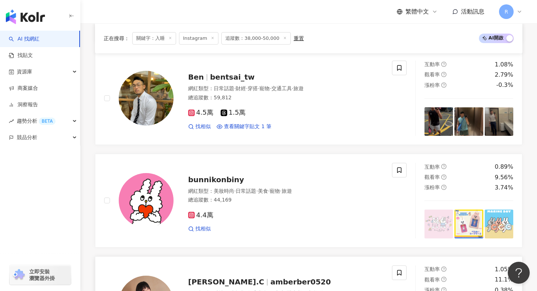
scroll to position [761, 0]
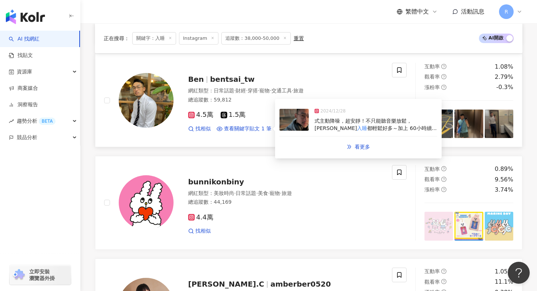
click at [306, 125] on img at bounding box center [294, 120] width 29 height 22
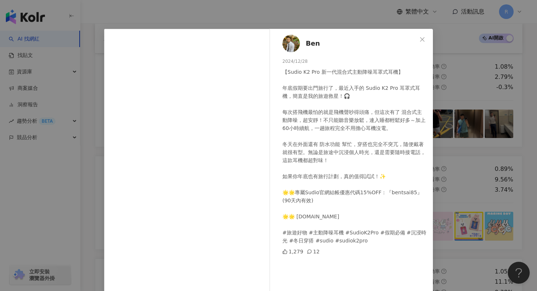
scroll to position [11, 0]
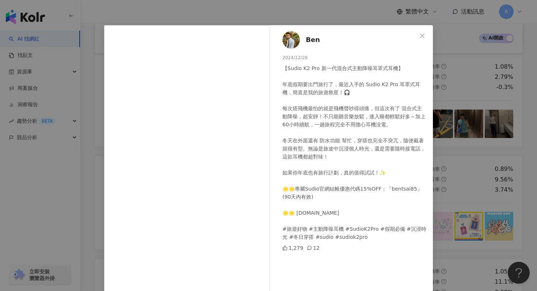
click at [315, 18] on div "[PERSON_NAME] [DATE] 【Sudio K2 Pro 新一代混合式主動降噪耳罩式耳機】 ⁡ 年底假期要出門旅行了，最近入手的 Sudio K2…" at bounding box center [268, 145] width 537 height 291
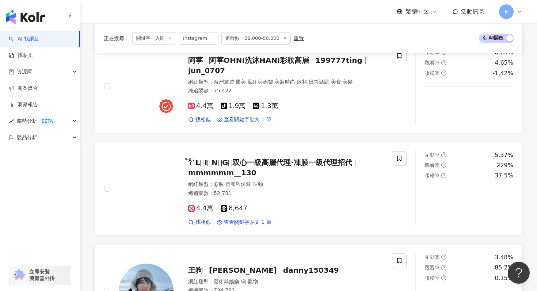
scroll to position [466, 0]
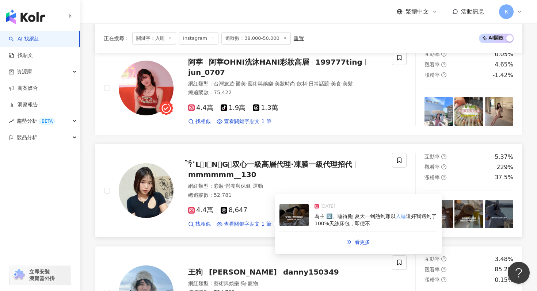
click at [305, 223] on img at bounding box center [294, 215] width 29 height 22
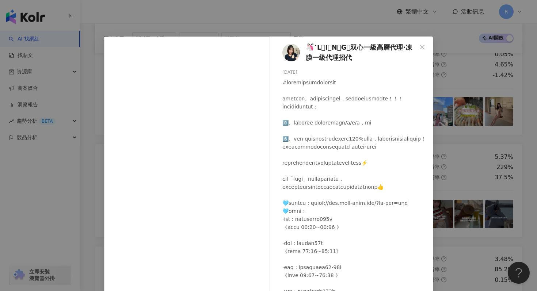
click at [293, 25] on div "🦄ི་ྀL⃟I⃟N⃟G⃟双心一級高層代理·凍膜一級代理招代 [DATE] 451 3 2萬 查看原始貼文" at bounding box center [268, 145] width 537 height 291
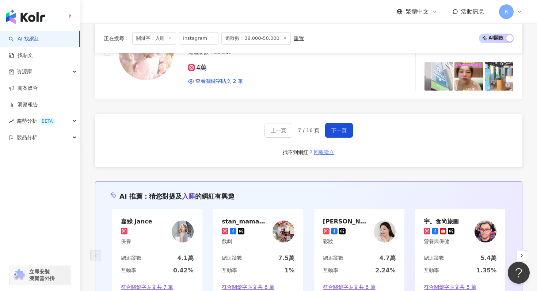
scroll to position [1406, 0]
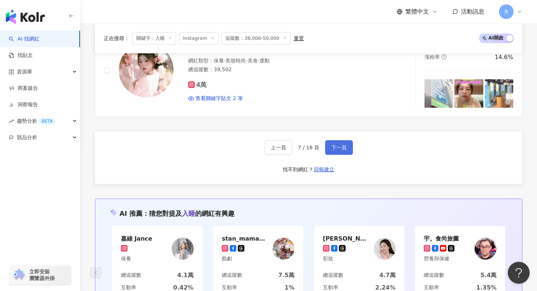
click at [345, 151] on button "下一頁" at bounding box center [339, 147] width 28 height 15
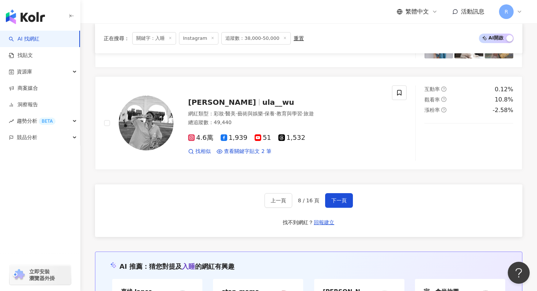
scroll to position [1323, 0]
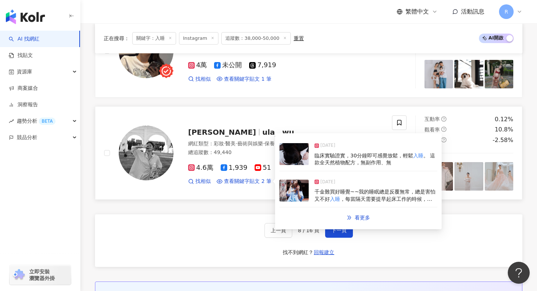
click at [294, 190] on img at bounding box center [294, 191] width 29 height 22
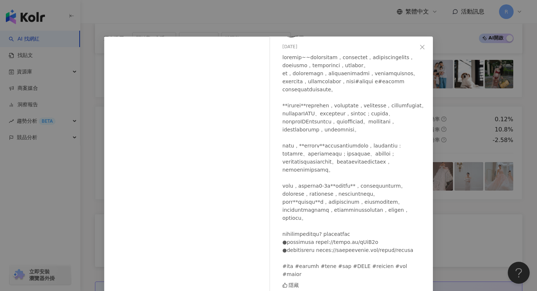
scroll to position [0, 0]
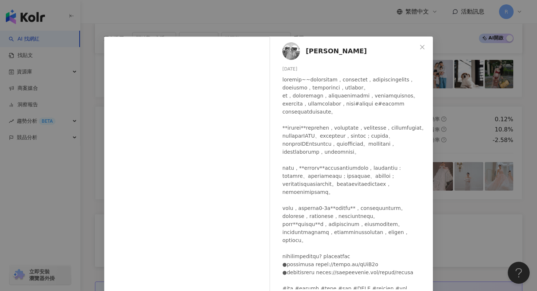
click at [310, 24] on div "Ula [PERSON_NAME]函 [DATE] 隱藏 查看原始貼文" at bounding box center [268, 145] width 537 height 291
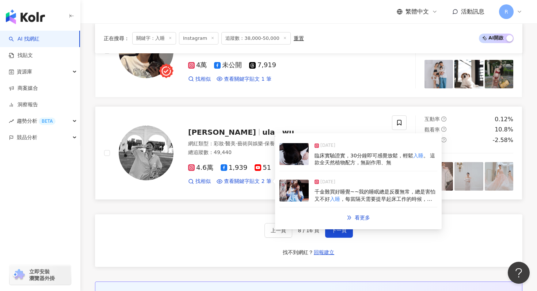
click at [297, 163] on img at bounding box center [294, 154] width 29 height 22
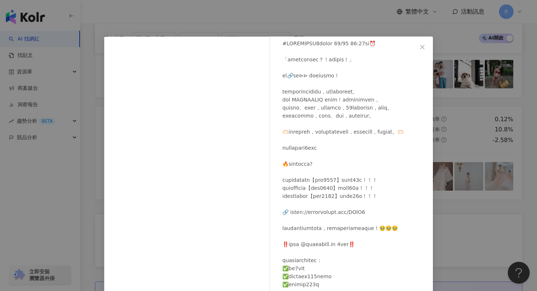
scroll to position [26, 0]
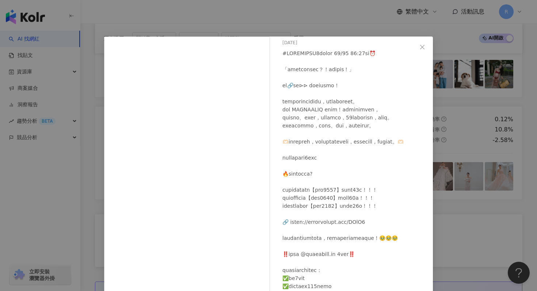
click at [435, 118] on div "Ula [PERSON_NAME]函 [DATE] 隱藏 2 查看原始貼文" at bounding box center [268, 145] width 537 height 291
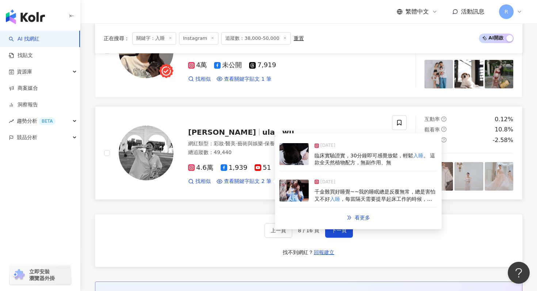
click at [307, 196] on img at bounding box center [294, 191] width 29 height 22
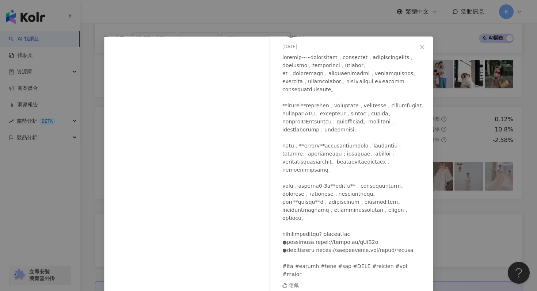
scroll to position [28, 0]
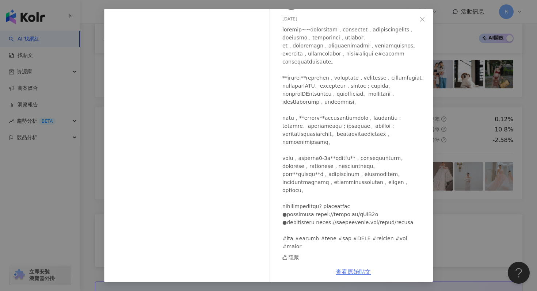
click at [349, 273] on link "查看原始貼文" at bounding box center [353, 272] width 35 height 7
click at [171, 4] on div "Ula [PERSON_NAME]函 [DATE] 隱藏 查看原始貼文" at bounding box center [268, 145] width 537 height 291
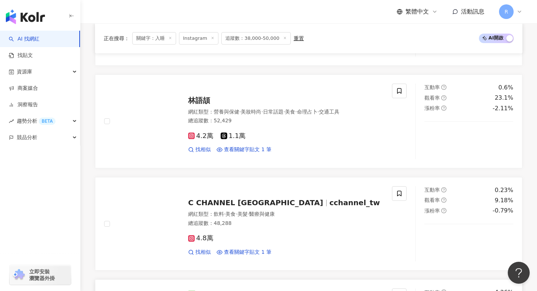
scroll to position [635, 0]
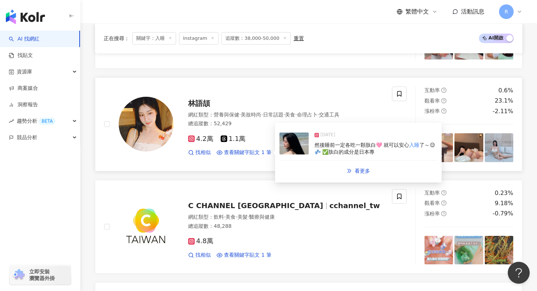
click at [290, 144] on img at bounding box center [294, 144] width 29 height 22
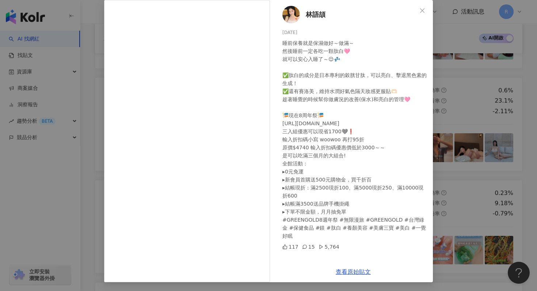
scroll to position [0, 0]
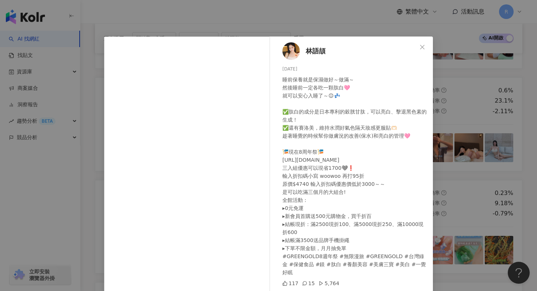
click at [298, 27] on div "林語頡 [DATE] 睡前保養就是保濕做好～做滿～ 然後睡前一定各吃一顆肽白🩷 就可以安心入睡了～😌💤 ✅肽白的成分是日本專利的穀胱甘肽，可以亮白、擊退黑色素…" at bounding box center [268, 145] width 537 height 291
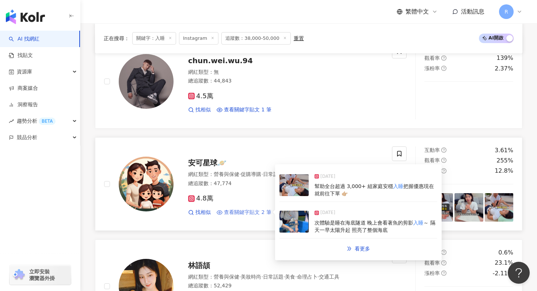
scroll to position [444, 0]
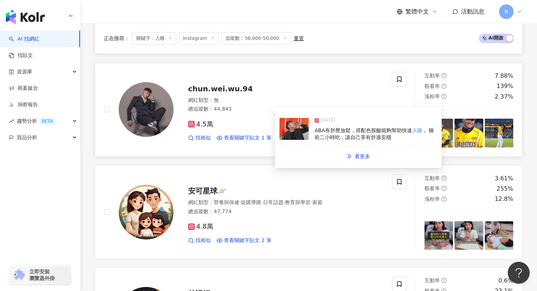
click at [302, 136] on img at bounding box center [294, 129] width 29 height 22
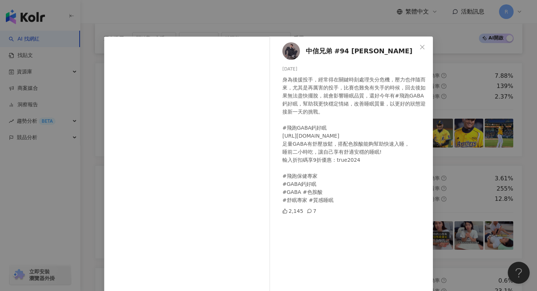
click at [288, 19] on div "中信兄弟 #94 [PERSON_NAME][DATE] 身為後援投手，經常得在關鍵時刻處理失分危機，壓力也伴隨而來，尤其是再厲害的投手，比賽也難免有失手的時…" at bounding box center [268, 145] width 537 height 291
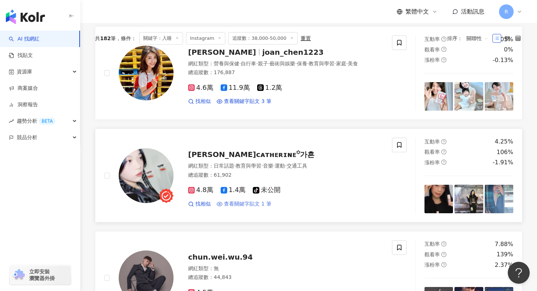
scroll to position [221, 0]
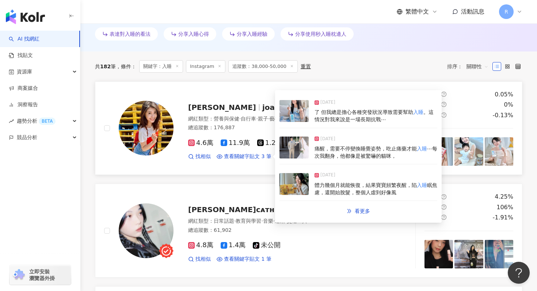
click at [295, 105] on img at bounding box center [294, 111] width 29 height 22
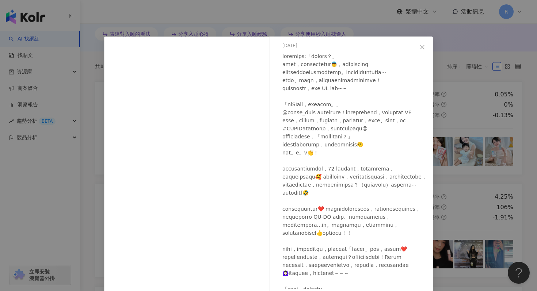
scroll to position [0, 0]
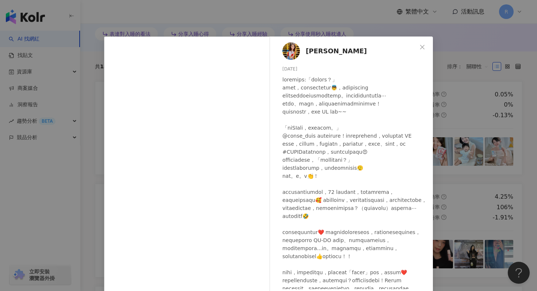
click at [358, 19] on div "[PERSON_NAME][DATE] 隱藏 18 查看原始貼文" at bounding box center [268, 145] width 537 height 291
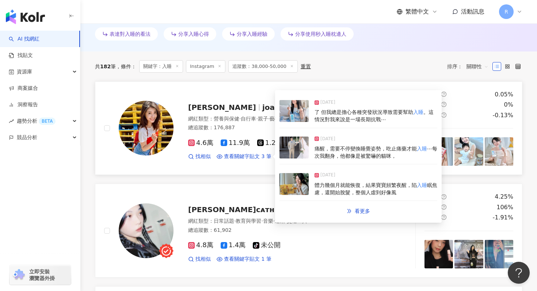
click at [321, 155] on span "⋯每次我翻身，他都像是被驚嚇的貓咪，" at bounding box center [376, 152] width 123 height 13
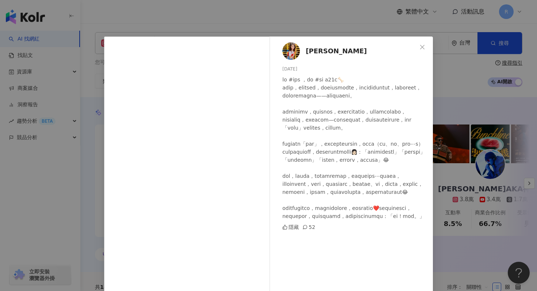
scroll to position [28, 0]
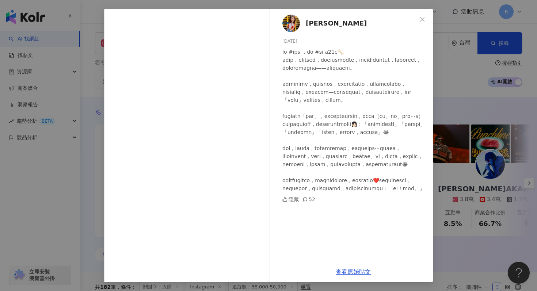
click at [357, 5] on div "[PERSON_NAME][DATE] 隱藏 52 查看原始貼文" at bounding box center [268, 145] width 537 height 291
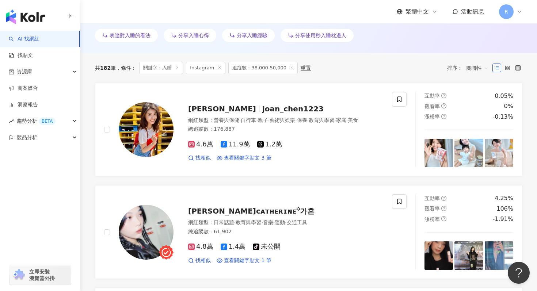
scroll to position [220, 0]
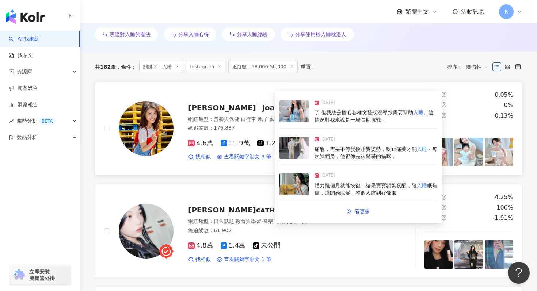
click at [327, 188] on span "體力幾個月就能恢復，結果寶寶頻繁夜醒，陷" at bounding box center [366, 186] width 102 height 6
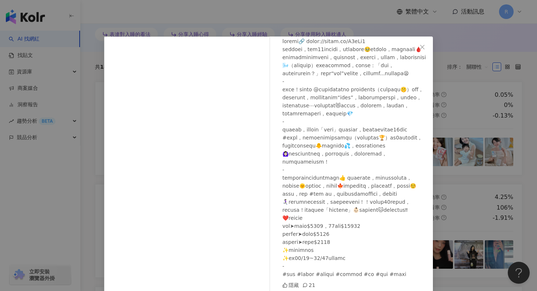
scroll to position [99, 0]
click at [450, 118] on div "[PERSON_NAME][DATE] 隱藏 21 查看原始貼文" at bounding box center [268, 145] width 537 height 291
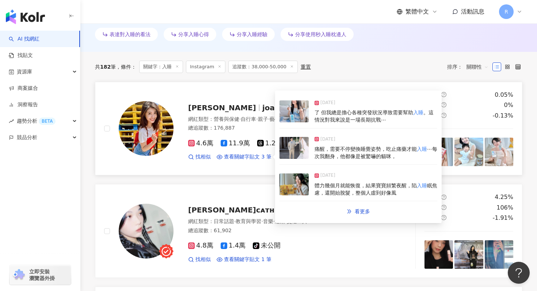
click at [324, 107] on div "[DATE]" at bounding box center [376, 104] width 123 height 10
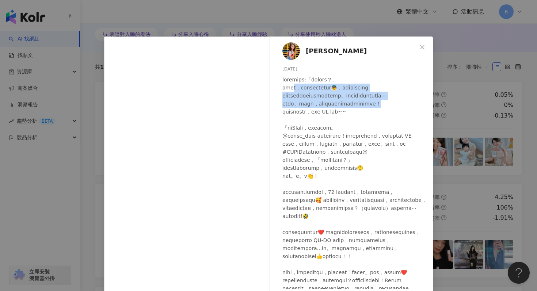
drag, startPoint x: 297, startPoint y: 90, endPoint x: 311, endPoint y: 119, distance: 32.4
click at [311, 119] on div at bounding box center [354, 216] width 145 height 281
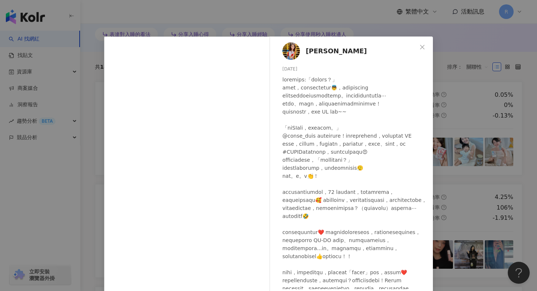
click at [319, 148] on div at bounding box center [354, 216] width 145 height 281
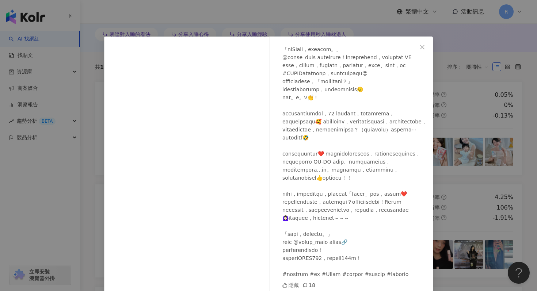
scroll to position [27, 0]
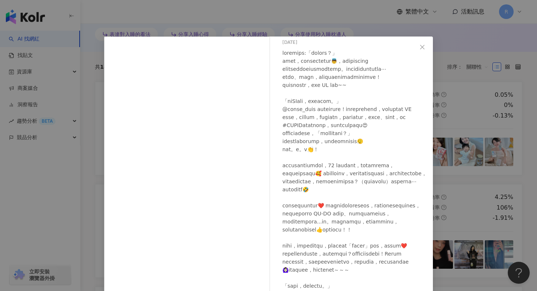
click at [326, 15] on div "[PERSON_NAME][DATE] 隱藏 18 查看原始貼文" at bounding box center [268, 145] width 537 height 291
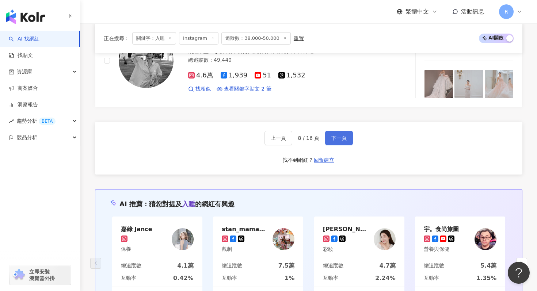
click at [337, 136] on span "下一頁" at bounding box center [338, 138] width 15 height 6
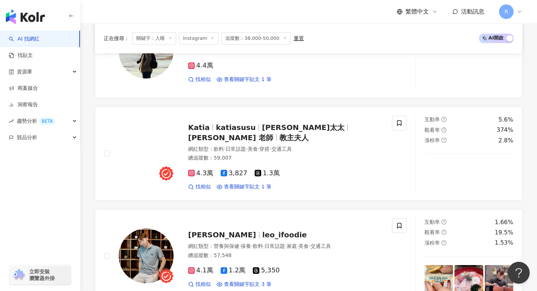
scroll to position [603, 0]
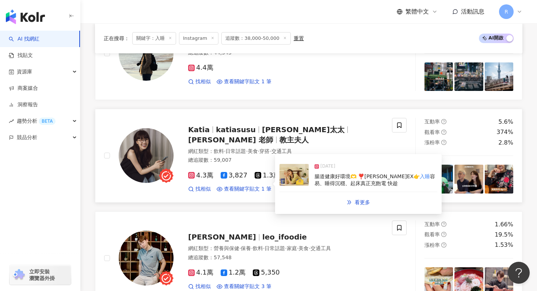
click at [314, 177] on div "[DATE] 腸道健康好環境🫶 ❣️[PERSON_NAME]EX👉 入睡 容易、睡得沉穩、起床真正充飽電 快趁" at bounding box center [359, 176] width 158 height 34
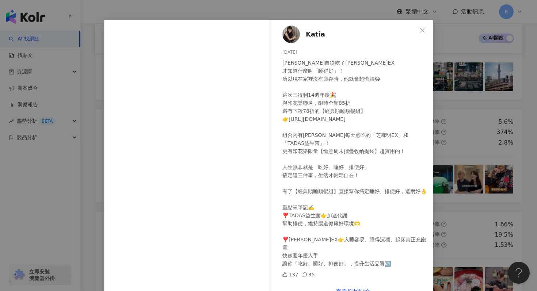
scroll to position [0, 0]
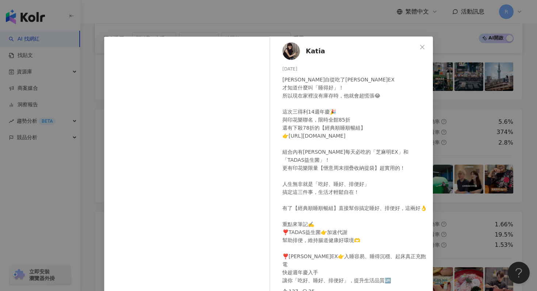
click at [330, 17] on div "Katia [DATE] [PERSON_NAME]自從吃了[PERSON_NAME]EX 才知道什麼叫「睡得好」！ 所以現在家裡沒有庫存時，他就會超慌張😂 …" at bounding box center [268, 145] width 537 height 291
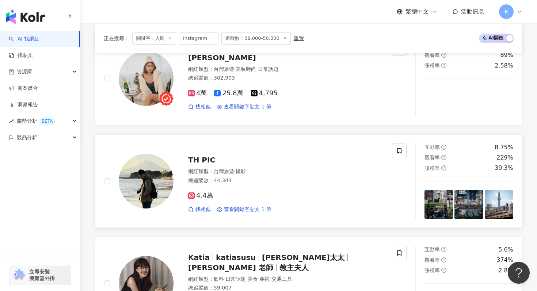
scroll to position [417, 0]
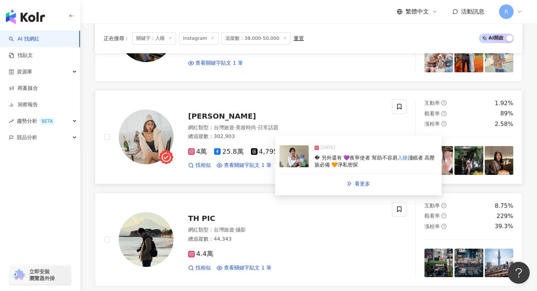
click at [300, 161] on img at bounding box center [294, 156] width 29 height 22
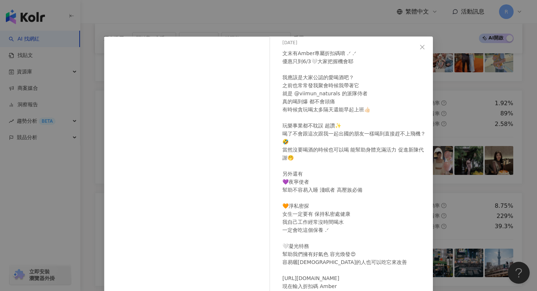
scroll to position [41, 0]
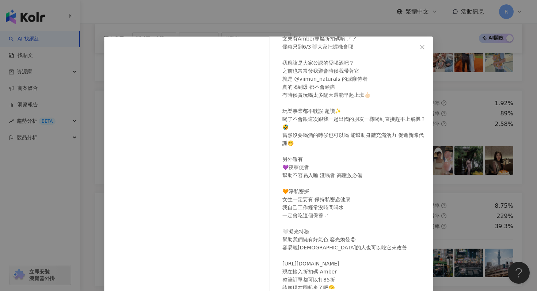
click at [315, 25] on div "[PERSON_NAME] [DATE] 文末有Amber專屬折扣碼唷 .ᐟ .ᐟ 優惠只到6/3🤍大家把握機會耶 我應該是大家公認的愛喝酒吧？ 之前也常常發…" at bounding box center [268, 145] width 537 height 291
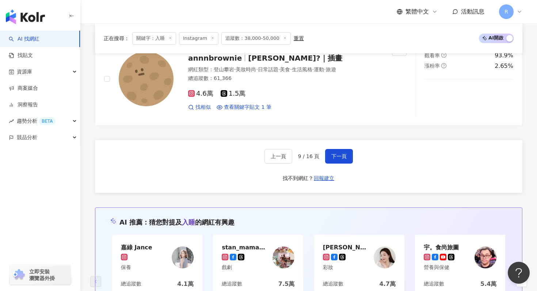
scroll to position [1352, 0]
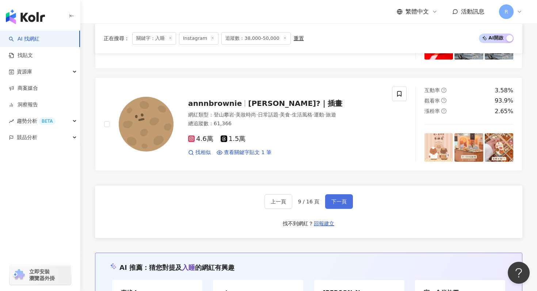
click at [336, 201] on span "下一頁" at bounding box center [338, 202] width 15 height 6
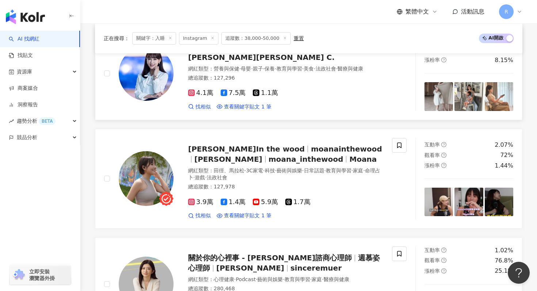
scroll to position [1154, 0]
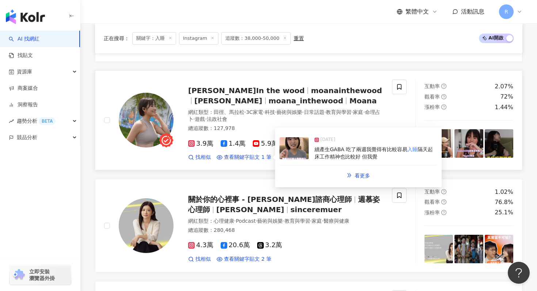
click at [292, 138] on img at bounding box center [294, 148] width 29 height 22
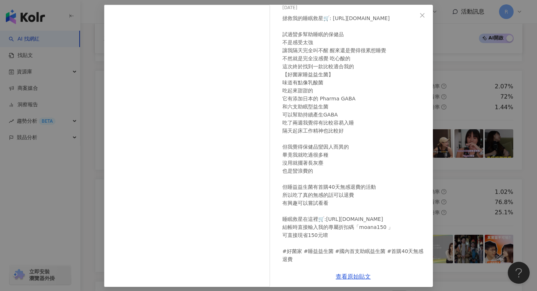
scroll to position [37, 0]
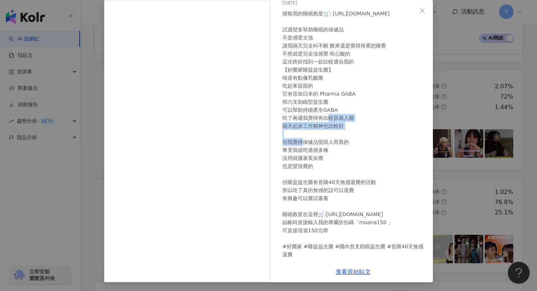
drag, startPoint x: 301, startPoint y: 118, endPoint x: 315, endPoint y: 135, distance: 22.5
click at [316, 135] on div "拯救我的睡眠救星🛒: [URL][DOMAIN_NAME] 試過蠻多幫助睡眠的保健品 不是感受太強 讓我隔天完全叫不醒 醒來還是覺得很累想睡覺 不然就是完全沒…" at bounding box center [354, 133] width 145 height 249
click at [312, 155] on div "拯救我的睡眠救星🛒: [URL][DOMAIN_NAME] 試過蠻多幫助睡眠的保健品 不是感受太強 讓我隔天完全叫不醒 醒來還是覺得很累想睡覺 不然就是完全沒…" at bounding box center [354, 133] width 145 height 249
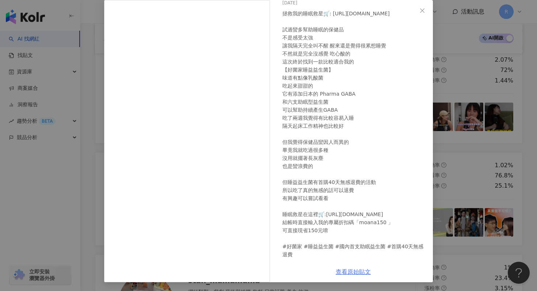
click at [341, 271] on link "查看原始貼文" at bounding box center [353, 272] width 35 height 7
click at [95, 53] on div "[PERSON_NAME]In the wood [DATE] 拯救我的睡眠救星🛒: [URL][DOMAIN_NAME] 試過蠻多幫助睡眠的保健品 不是感受…" at bounding box center [268, 145] width 537 height 291
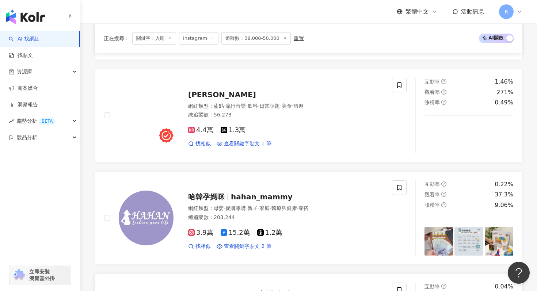
scroll to position [846, 0]
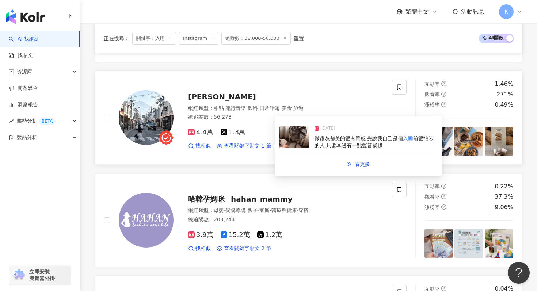
click at [297, 144] on img at bounding box center [294, 137] width 29 height 22
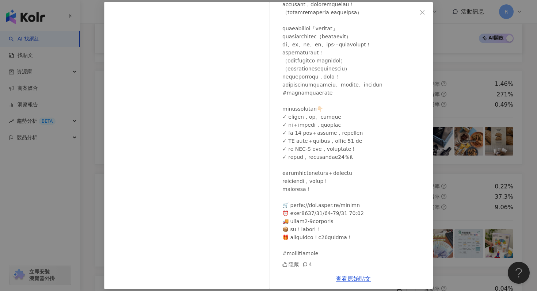
scroll to position [42, 0]
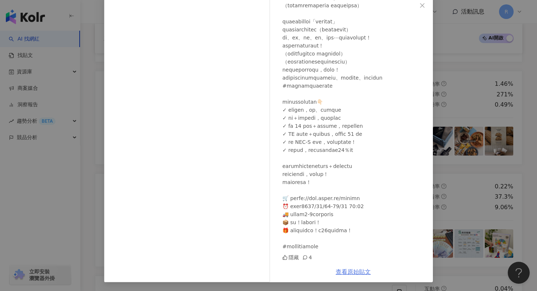
click at [357, 275] on link "查看原始貼文" at bounding box center [353, 272] width 35 height 7
click at [96, 46] on div "Ying [DATE] 隱藏 4 查看原始貼文" at bounding box center [268, 145] width 537 height 291
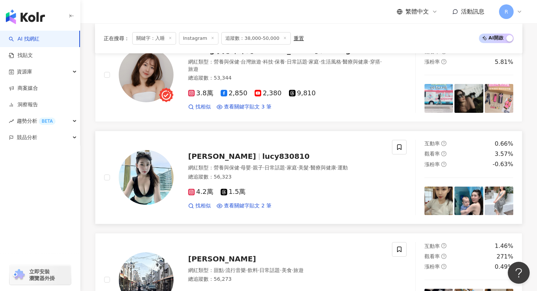
scroll to position [641, 0]
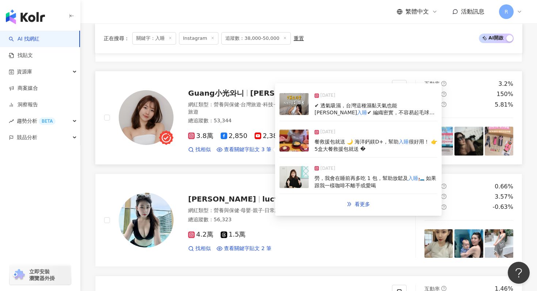
click at [290, 109] on img at bounding box center [294, 104] width 29 height 22
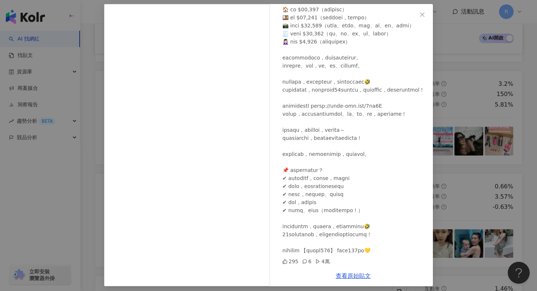
scroll to position [37, 0]
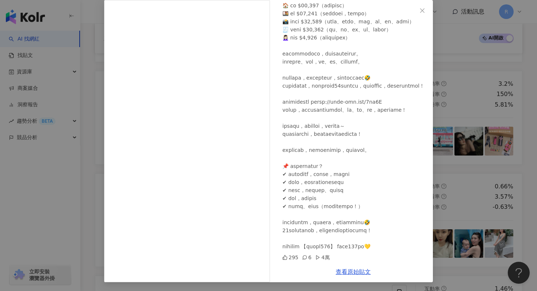
click at [444, 98] on div "小光 [DATE] 295 6 4萬 查看原始貼文" at bounding box center [268, 145] width 537 height 291
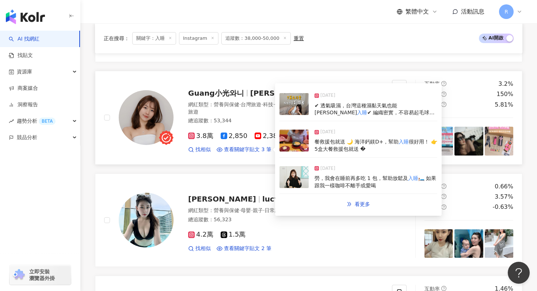
click at [323, 146] on div "餐救援包就送 🌙 海洋鈣鎂D+，幫助 入睡 很好用！ 👉5盒大餐救援包就送 �" at bounding box center [376, 145] width 123 height 14
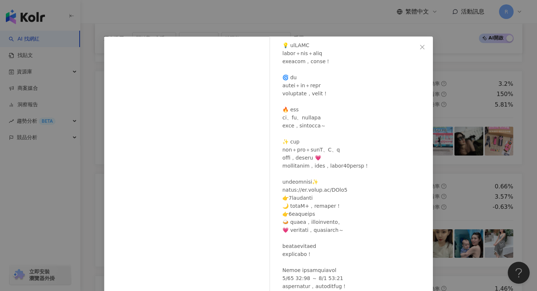
scroll to position [119, 0]
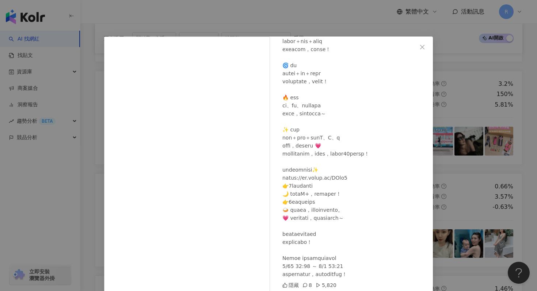
click at [449, 104] on div "小光 [DATE] 隱藏 8 5,820 查看原始貼文" at bounding box center [268, 145] width 537 height 291
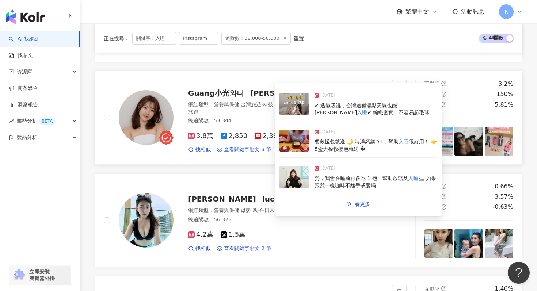
click at [331, 179] on span "勞，我會在睡前再多吃 1 包，幫助放鬆及" at bounding box center [362, 178] width 94 height 6
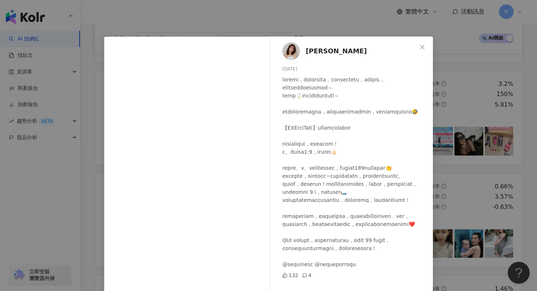
scroll to position [46, 0]
click at [443, 128] on div "小光 [DATE] 132 4 查看原始貼文" at bounding box center [268, 145] width 537 height 291
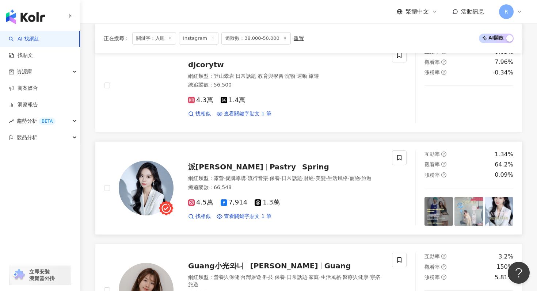
scroll to position [475, 0]
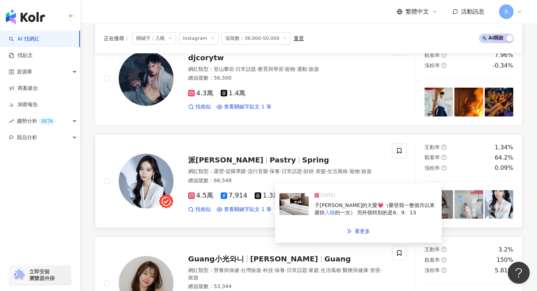
click at [313, 209] on div "[DATE] 子我真的大愛💗（榮登我一整個月以來最快 入睡 的一次） 另外很特別的是6、9、13" at bounding box center [359, 205] width 158 height 34
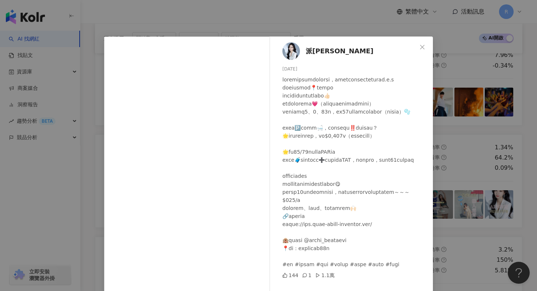
click at [312, 23] on div "派翠 [DATE] 144 1 1.1萬 查看原始貼文" at bounding box center [268, 145] width 537 height 291
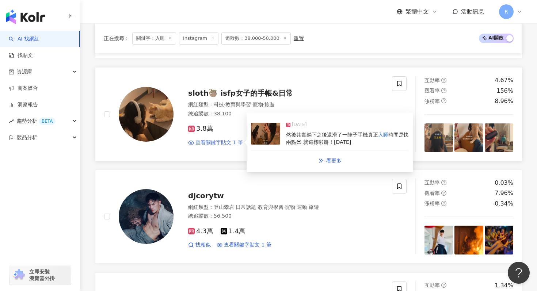
scroll to position [334, 0]
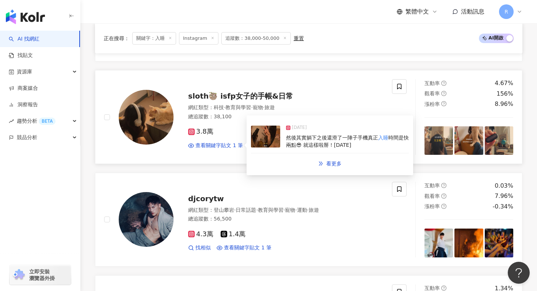
click at [278, 147] on img at bounding box center [265, 137] width 29 height 22
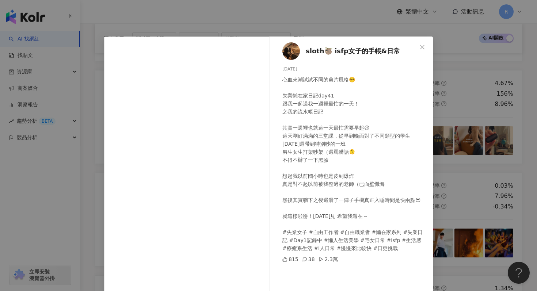
click at [285, 19] on div "sloth🦥 isfp女子的手帳&日常 [DATE] 心血來潮試試不同的剪片風格☺️ 失業懶在家日記day41 跟我一起過我一週裡最忙的一天！ 之我的流水帳日…" at bounding box center [268, 145] width 537 height 291
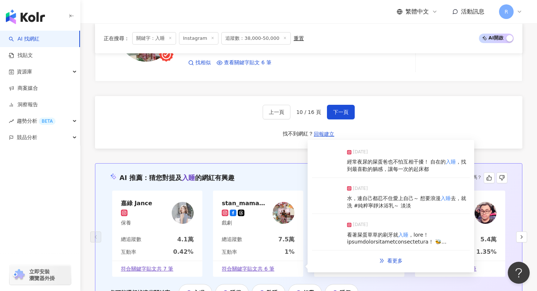
scroll to position [1424, 0]
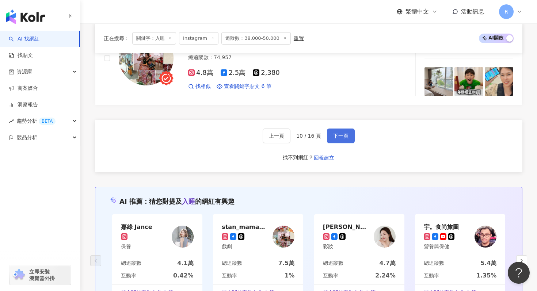
click at [332, 135] on button "下一頁" at bounding box center [341, 136] width 28 height 15
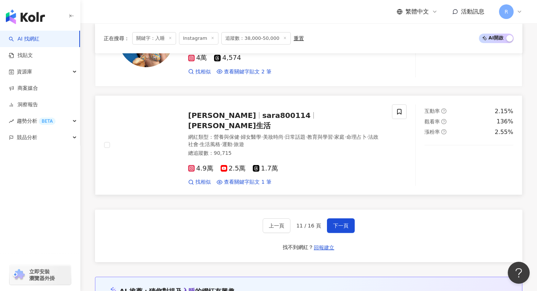
scroll to position [1330, 0]
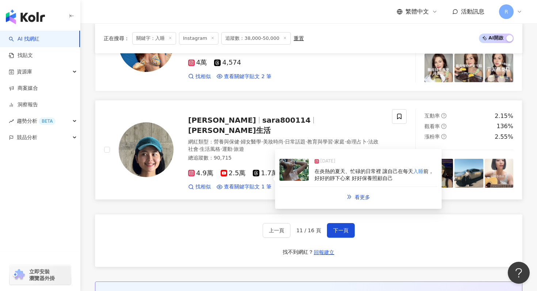
click at [318, 160] on icon at bounding box center [316, 161] width 3 height 3
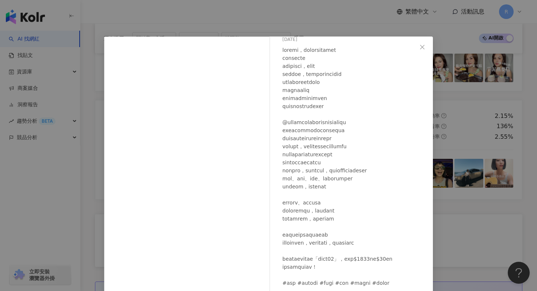
scroll to position [46, 0]
click at [304, 26] on div "[PERSON_NAME] [DATE] 812 5 4.1萬 查看原始貼文" at bounding box center [268, 145] width 537 height 291
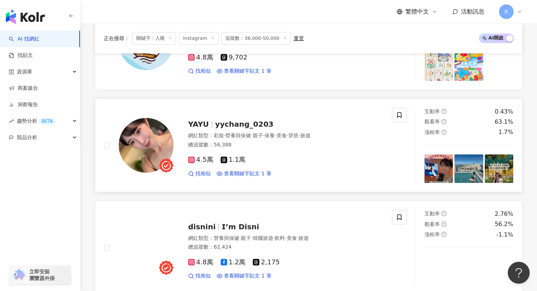
scroll to position [501, 0]
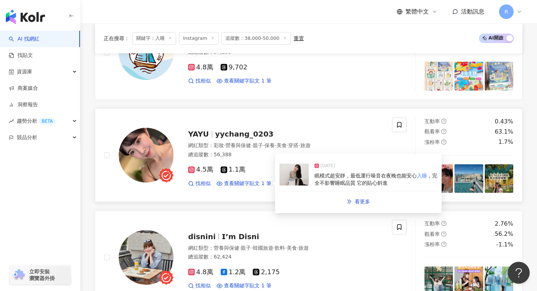
click at [310, 184] on div "[DATE] 眠模式超安靜，最低運行噪音在夜晚也能安心 入睡 ，完全不影響睡眠品質 它的貼心斜進" at bounding box center [359, 175] width 158 height 34
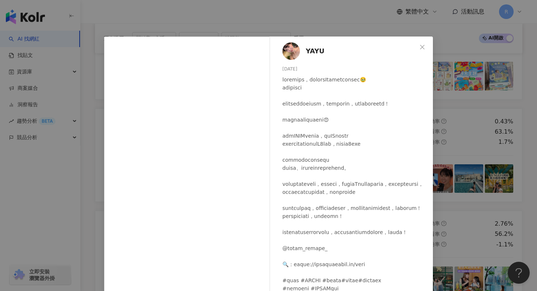
click at [288, 14] on div "YAYU [DATE] 352 3 查看原始貼文" at bounding box center [268, 145] width 537 height 291
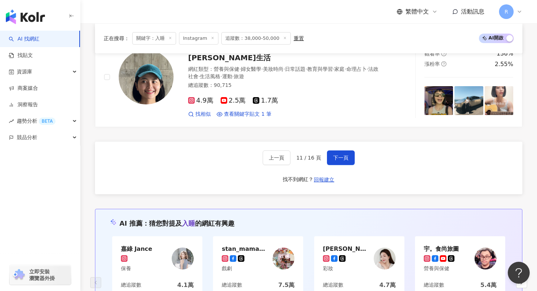
scroll to position [1355, 0]
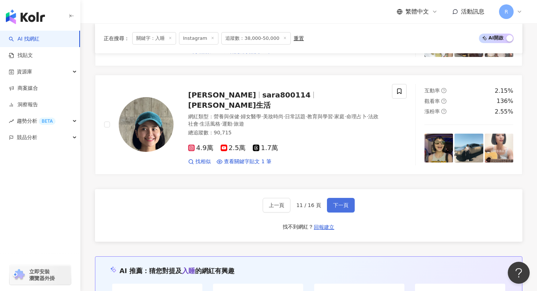
click at [337, 202] on span "下一頁" at bounding box center [340, 205] width 15 height 6
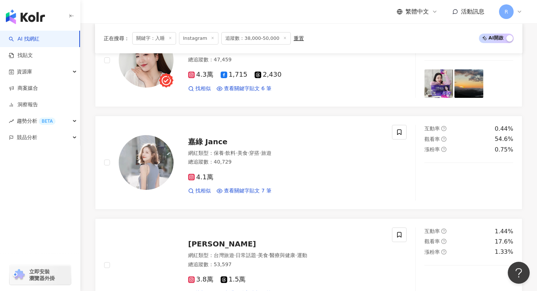
scroll to position [1217, 0]
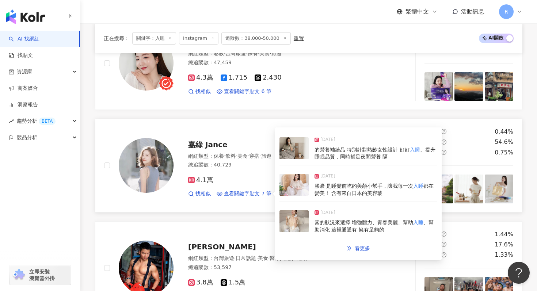
click at [309, 181] on div "[DATE] 膠囊 是睡覺前吃的美顏小幫手，讓我每一次 入睡 都在變美！ 含有來自日本的美容玻" at bounding box center [359, 185] width 158 height 34
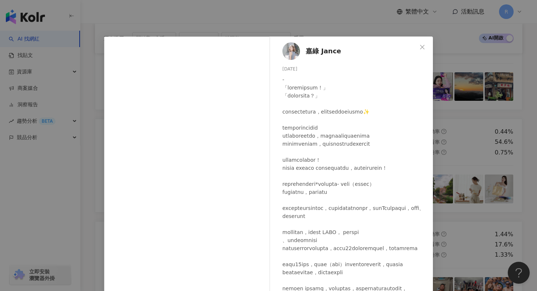
scroll to position [2, 0]
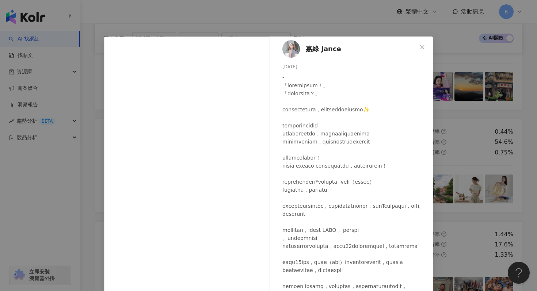
click at [326, 17] on div "嘉綠 Jance [DATE] 43 查看原始貼文" at bounding box center [268, 145] width 537 height 291
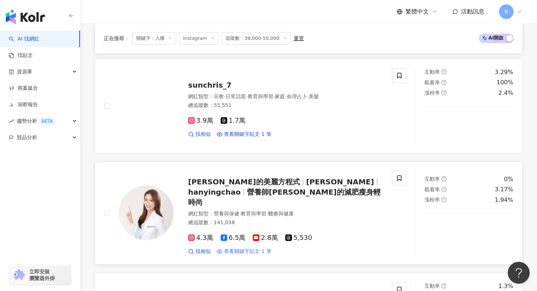
scroll to position [638, 0]
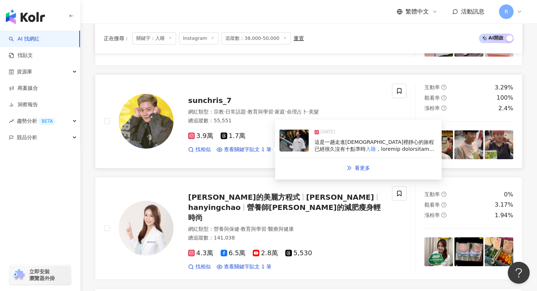
click at [300, 153] on div "[DATE] 這是一趟走進[DEMOGRAPHIC_DATA]裡靜心的旅程 已經很久沒有十點準時 入睡" at bounding box center [359, 141] width 158 height 34
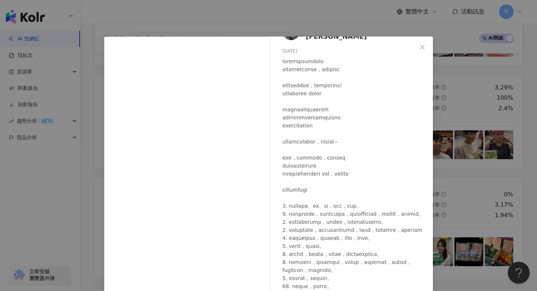
scroll to position [22, 0]
click at [290, 24] on div "[PERSON_NAME][PERSON_NAME] [DATE] 隱藏 1 查看原始貼文" at bounding box center [268, 145] width 537 height 291
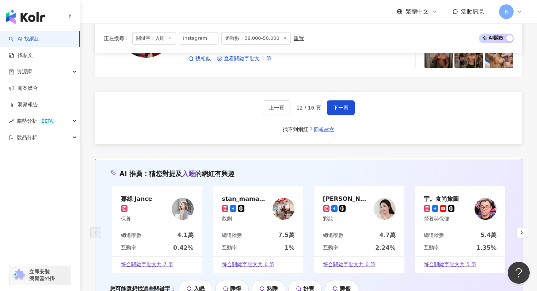
scroll to position [1408, 0]
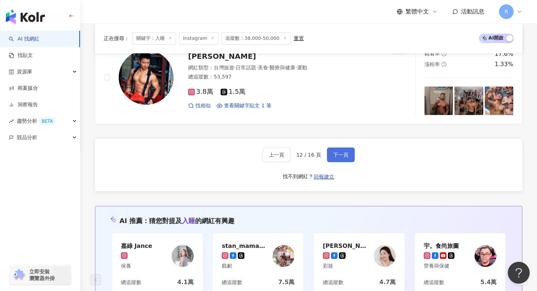
click at [329, 148] on button "下一頁" at bounding box center [341, 155] width 28 height 15
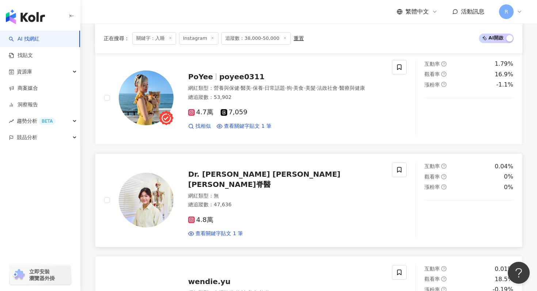
scroll to position [1180, 0]
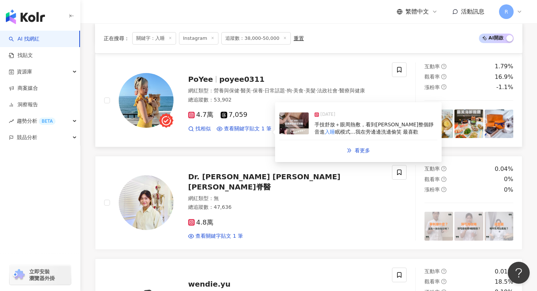
click at [294, 123] on img at bounding box center [294, 124] width 29 height 22
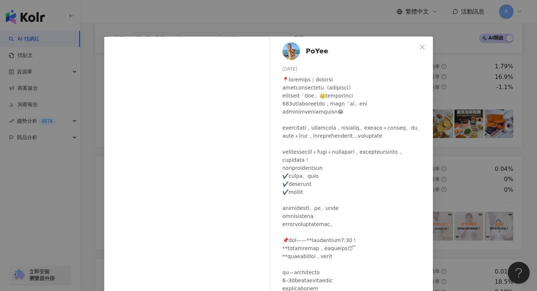
click at [312, 19] on div "PoYee [DATE] 849 20 3,615 查看原始貼文" at bounding box center [268, 145] width 537 height 291
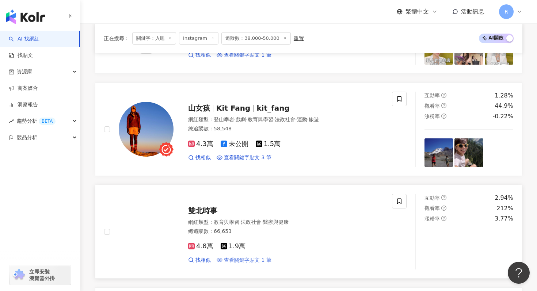
scroll to position [624, 0]
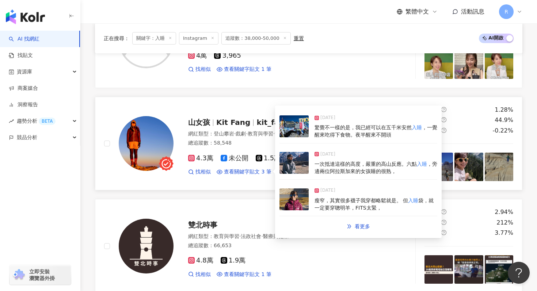
click at [303, 164] on img at bounding box center [294, 163] width 29 height 22
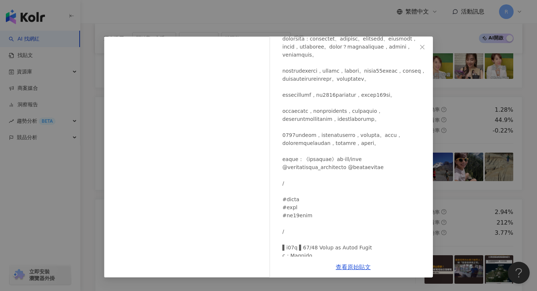
scroll to position [60, 0]
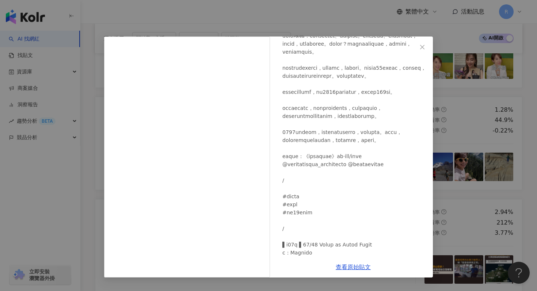
click at [319, 19] on div "山女孩 [DATE] 483 查看原始貼文" at bounding box center [268, 145] width 537 height 291
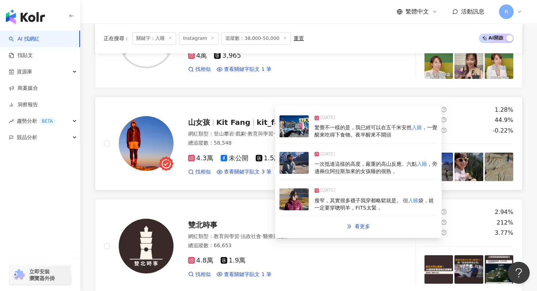
click at [319, 129] on span "，一覺醒來吃得下食物。夜半醒來不開頭" at bounding box center [376, 131] width 123 height 13
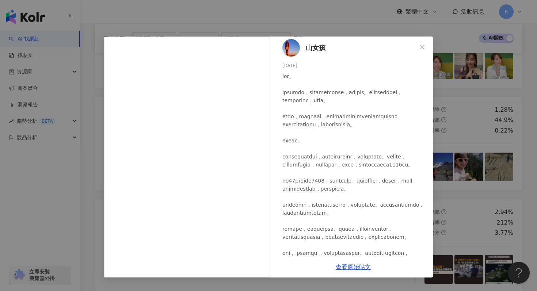
scroll to position [4, 0]
click at [328, 19] on div "山女孩 [DATE] 563 7 查看原始貼文" at bounding box center [268, 145] width 537 height 291
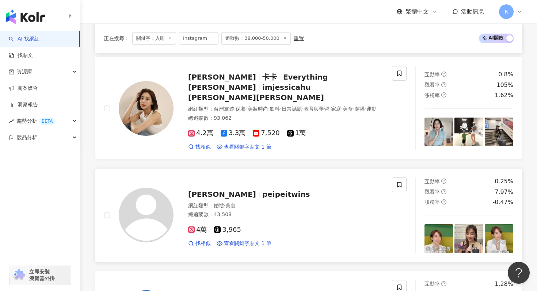
scroll to position [428, 0]
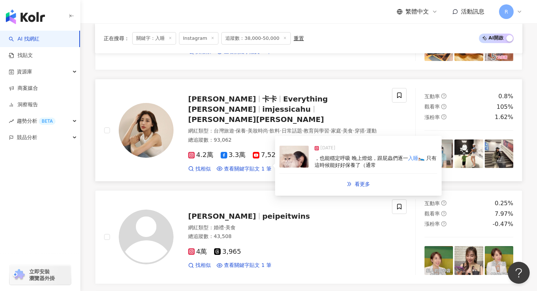
click at [303, 162] on img at bounding box center [294, 157] width 29 height 22
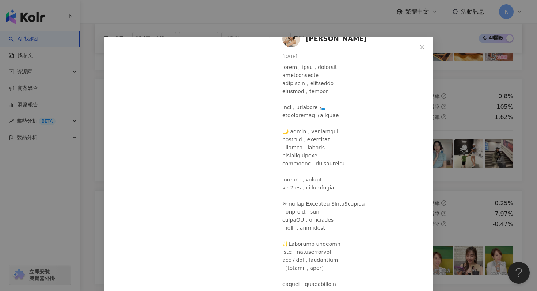
scroll to position [16, 0]
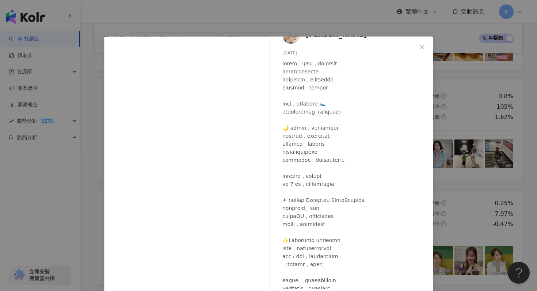
click at [316, 28] on div "[PERSON_NAME]卡 [DATE] 隱藏 8 7,932 查看原始貼文" at bounding box center [268, 145] width 537 height 291
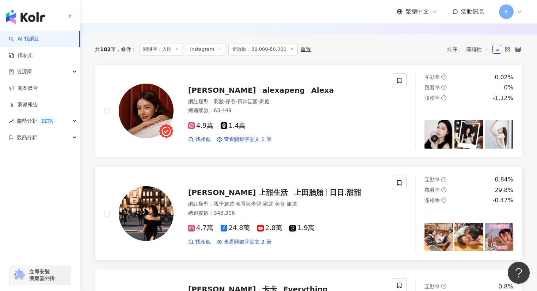
scroll to position [237, 0]
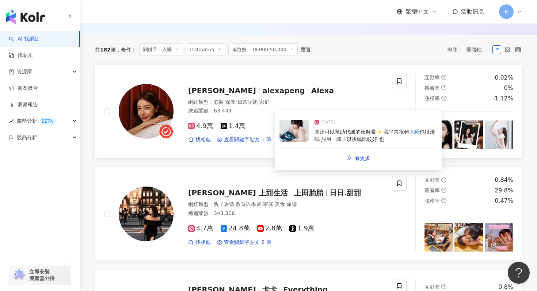
click at [304, 138] on img at bounding box center [294, 131] width 29 height 22
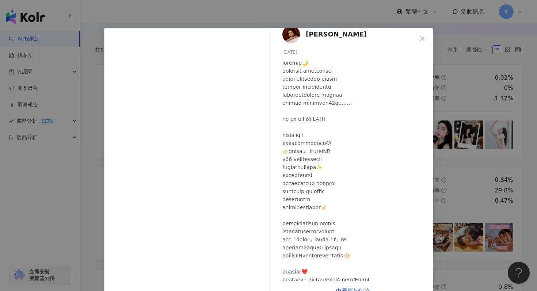
scroll to position [0, 0]
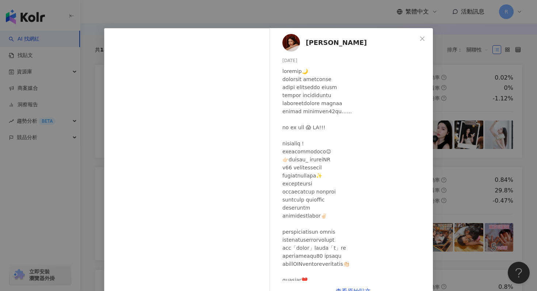
click at [224, 21] on div "ALEXA [DATE] 隱藏 查看原始貼文" at bounding box center [268, 145] width 537 height 291
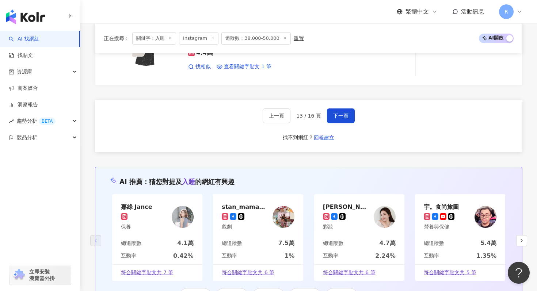
scroll to position [1445, 0]
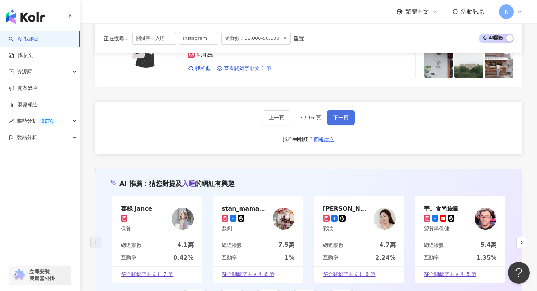
click at [337, 115] on span "下一頁" at bounding box center [340, 118] width 15 height 6
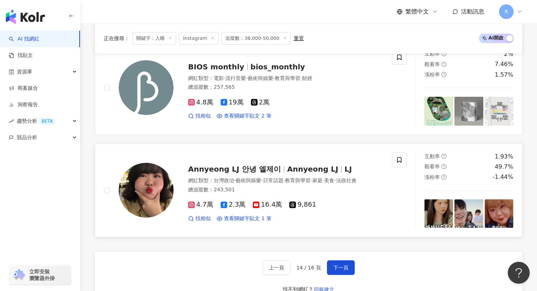
scroll to position [1280, 0]
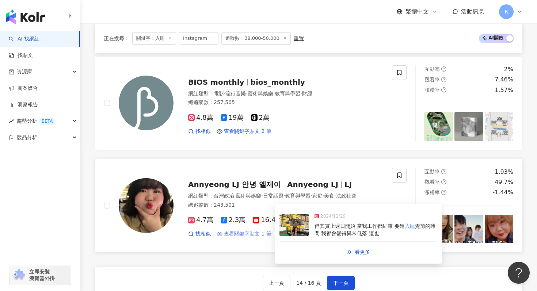
click at [263, 231] on span "查看關鍵字貼文 1 筆" at bounding box center [247, 234] width 47 height 7
click at [297, 218] on img at bounding box center [294, 225] width 29 height 22
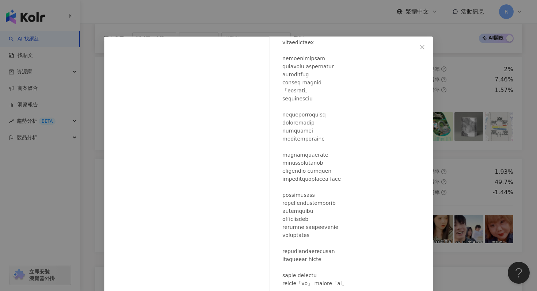
scroll to position [335, 0]
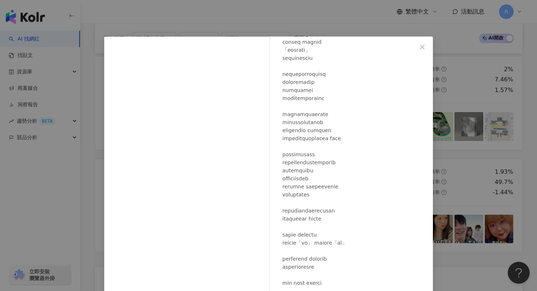
click at [341, 23] on div "Annyeong LJ 안녕 엘제이 [DATE] 949 19 查看原始貼文" at bounding box center [268, 145] width 537 height 291
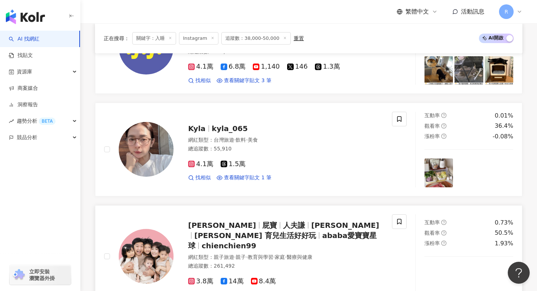
scroll to position [602, 0]
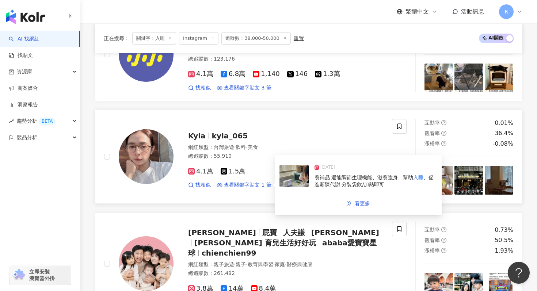
click at [299, 185] on img at bounding box center [294, 176] width 29 height 22
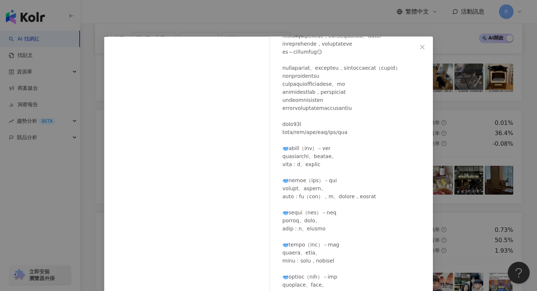
scroll to position [130, 0]
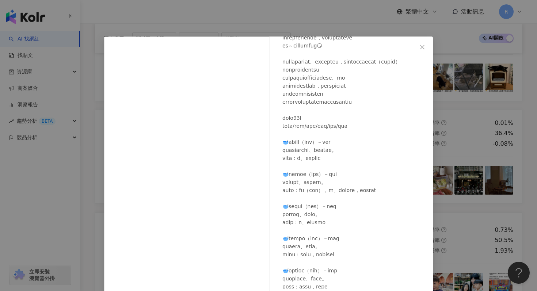
click at [330, 27] on div "Kyla [DATE] 隱藏 5,990 查看原始貼文" at bounding box center [268, 145] width 537 height 291
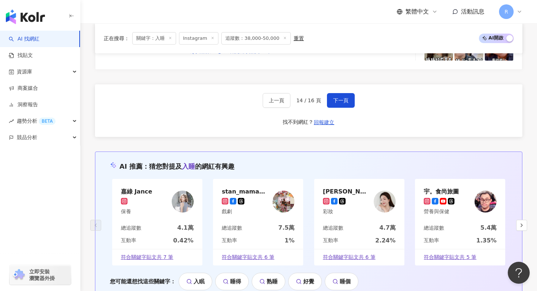
scroll to position [1425, 0]
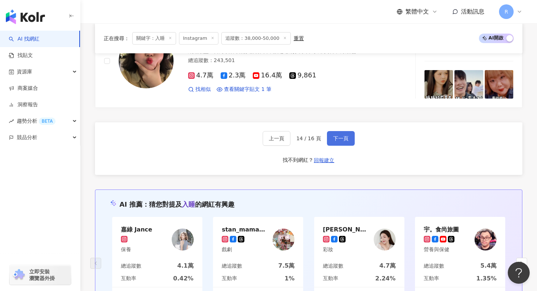
click at [337, 136] on span "下一頁" at bounding box center [340, 139] width 15 height 6
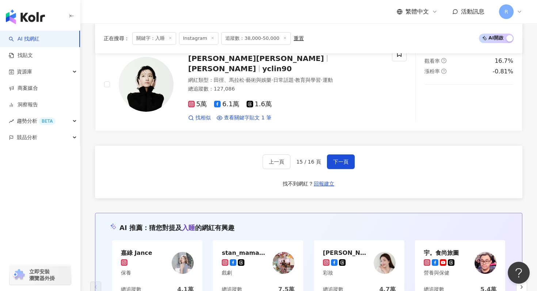
scroll to position [1349, 0]
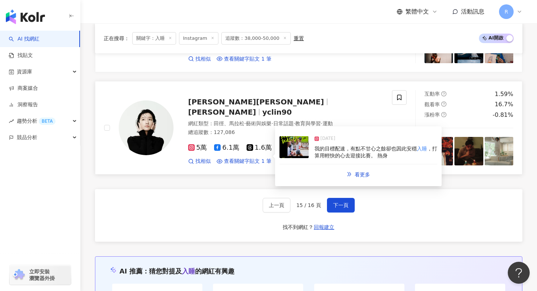
click at [297, 154] on img at bounding box center [294, 147] width 29 height 22
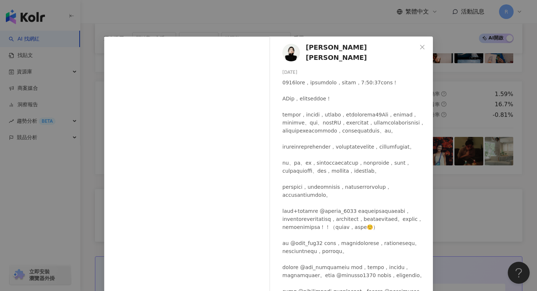
click at [305, 20] on div "[PERSON_NAME][PERSON_NAME] [DATE] 708 13 查看原始貼文" at bounding box center [268, 145] width 537 height 291
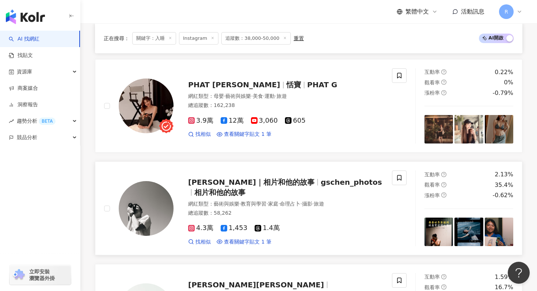
scroll to position [1163, 0]
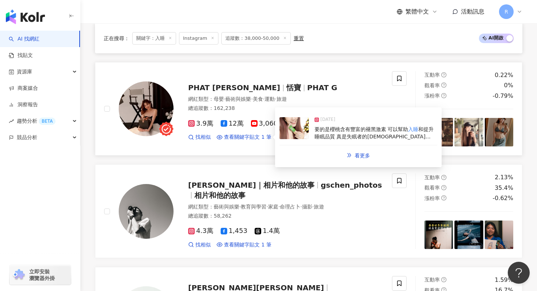
click at [290, 133] on img at bounding box center [294, 128] width 29 height 22
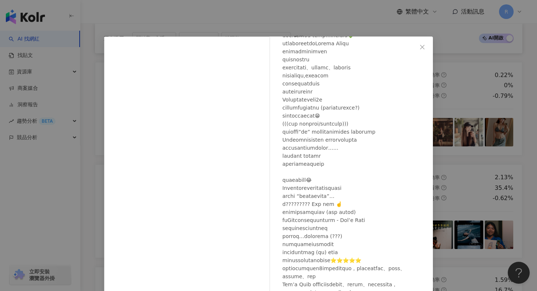
scroll to position [354, 0]
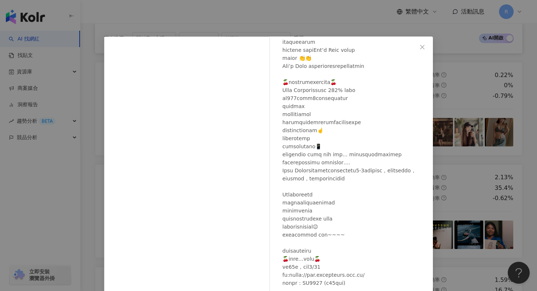
click at [319, 22] on div "PHAT G 恬寶 [DATE] 70 查看原始貼文" at bounding box center [268, 145] width 537 height 291
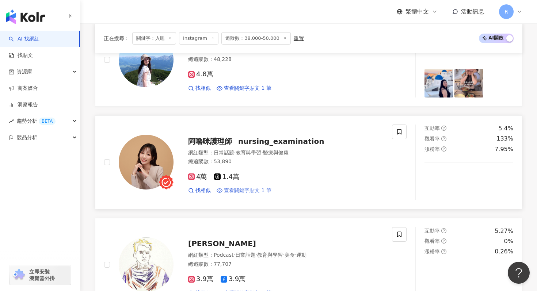
scroll to position [355, 0]
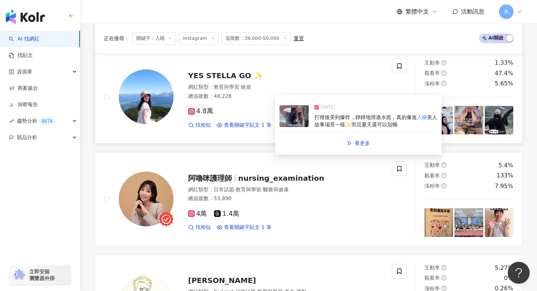
click at [304, 126] on img at bounding box center [294, 116] width 29 height 22
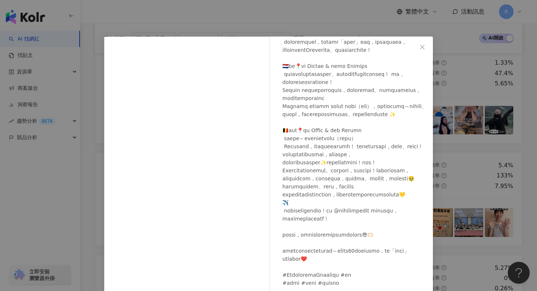
scroll to position [223, 0]
click at [293, 20] on div "YES STELLA GO ✨ [DATE] 449 188 2.1萬 查看原始貼文" at bounding box center [268, 145] width 537 height 291
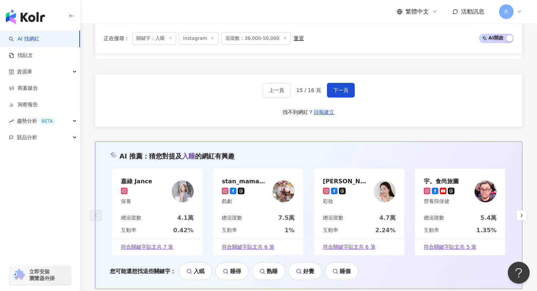
scroll to position [1433, 0]
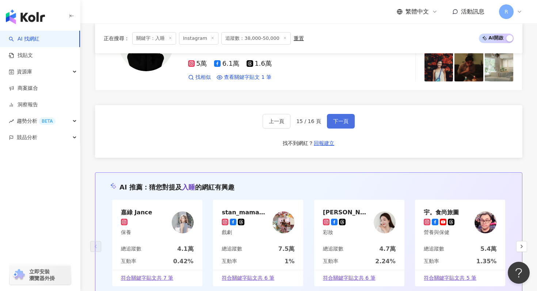
click at [327, 119] on button "下一頁" at bounding box center [341, 121] width 28 height 15
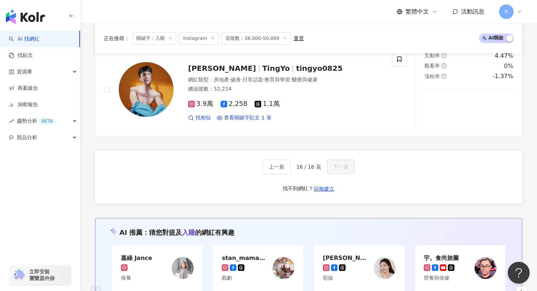
scroll to position [538, 0]
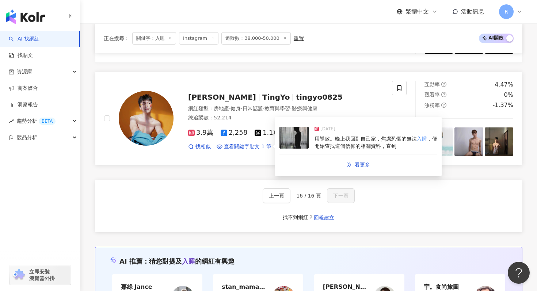
click at [300, 148] on img at bounding box center [294, 138] width 29 height 22
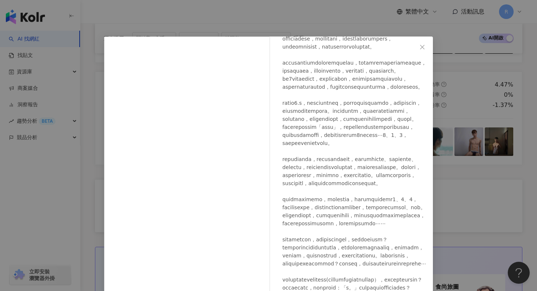
scroll to position [0, 0]
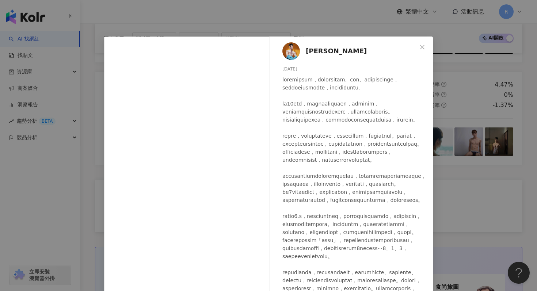
click at [337, 28] on div "[PERSON_NAME][DATE] 2,312 64 查看原始貼文" at bounding box center [268, 145] width 537 height 291
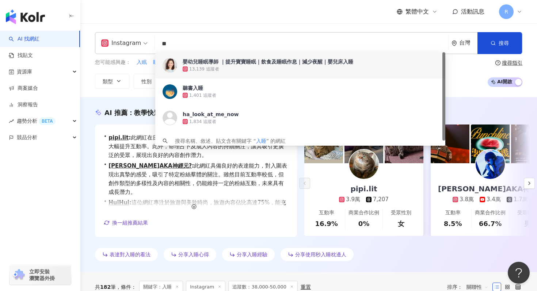
click at [207, 42] on input "**" at bounding box center [302, 44] width 288 height 14
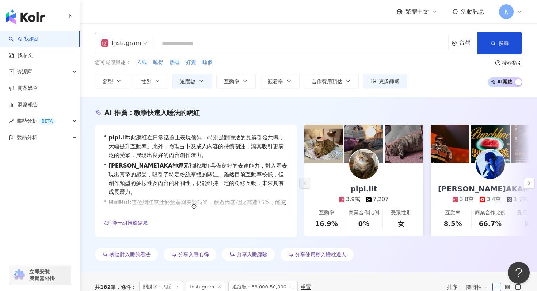
click at [272, 42] on input "search" at bounding box center [302, 44] width 288 height 14
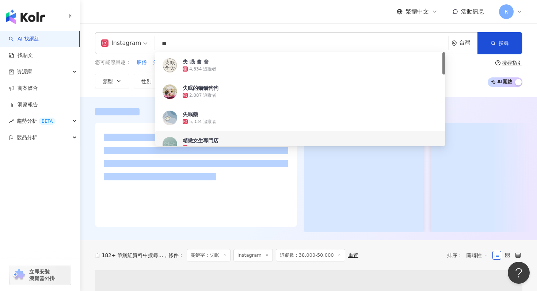
type input "**"
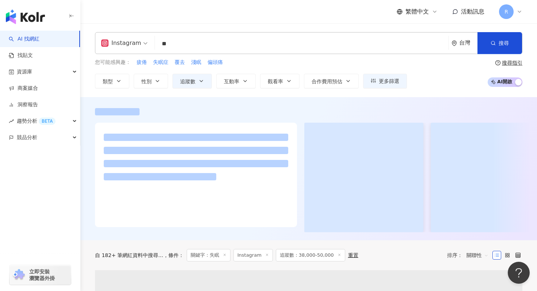
click at [90, 189] on div at bounding box center [308, 170] width 457 height 124
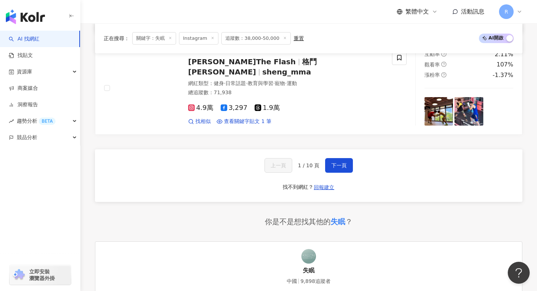
scroll to position [1374, 0]
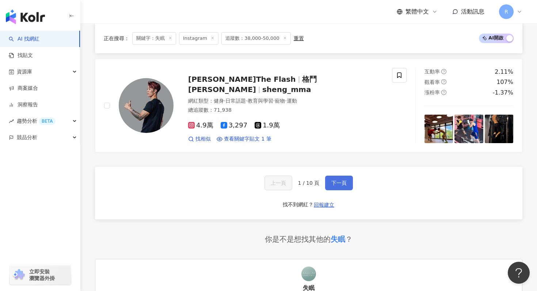
click at [336, 187] on button "下一頁" at bounding box center [339, 183] width 28 height 15
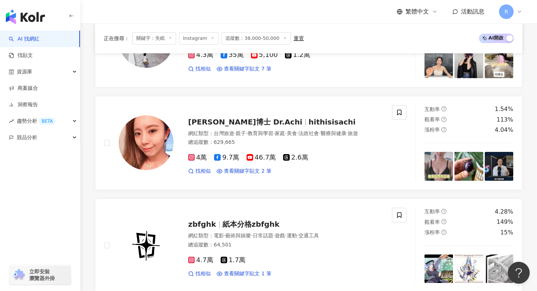
scroll to position [1227, 0]
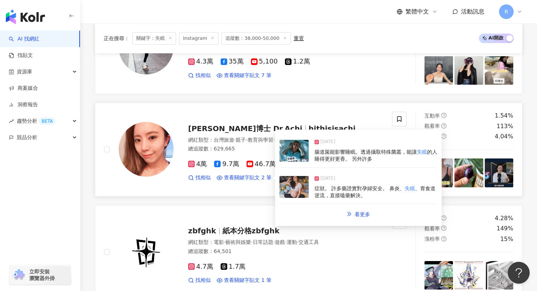
click at [304, 191] on img at bounding box center [294, 187] width 29 height 22
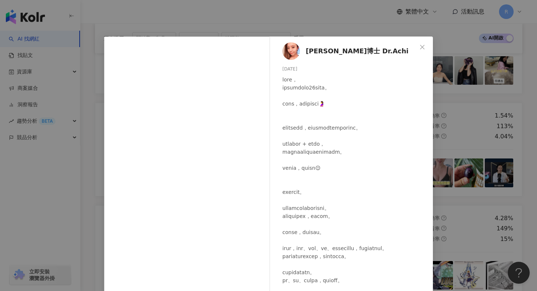
click at [287, 25] on div "[PERSON_NAME]博士 Dr.Achi [DATE] 1,545 23 查看原始貼文" at bounding box center [268, 145] width 537 height 291
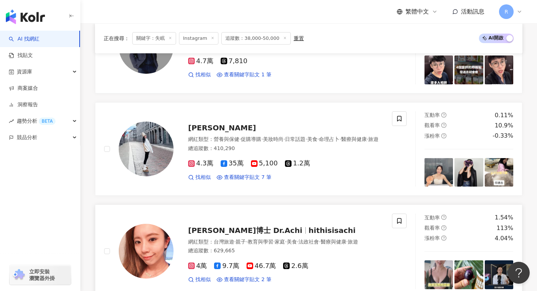
scroll to position [1122, 0]
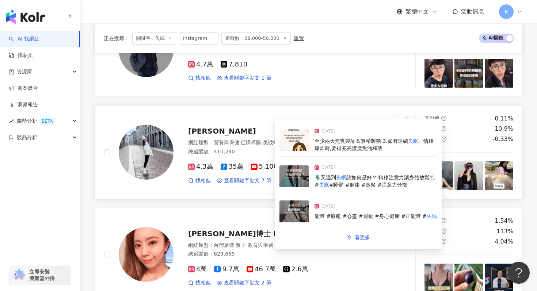
click at [296, 177] on img at bounding box center [294, 177] width 29 height 22
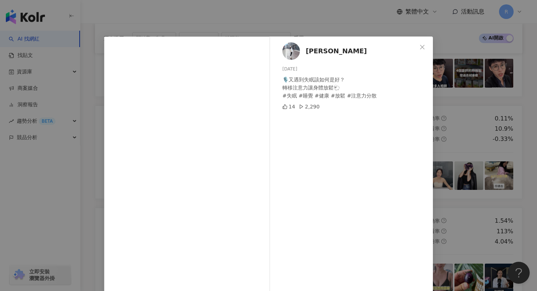
click at [201, 9] on div "[PERSON_NAME] [DATE] 🎙️又遇到失眠該如何是好？ 轉移注意力讓身體放鬆🐑 #失眠 #睡覺 #健康 #放鬆 #注意力分散 14 2,290 …" at bounding box center [268, 145] width 537 height 291
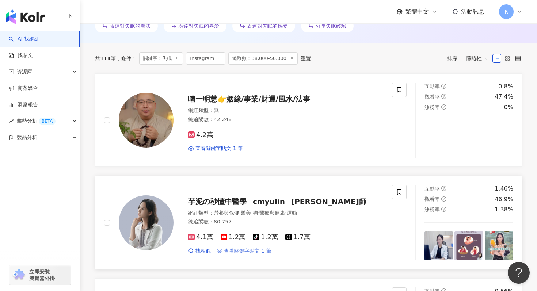
scroll to position [215, 0]
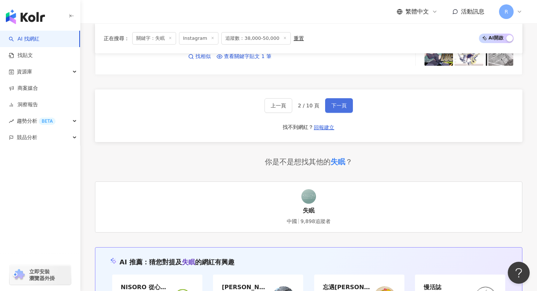
click at [333, 103] on span "下一頁" at bounding box center [338, 106] width 15 height 6
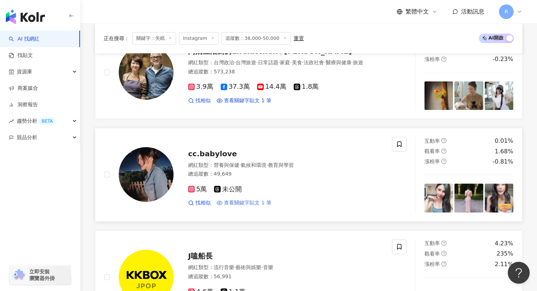
scroll to position [1168, 0]
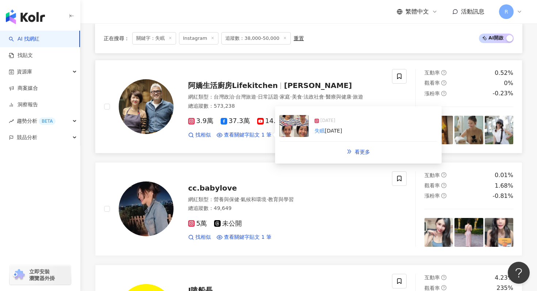
click at [300, 130] on img at bounding box center [294, 126] width 29 height 22
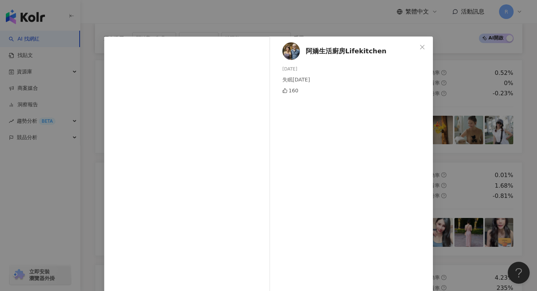
click at [93, 127] on div "阿嬌生活廚房Lifekitchen 2025/5/3 失眠2025 3 23 160 查看原始貼文" at bounding box center [268, 145] width 537 height 291
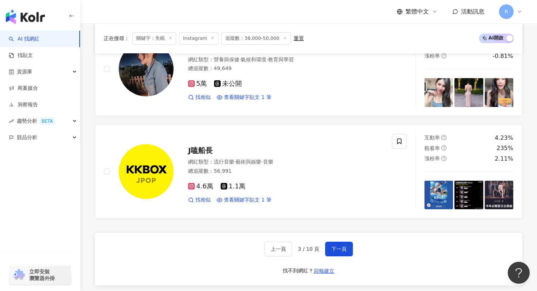
scroll to position [1267, 0]
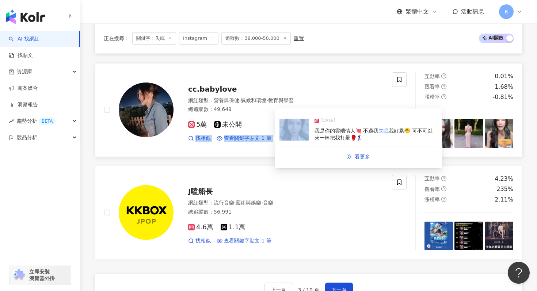
drag, startPoint x: 309, startPoint y: 134, endPoint x: 270, endPoint y: 123, distance: 40.4
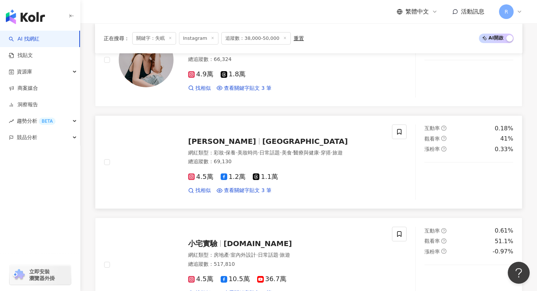
scroll to position [562, 0]
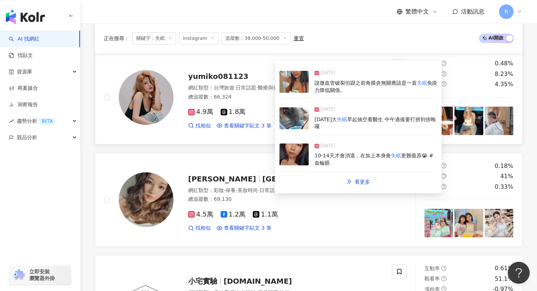
click at [297, 117] on img at bounding box center [294, 118] width 29 height 22
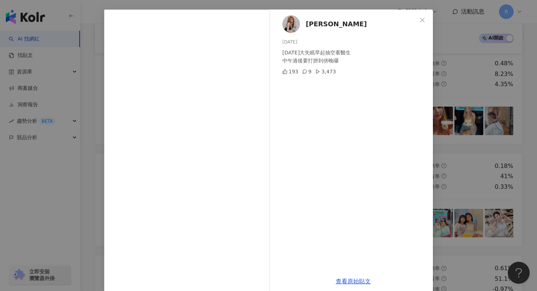
scroll to position [37, 0]
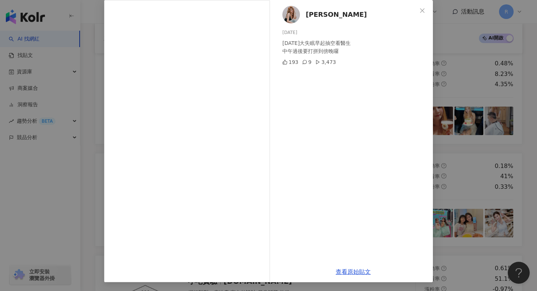
click at [475, 155] on div "佩兒 2024/10/30 昨天大失眠早起抽空看醫生 中午過後要打拼到傍晚囉 193 9 3,473 查看原始貼文" at bounding box center [268, 145] width 537 height 291
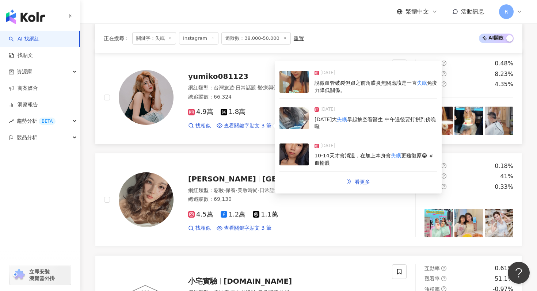
click at [315, 164] on div "10-14天才會消退，在加上本身會 失眠 更難復原😭 #血輪眼" at bounding box center [376, 159] width 123 height 14
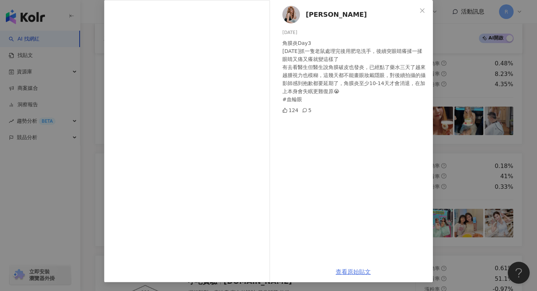
click at [353, 273] on link "查看原始貼文" at bounding box center [353, 272] width 35 height 7
click at [95, 111] on div "佩兒 2024/10/7 角膜炎Day3 三天前抓一隻老鼠處理完後用肥皂洗手，後續突眼睛癢揉一揉眼睛又痛又癢就變這樣了 有去看醫生但醫生說角膜破皮也發炎，已經…" at bounding box center [268, 145] width 537 height 291
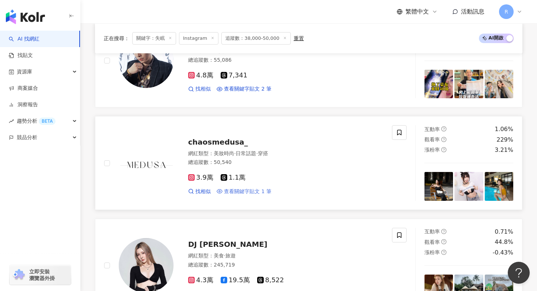
scroll to position [245, 0]
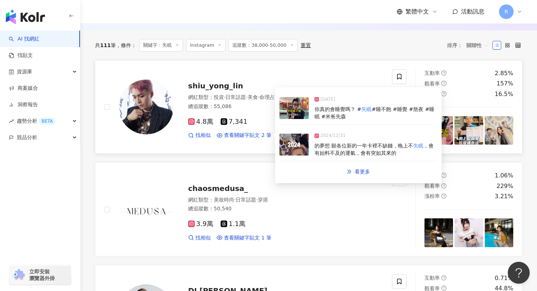
click at [311, 149] on div "2024/12/31 的夢想 願各位新的一年卡裡不缺錢，晚上不 失眠 ，會有始料不及的運氣，會有突如其來的" at bounding box center [359, 145] width 158 height 34
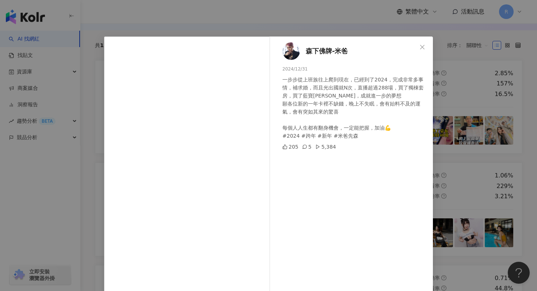
click at [284, 23] on div "森下佛牌-米爸 2024/12/31 一步步從上班族往上爬到現在，已經到了2024，完成非常多事情，補求婚，而且光出國就N次，直播超過288場，買了獨棟套房，…" at bounding box center [268, 145] width 537 height 291
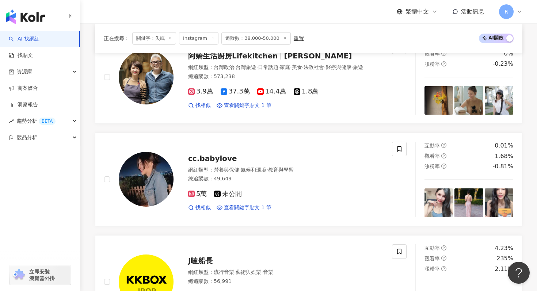
scroll to position [1319, 0]
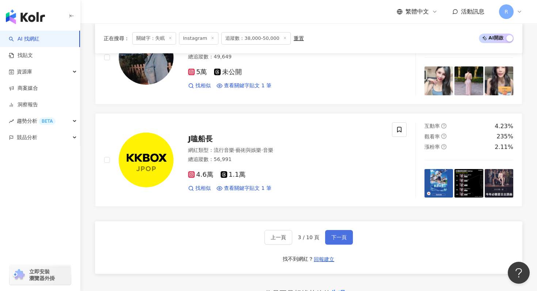
click at [328, 232] on button "下一頁" at bounding box center [339, 237] width 28 height 15
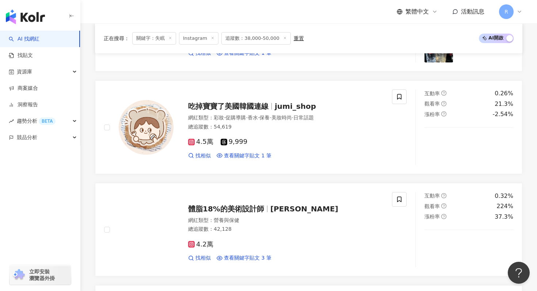
scroll to position [1325, 0]
